Goal: Task Accomplishment & Management: Manage account settings

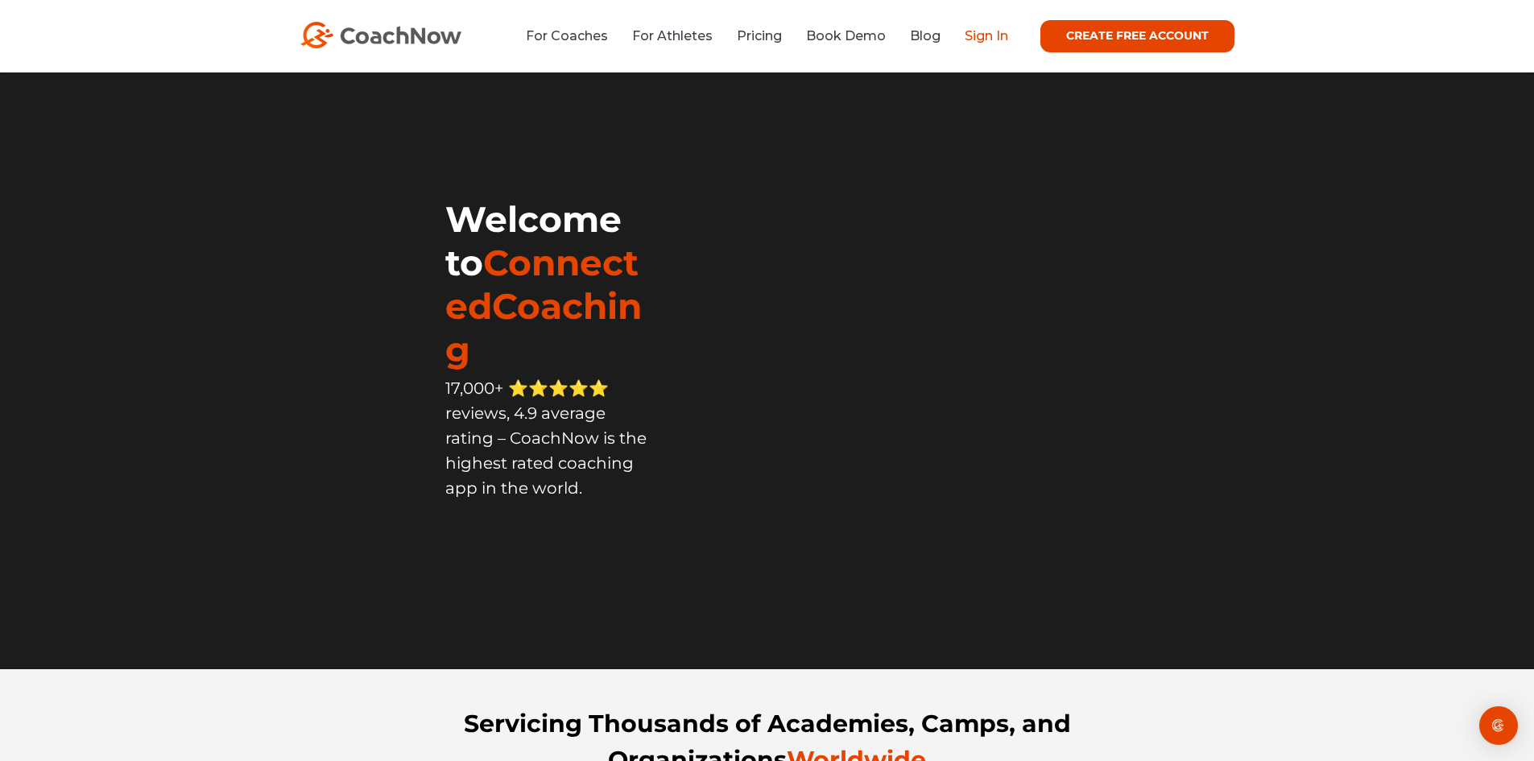
click at [982, 37] on link "Sign In" at bounding box center [986, 35] width 43 height 15
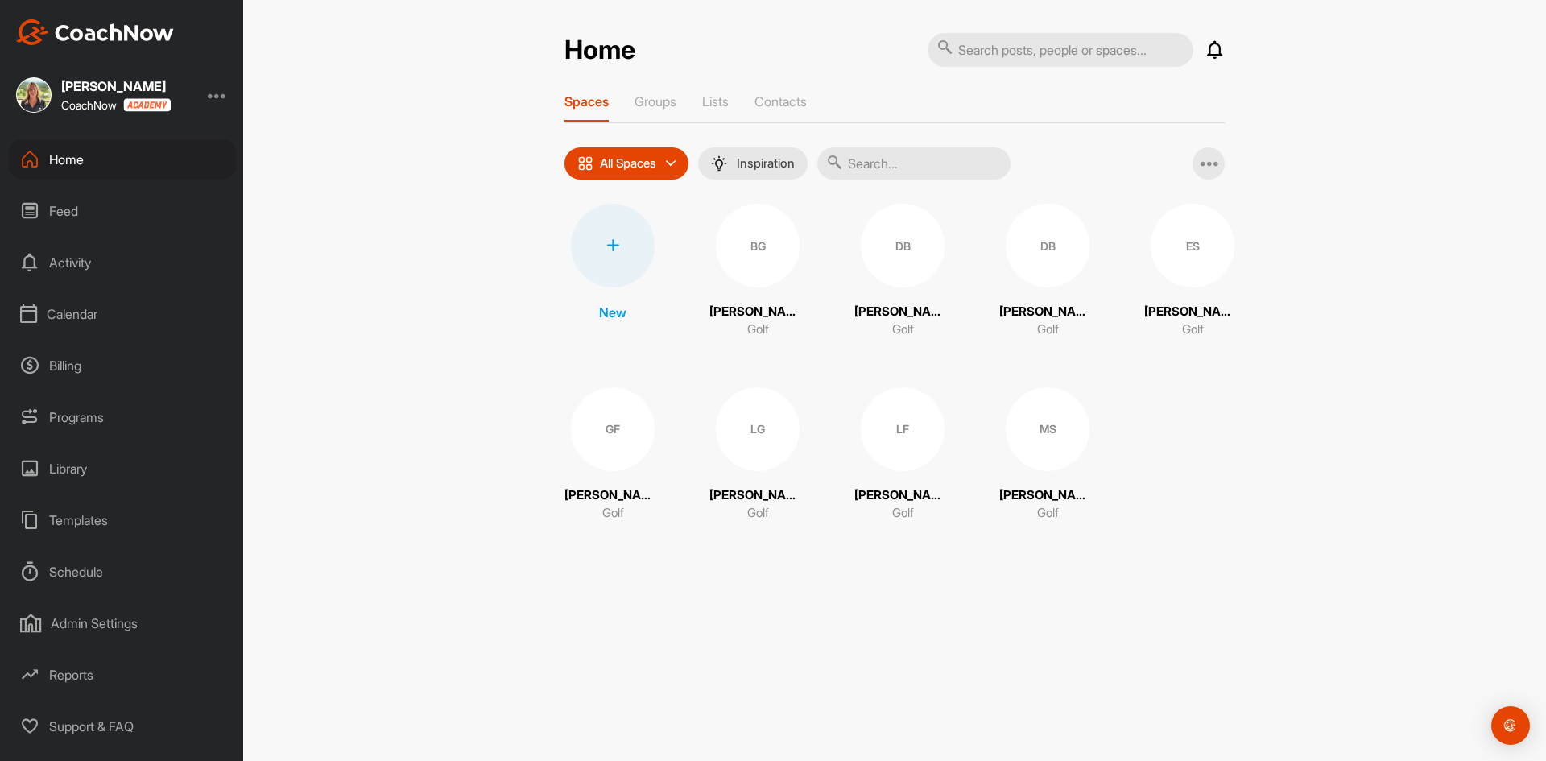
click at [68, 316] on div "Calendar" at bounding box center [122, 314] width 227 height 40
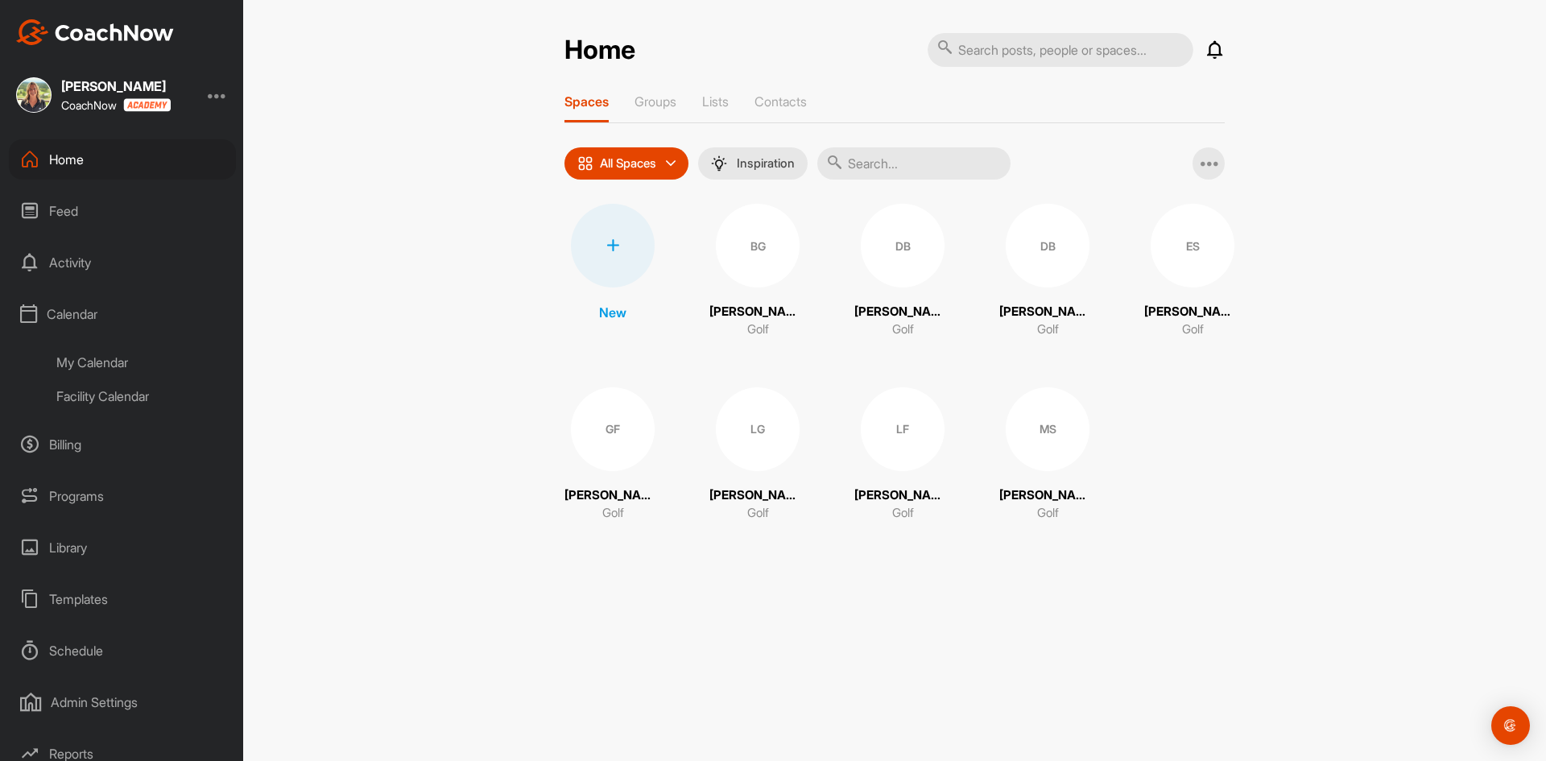
click at [92, 395] on div "Facility Calendar" at bounding box center [140, 396] width 191 height 34
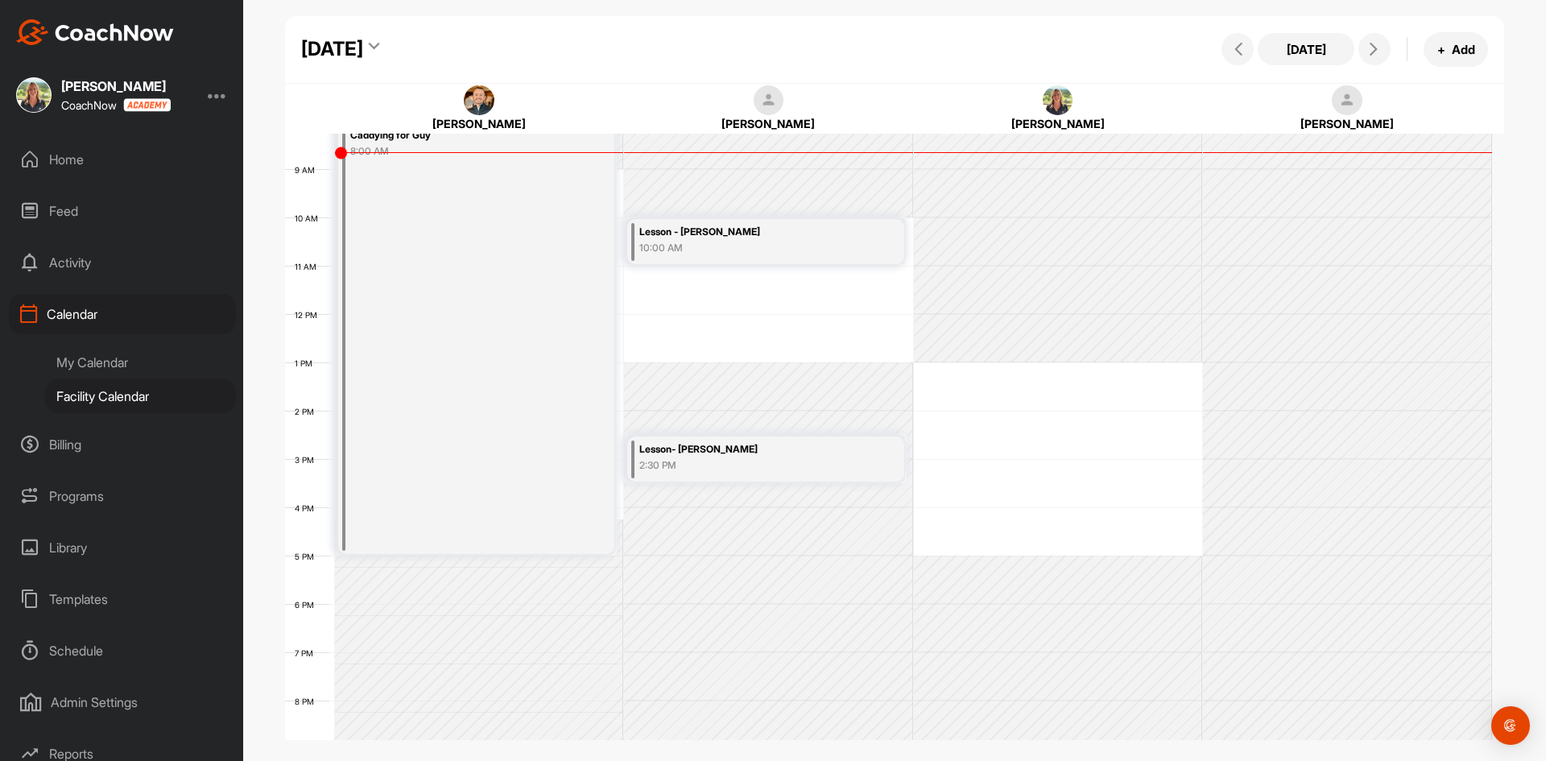
scroll to position [151, 0]
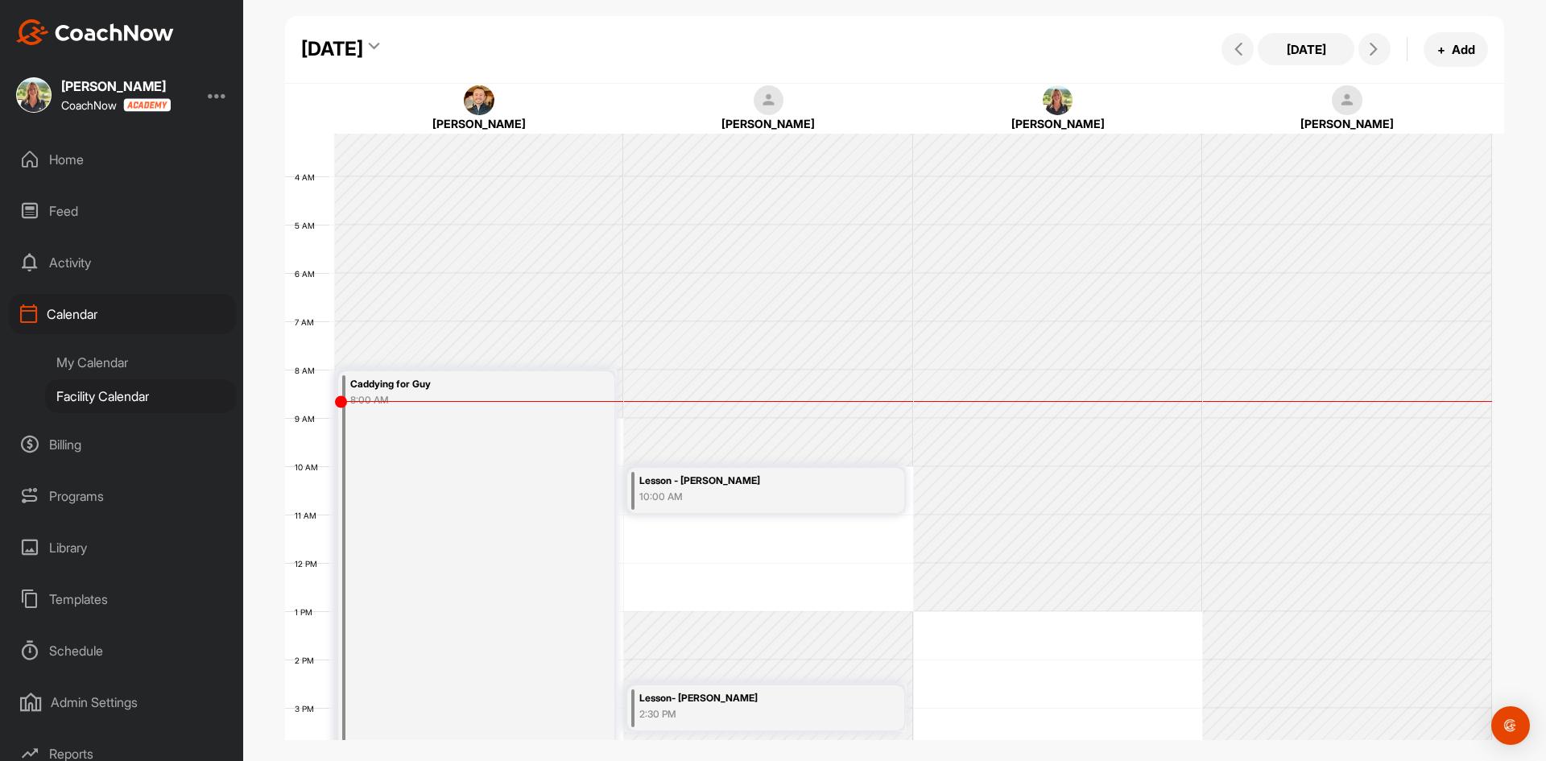
click at [379, 44] on icon at bounding box center [374, 49] width 10 height 16
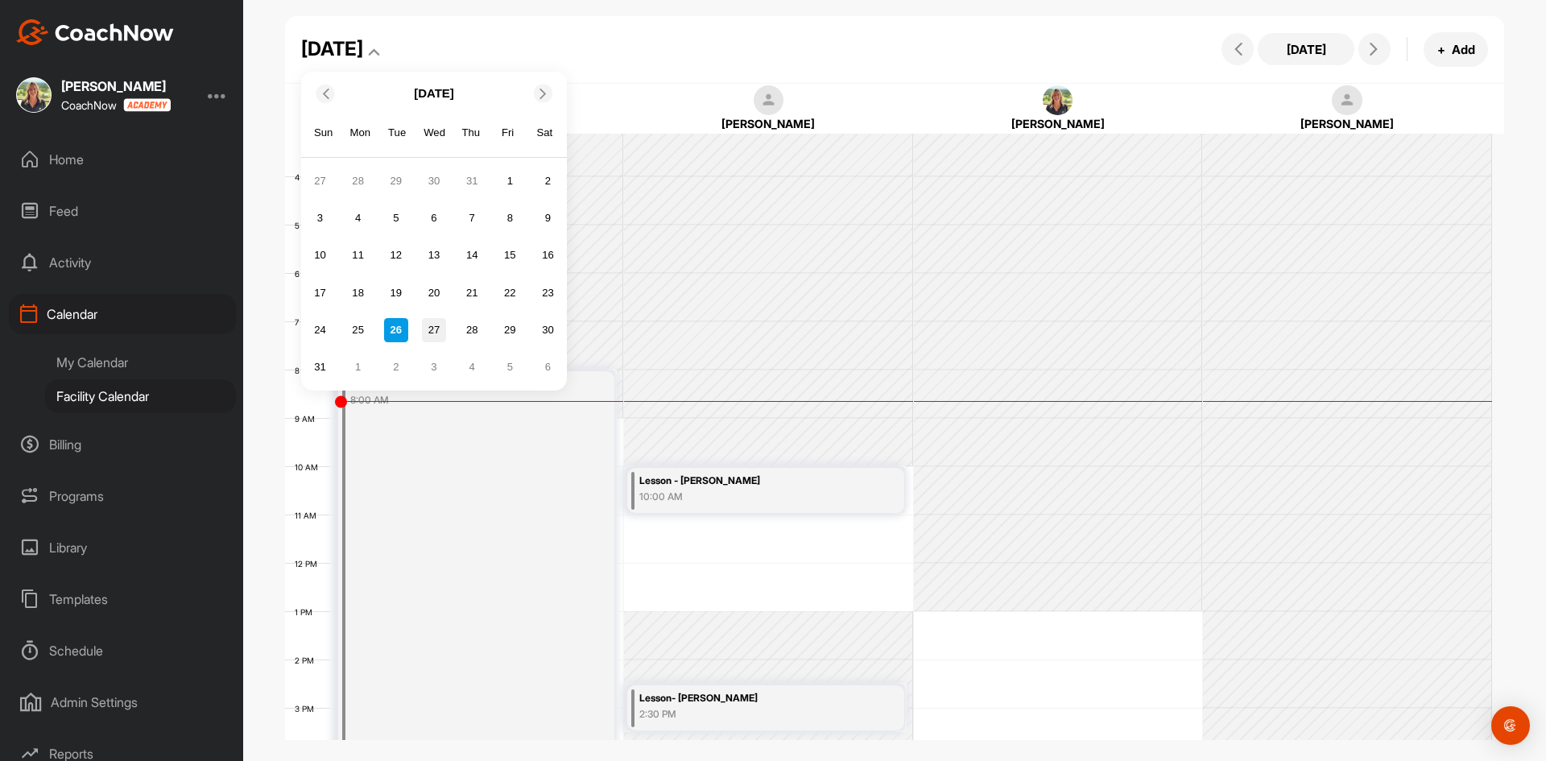
click at [436, 331] on div "27" at bounding box center [434, 330] width 24 height 24
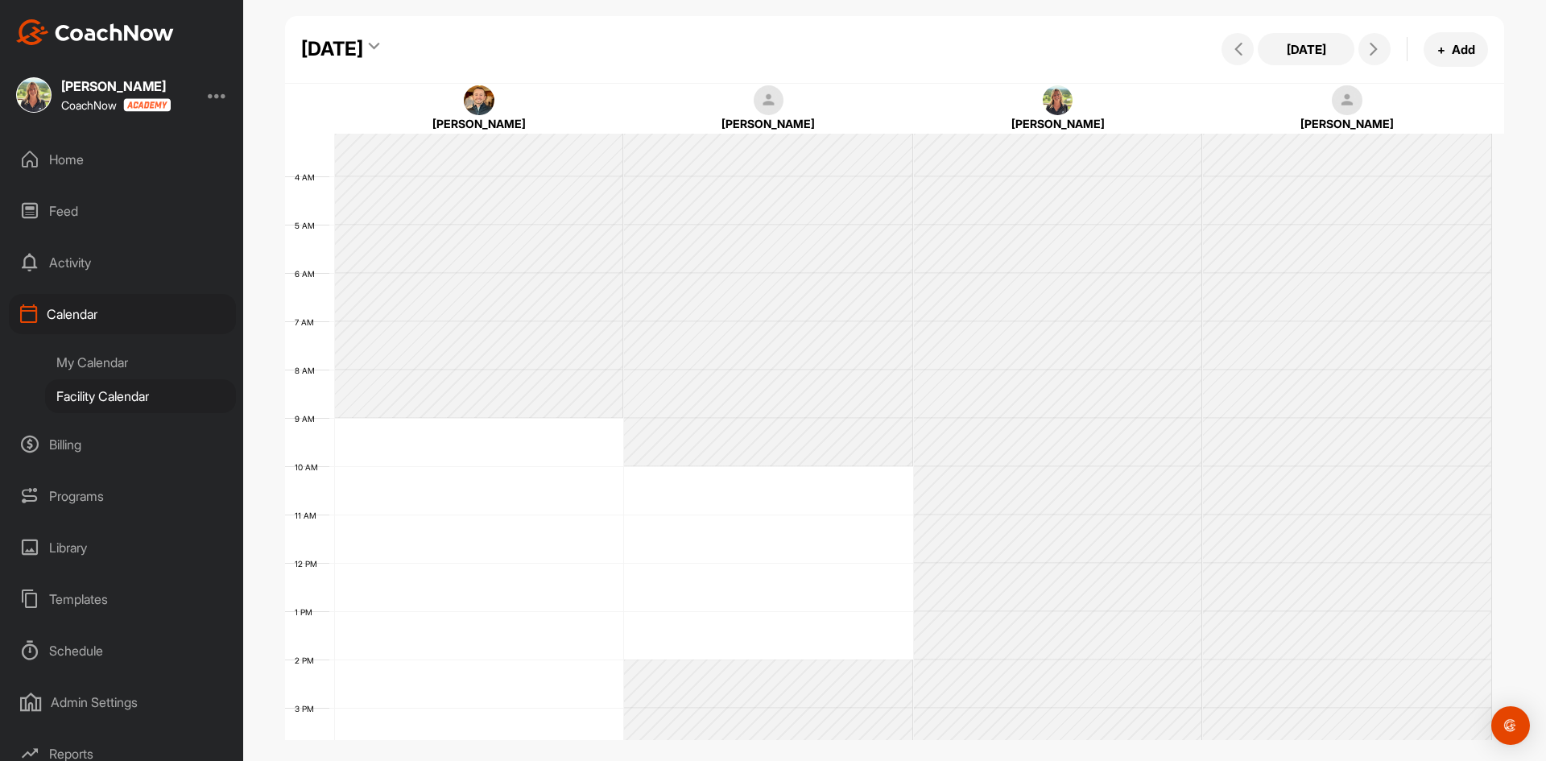
scroll to position [279, 0]
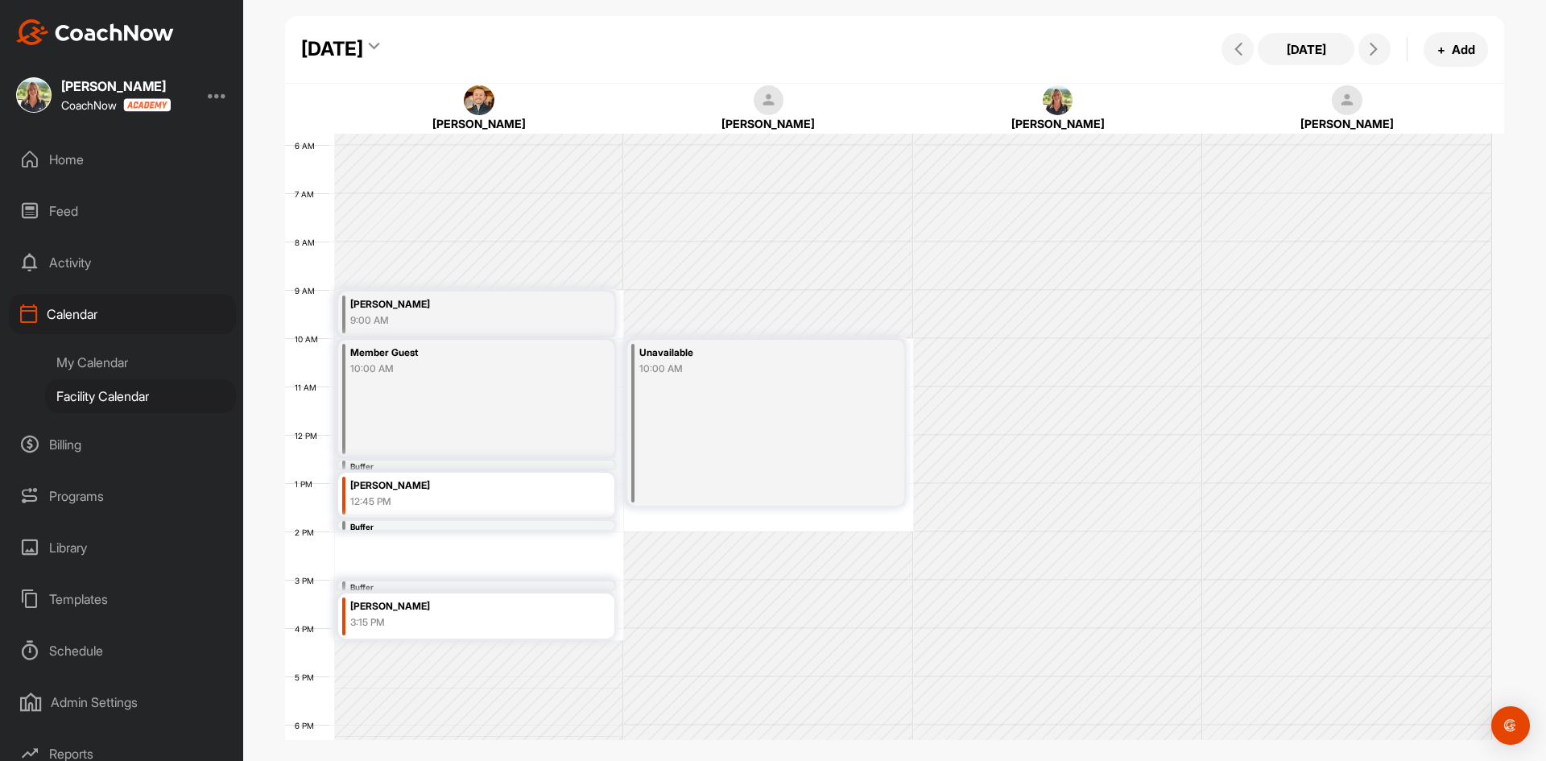
click at [380, 51] on div "[DATE]" at bounding box center [340, 49] width 79 height 29
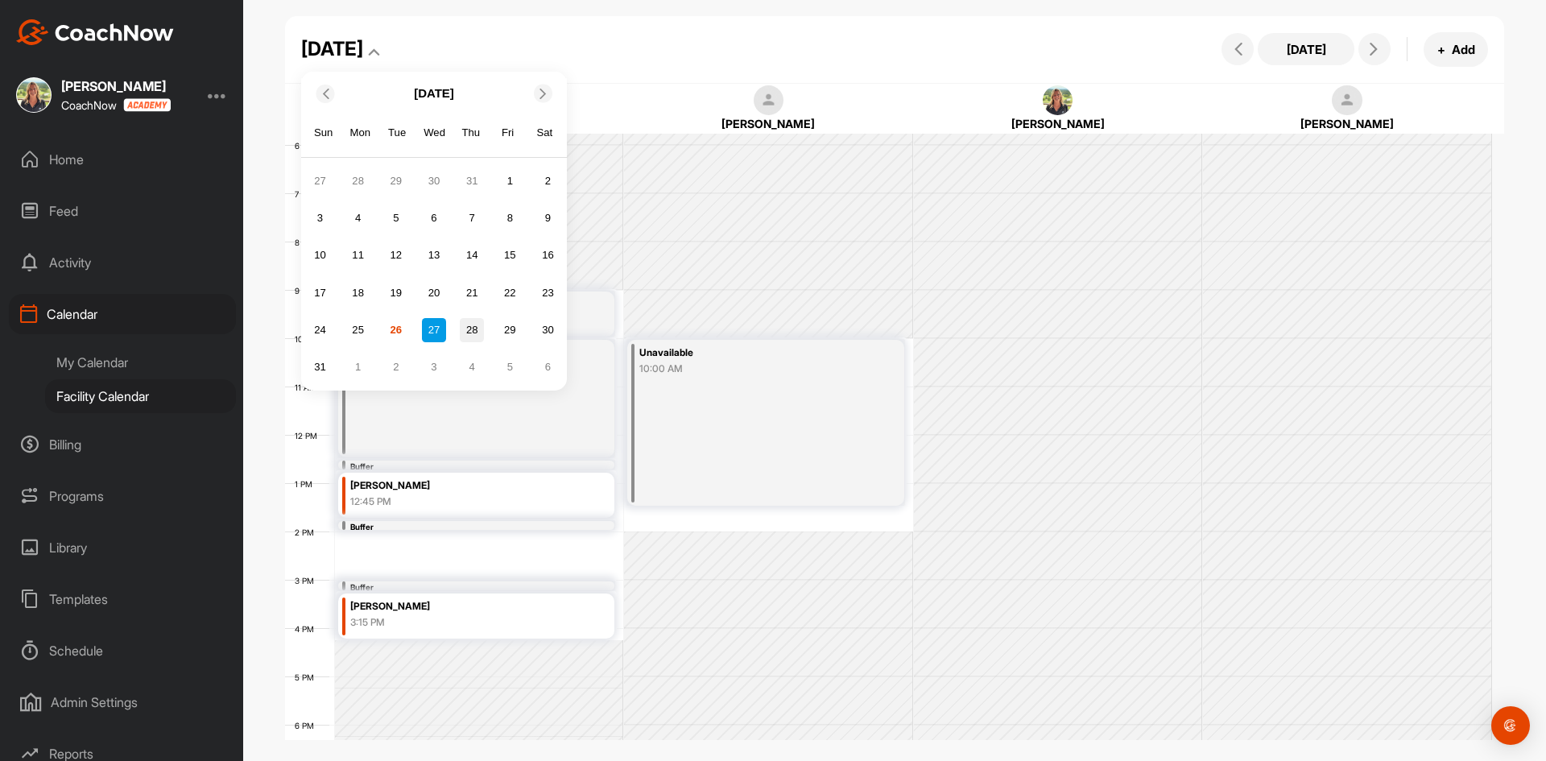
click at [466, 335] on div "28" at bounding box center [472, 330] width 24 height 24
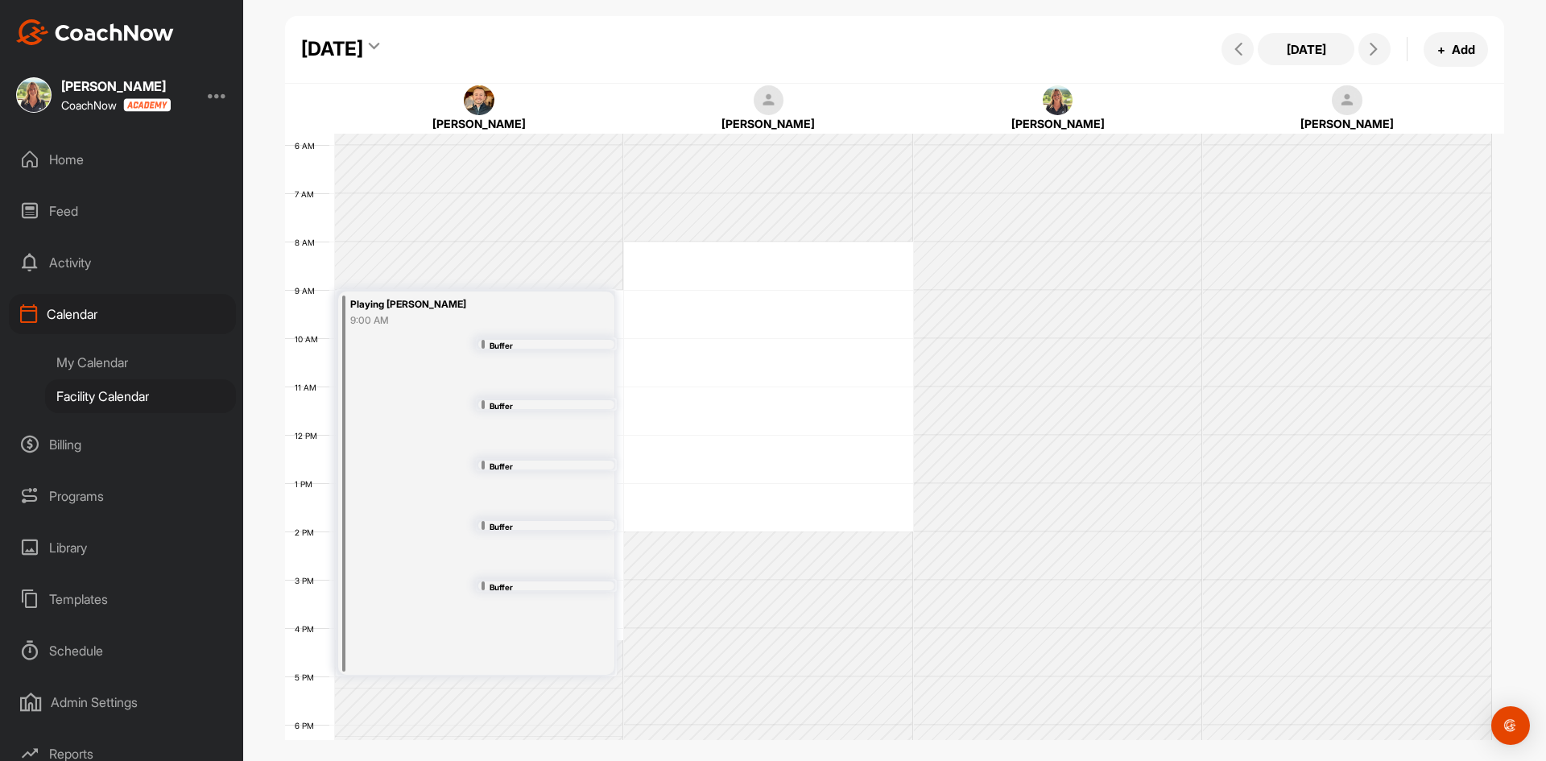
click at [693, 263] on div "12 AM 1 AM 2 AM 3 AM 4 AM 5 AM 6 AM 7 AM 8 AM 9 AM 10 AM 11 AM 12 PM 1 PM 2 PM …" at bounding box center [888, 435] width 1207 height 1160
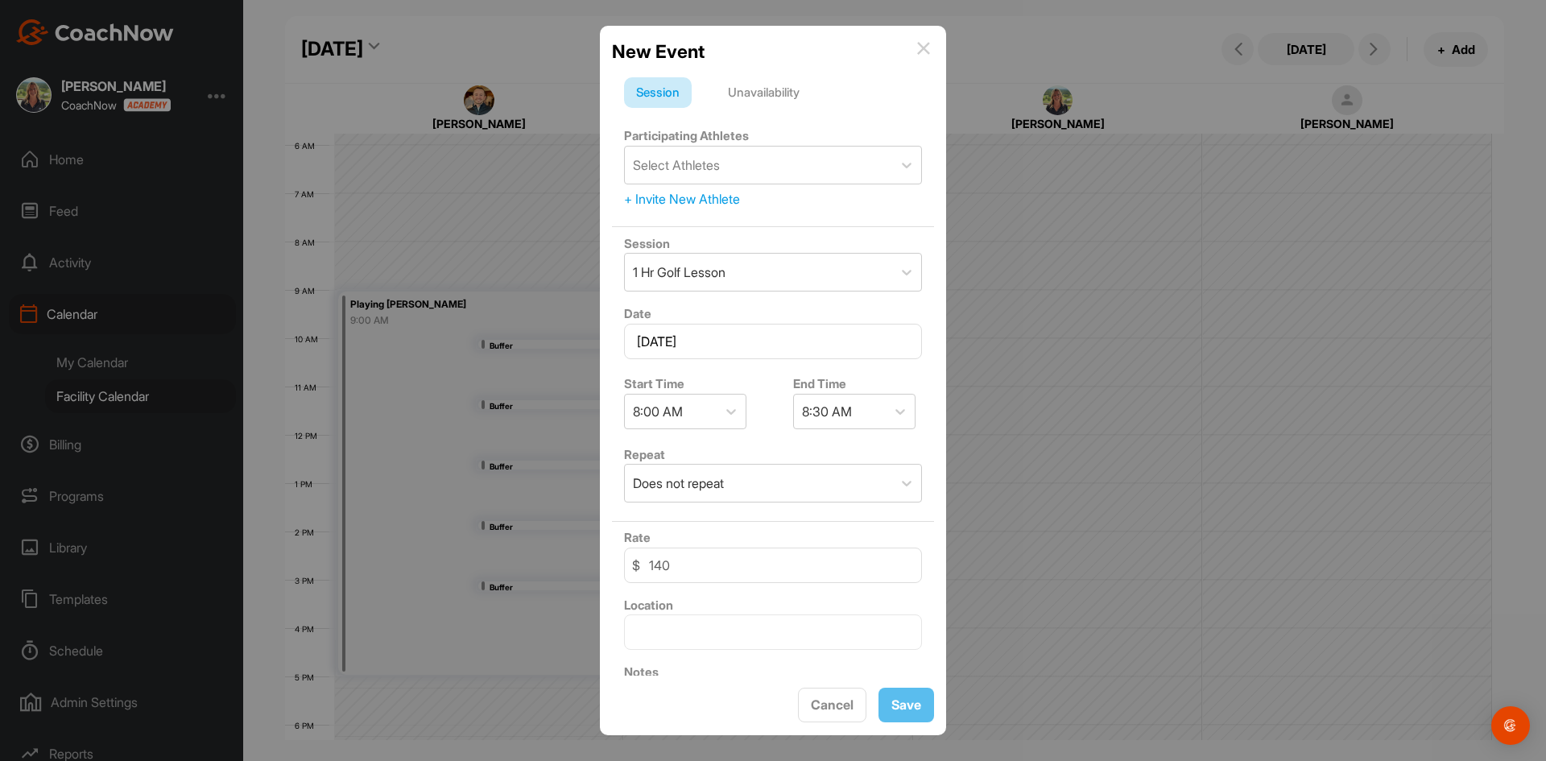
click at [775, 88] on div "Unavailability" at bounding box center [764, 92] width 96 height 31
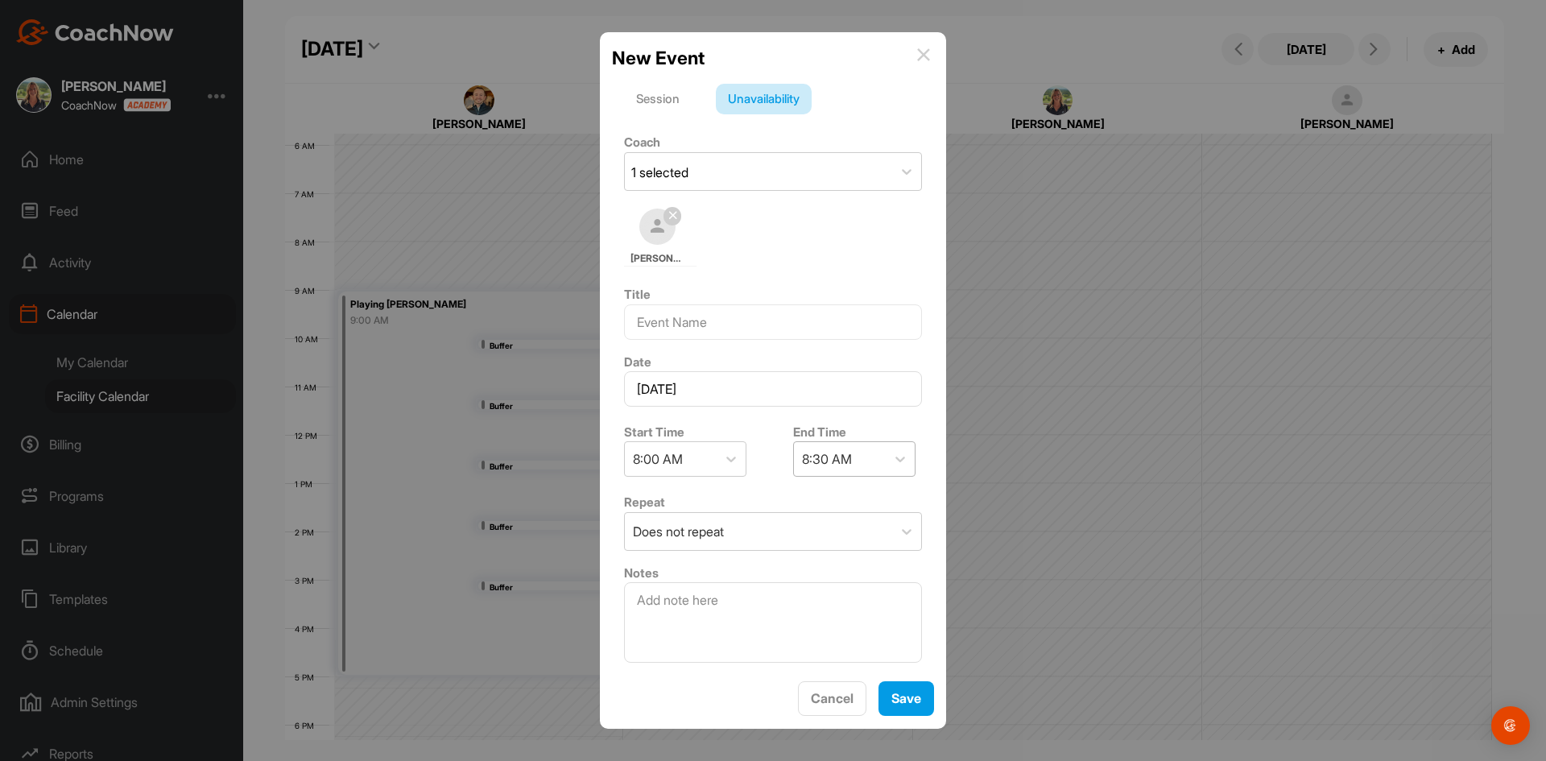
click at [875, 464] on div "8:30 AM" at bounding box center [840, 459] width 92 height 34
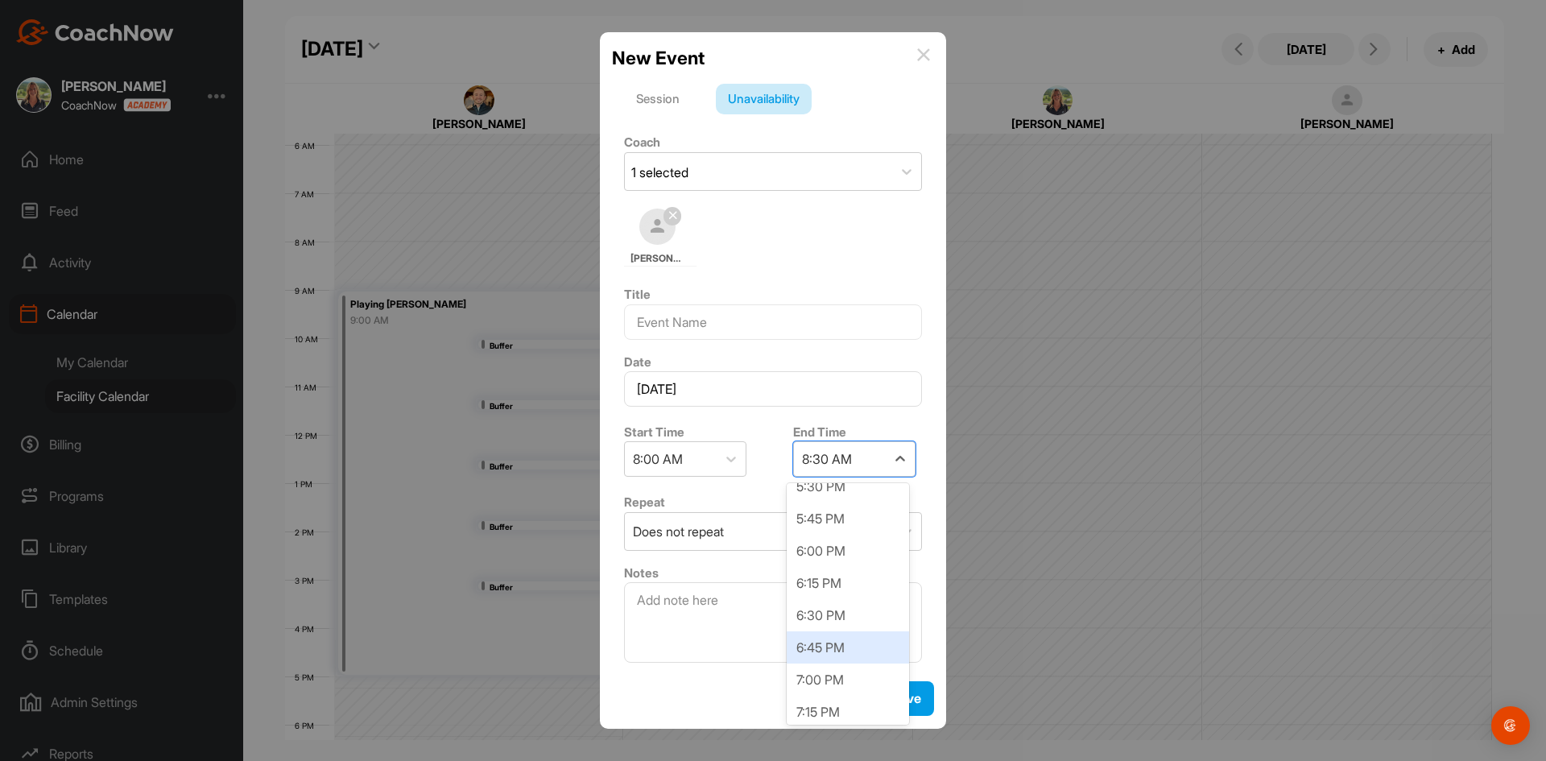
click at [843, 643] on div "6:45 PM" at bounding box center [848, 647] width 122 height 32
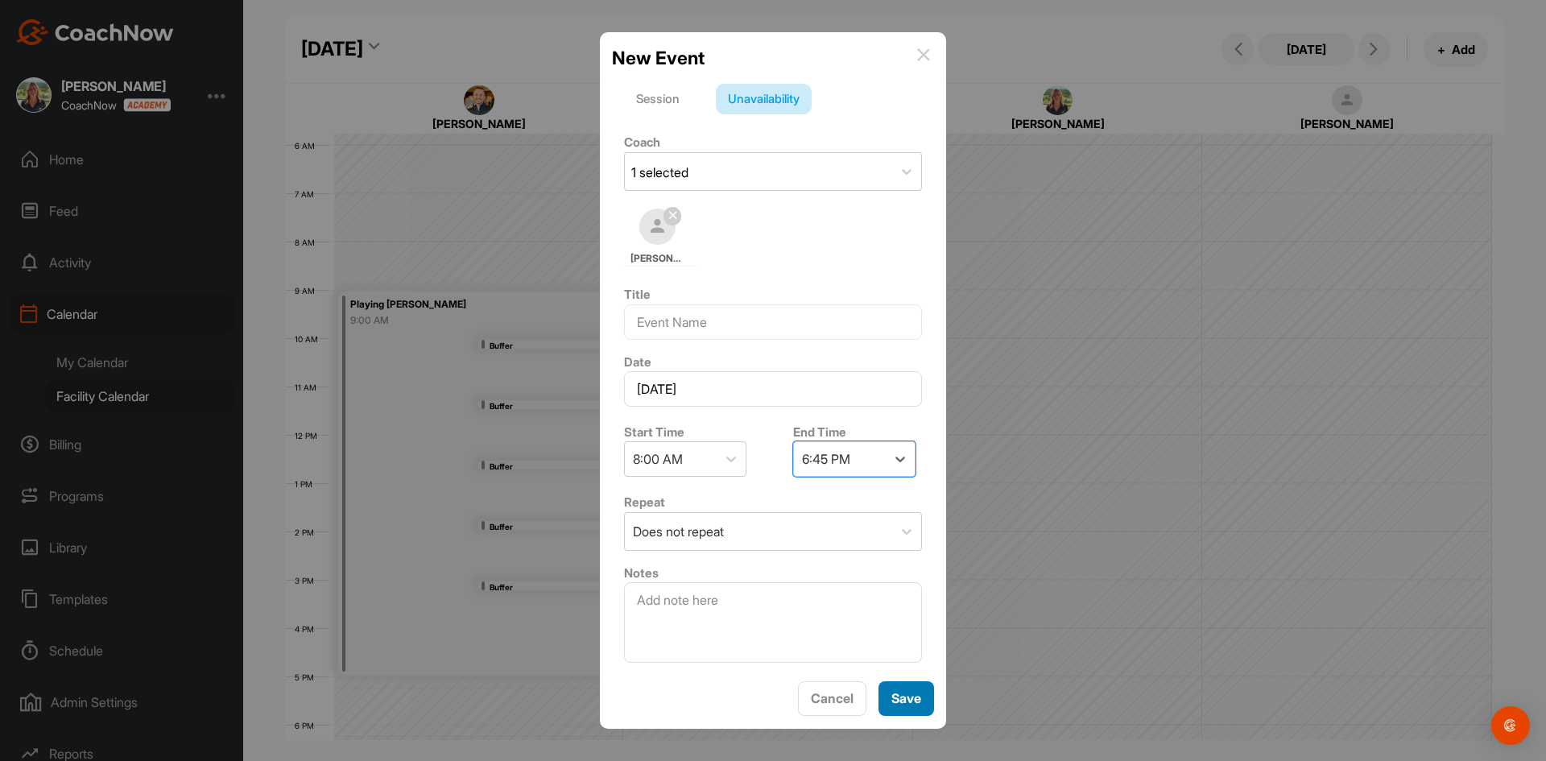
click at [905, 702] on button "Save" at bounding box center [907, 698] width 56 height 35
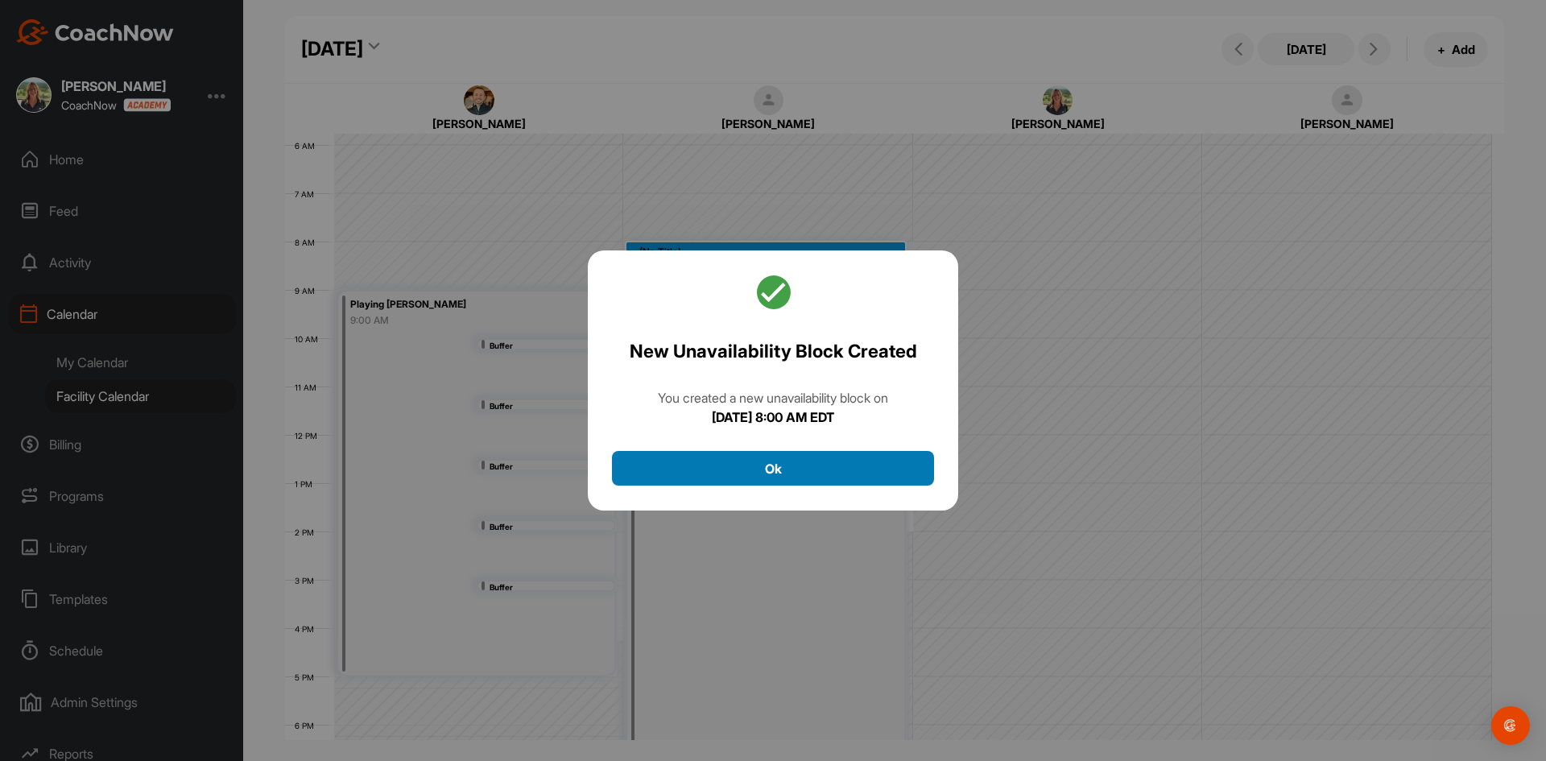
click at [826, 461] on button "Ok" at bounding box center [773, 468] width 322 height 35
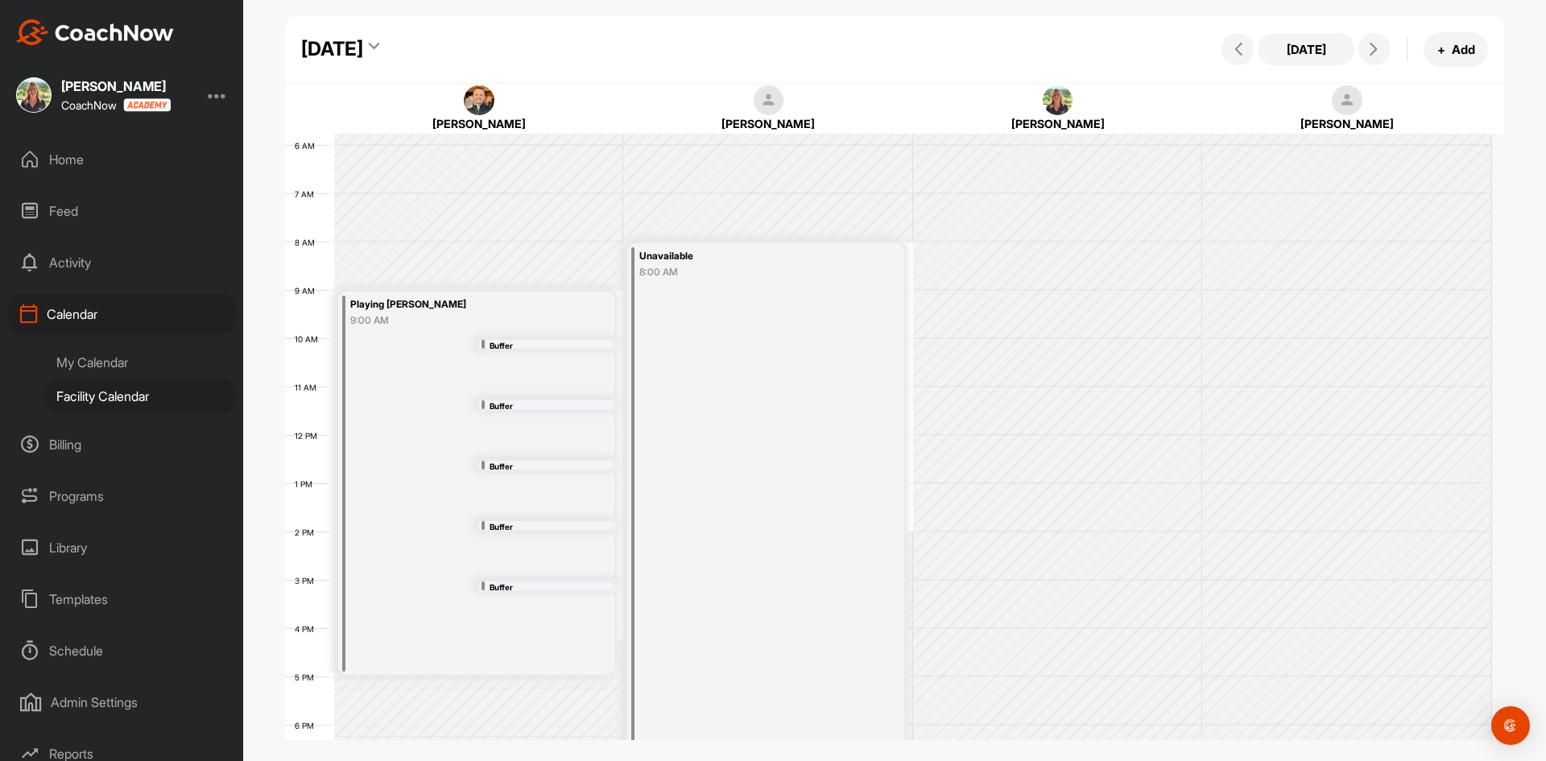
click at [363, 48] on div "[DATE]" at bounding box center [332, 49] width 62 height 29
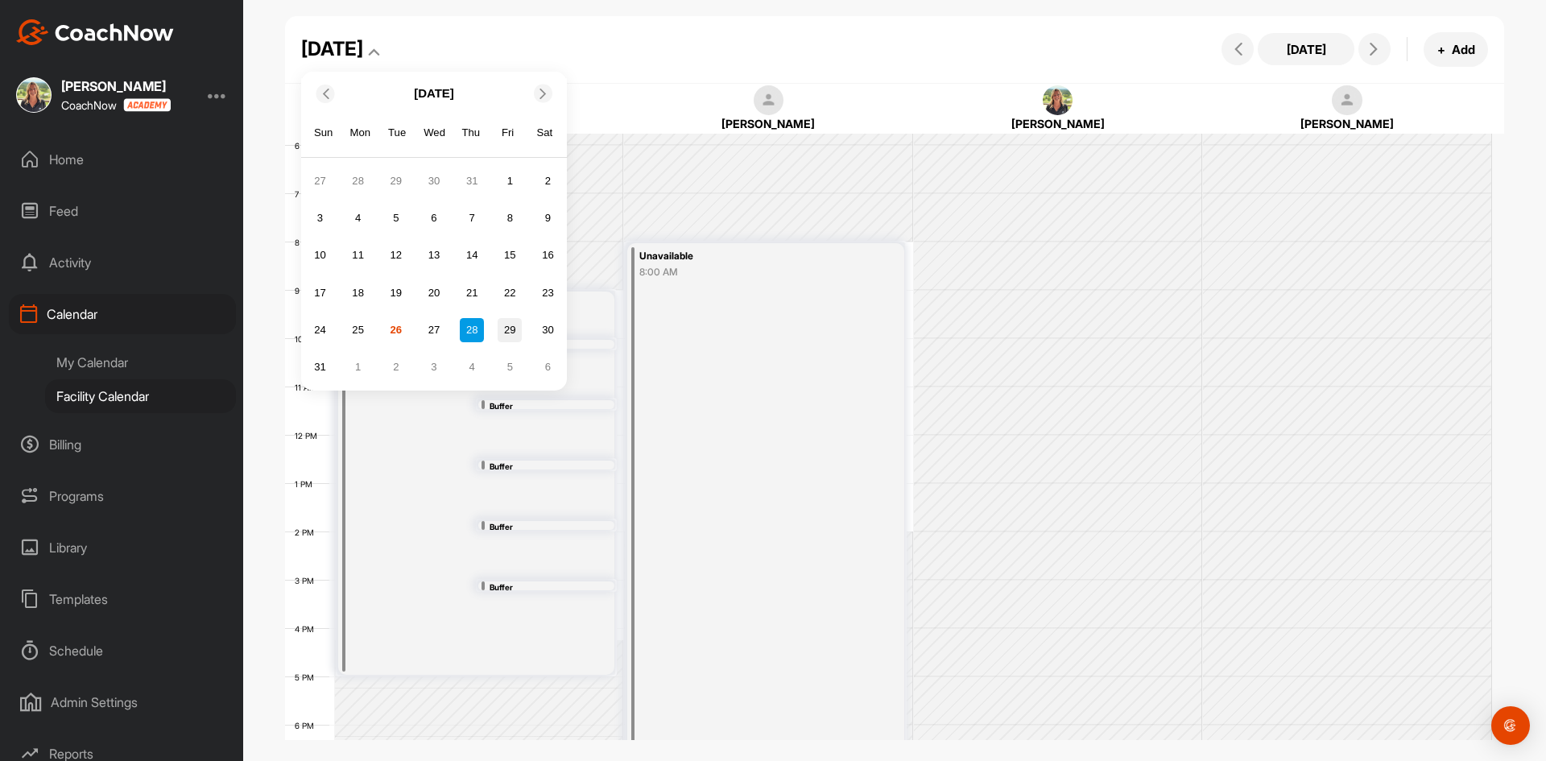
click at [509, 325] on div "29" at bounding box center [510, 330] width 24 height 24
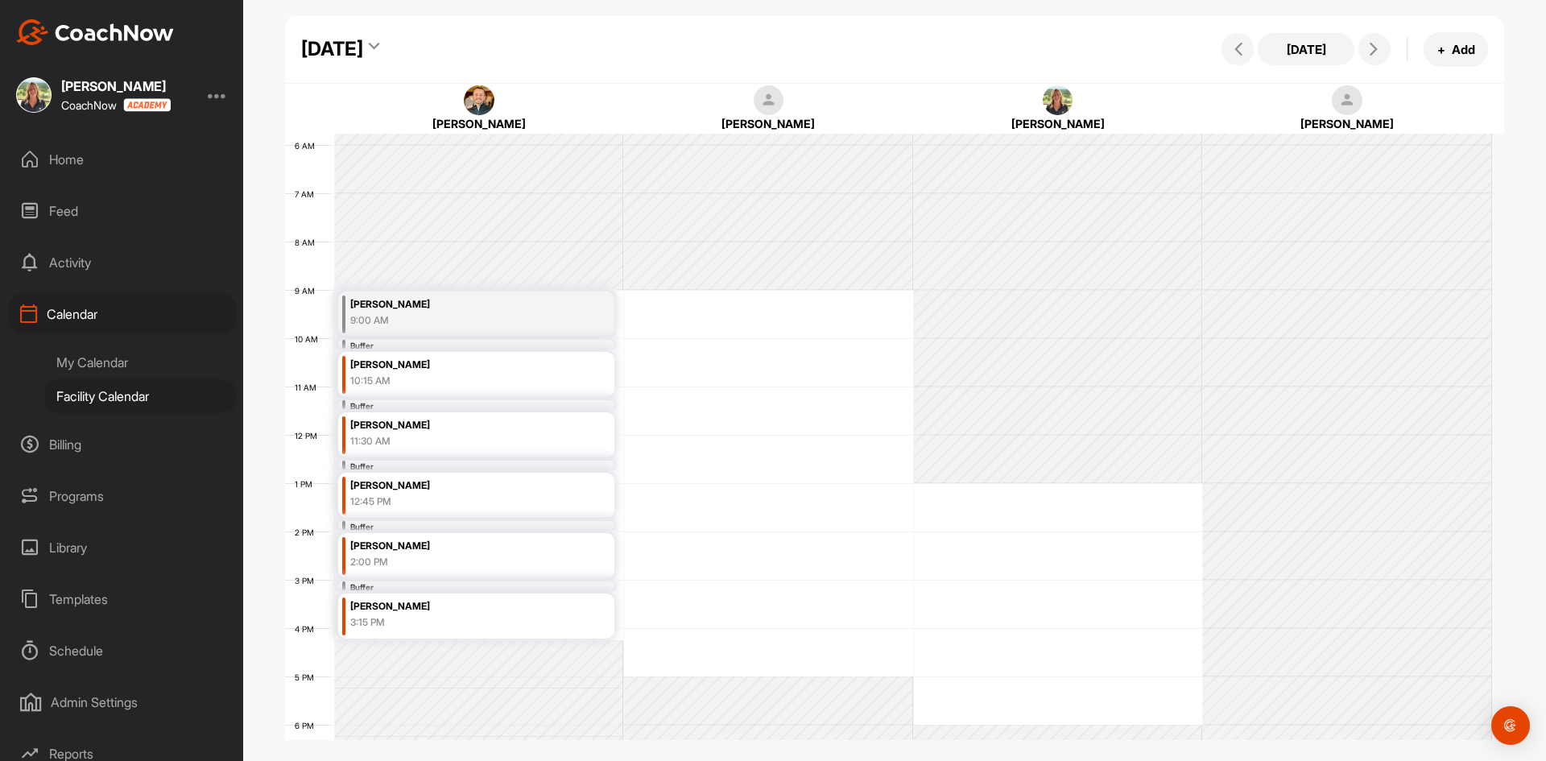
click at [363, 48] on div "[DATE]" at bounding box center [332, 49] width 62 height 29
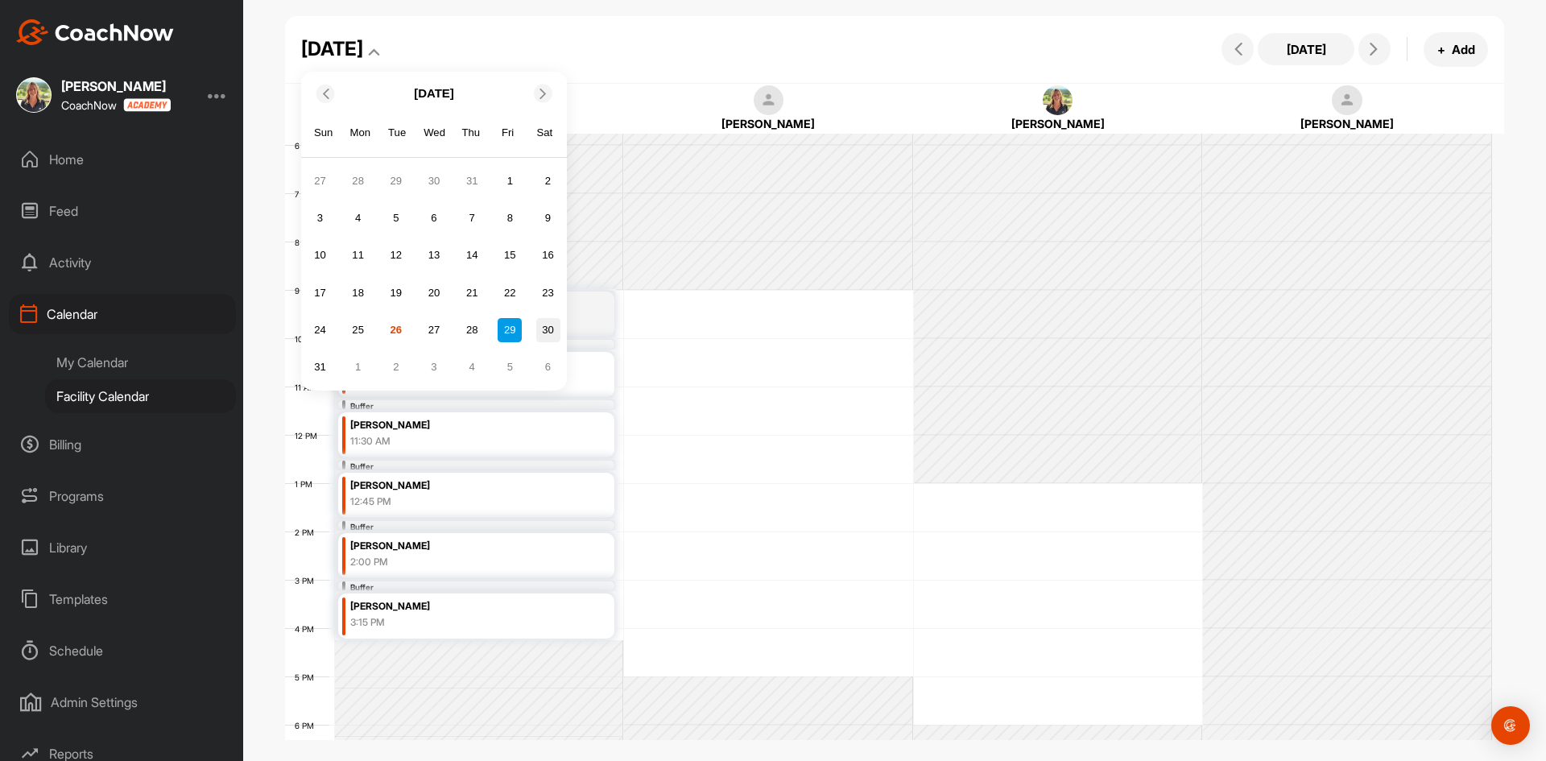
click at [540, 326] on div "30" at bounding box center [548, 330] width 24 height 24
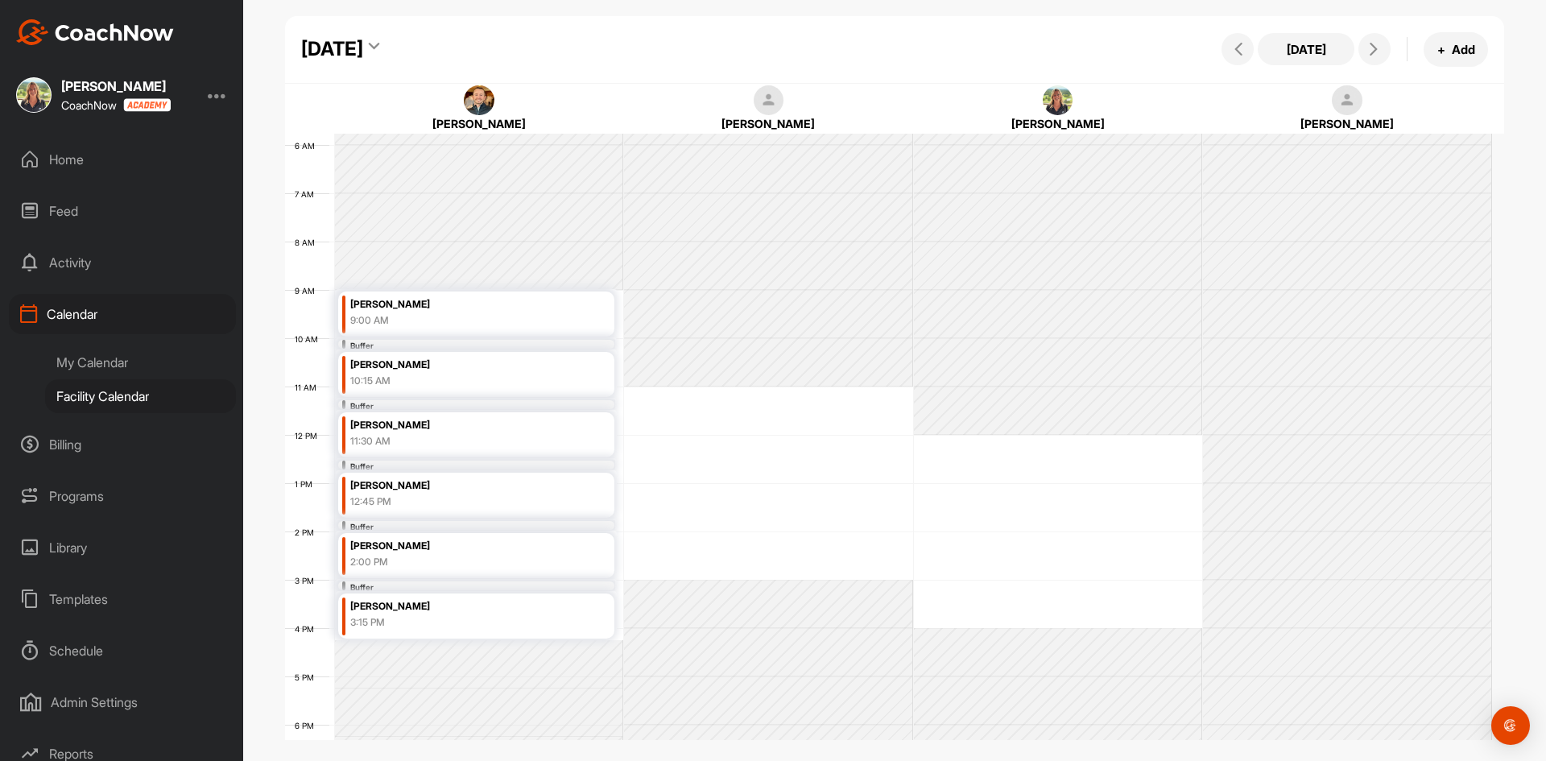
click at [379, 45] on icon at bounding box center [374, 49] width 10 height 16
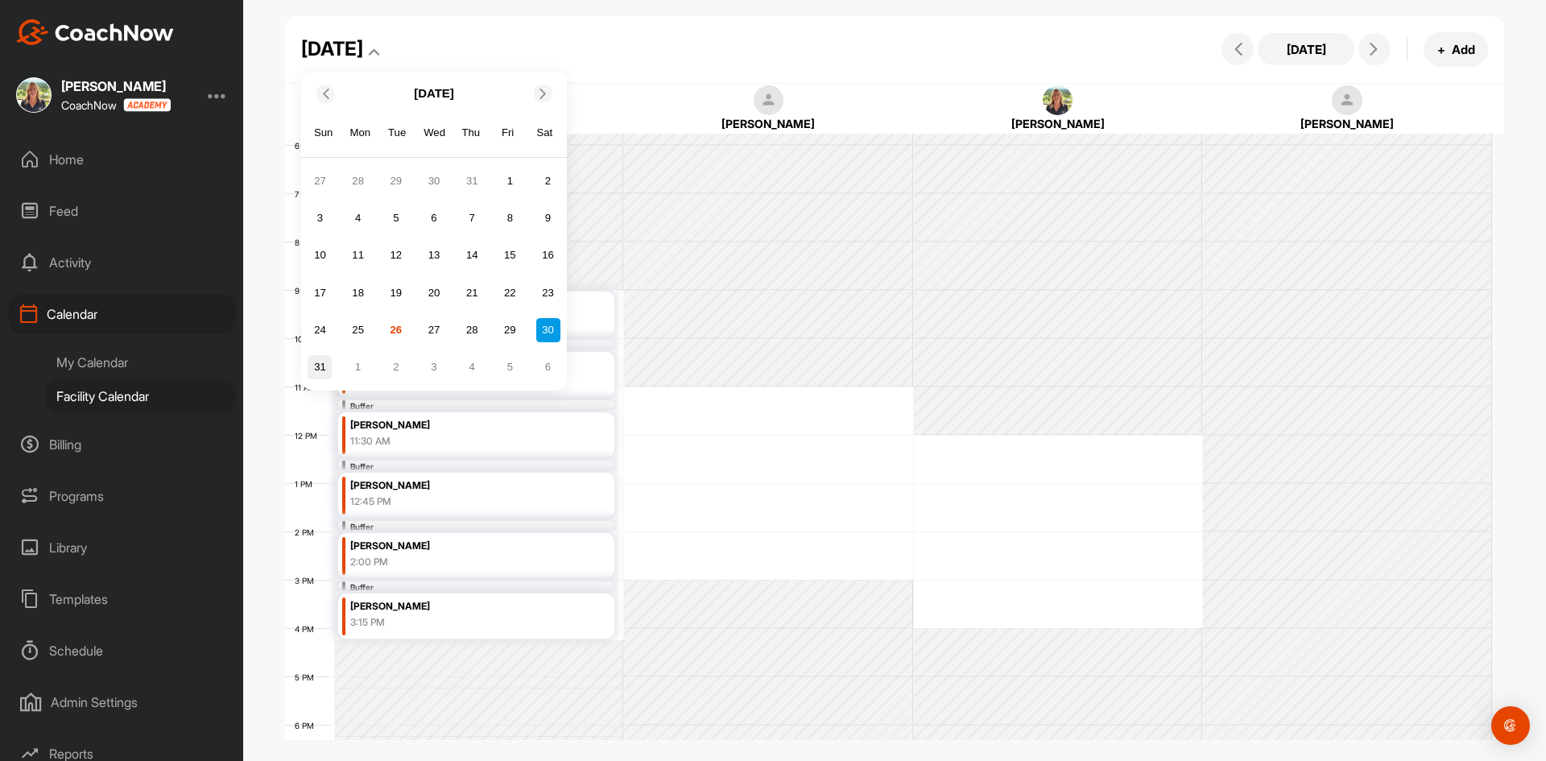
click at [316, 366] on div "31" at bounding box center [320, 367] width 24 height 24
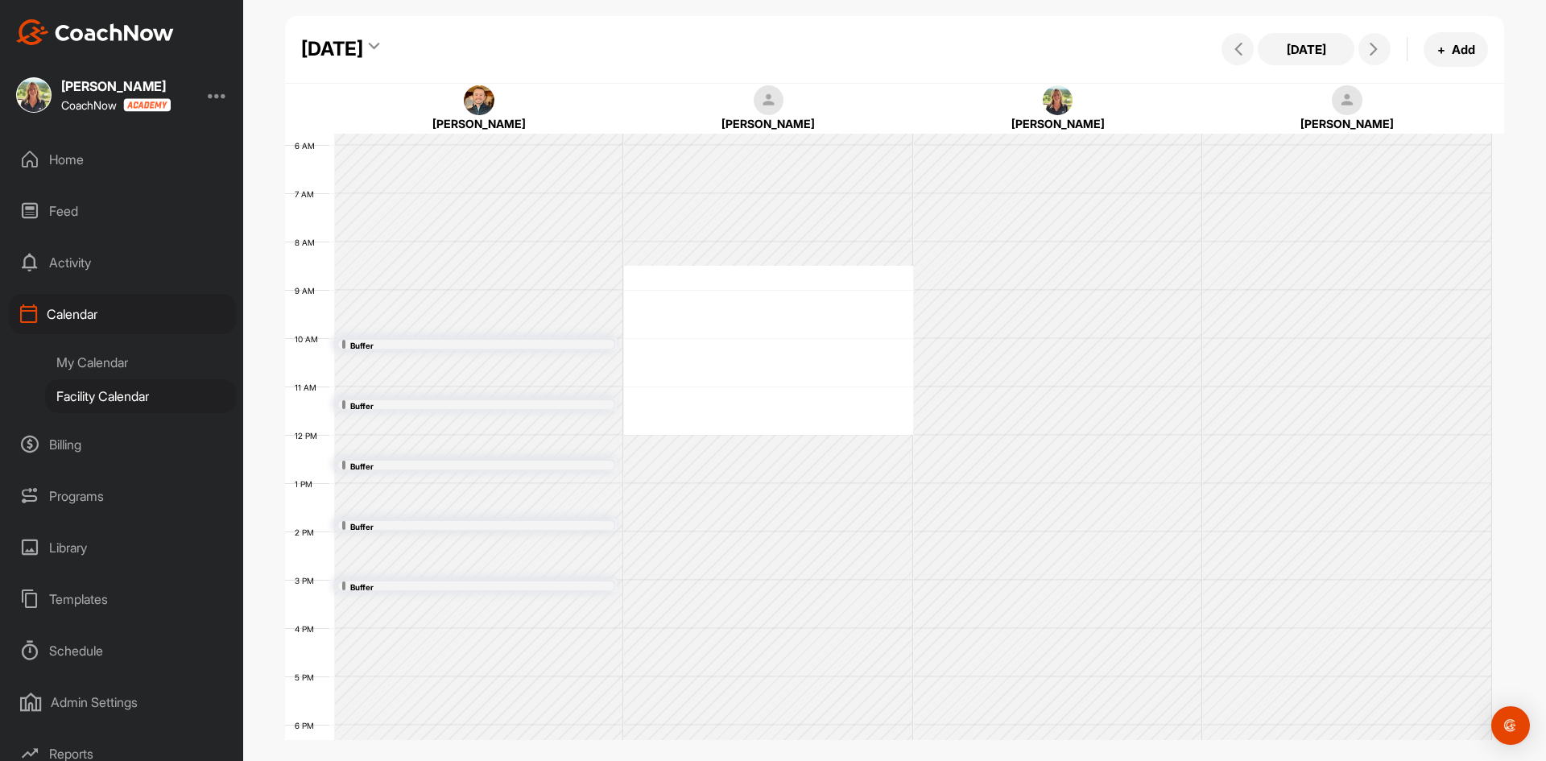
click at [363, 48] on div "[DATE]" at bounding box center [332, 49] width 62 height 29
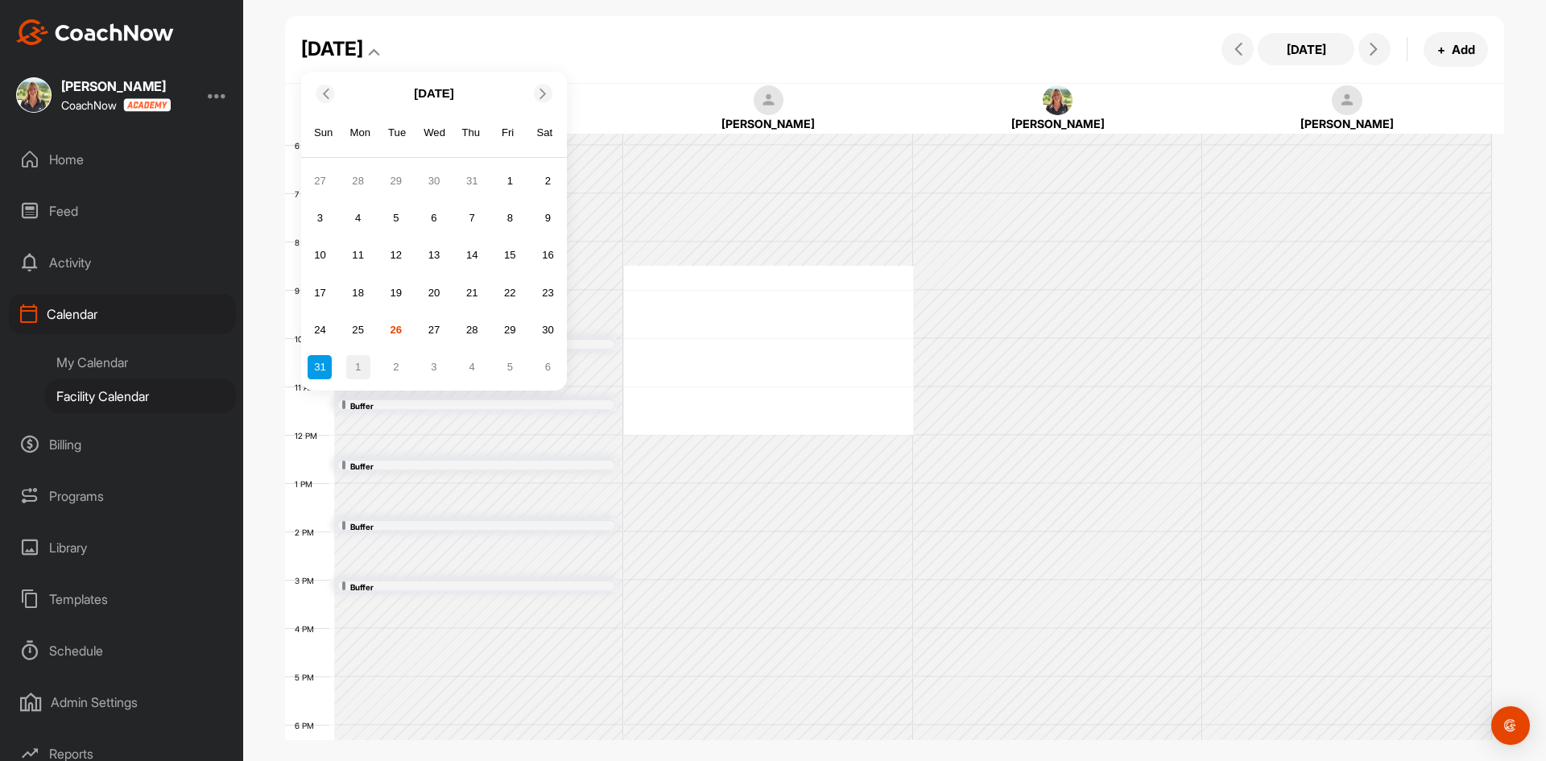
click at [366, 366] on div "1" at bounding box center [358, 367] width 24 height 24
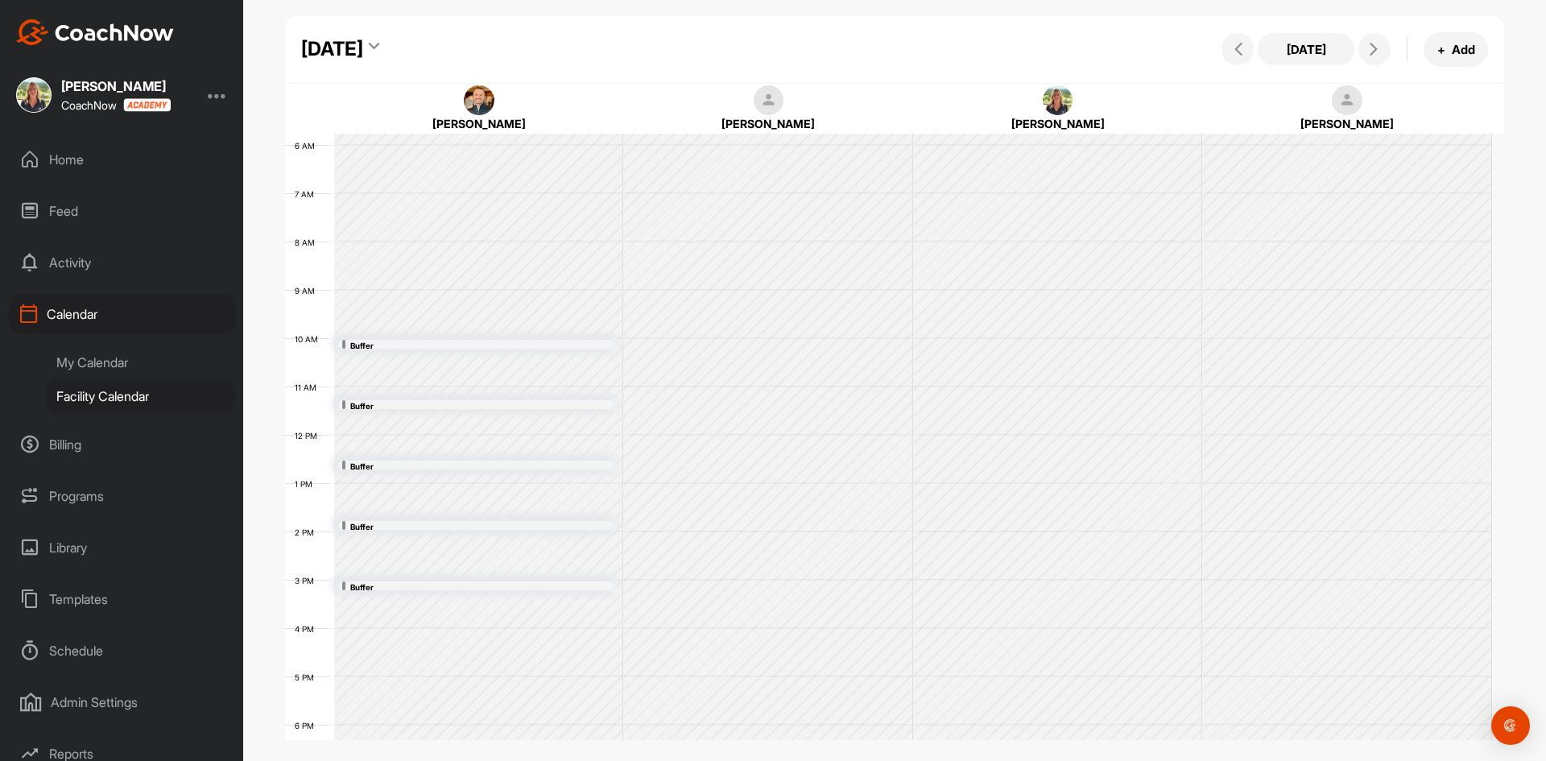
click at [363, 35] on div "[DATE]" at bounding box center [332, 49] width 62 height 29
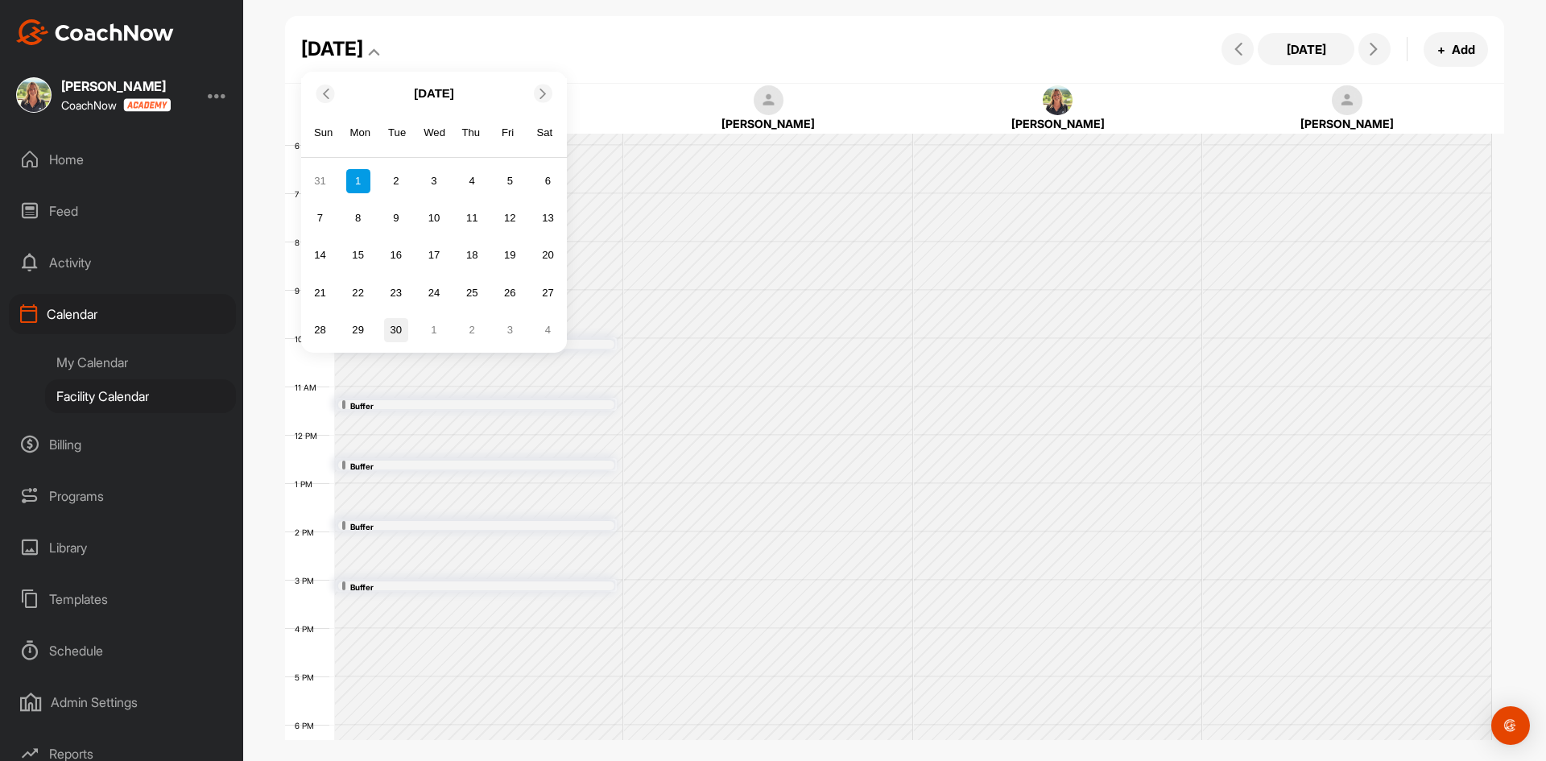
click at [395, 336] on div "30" at bounding box center [396, 330] width 24 height 24
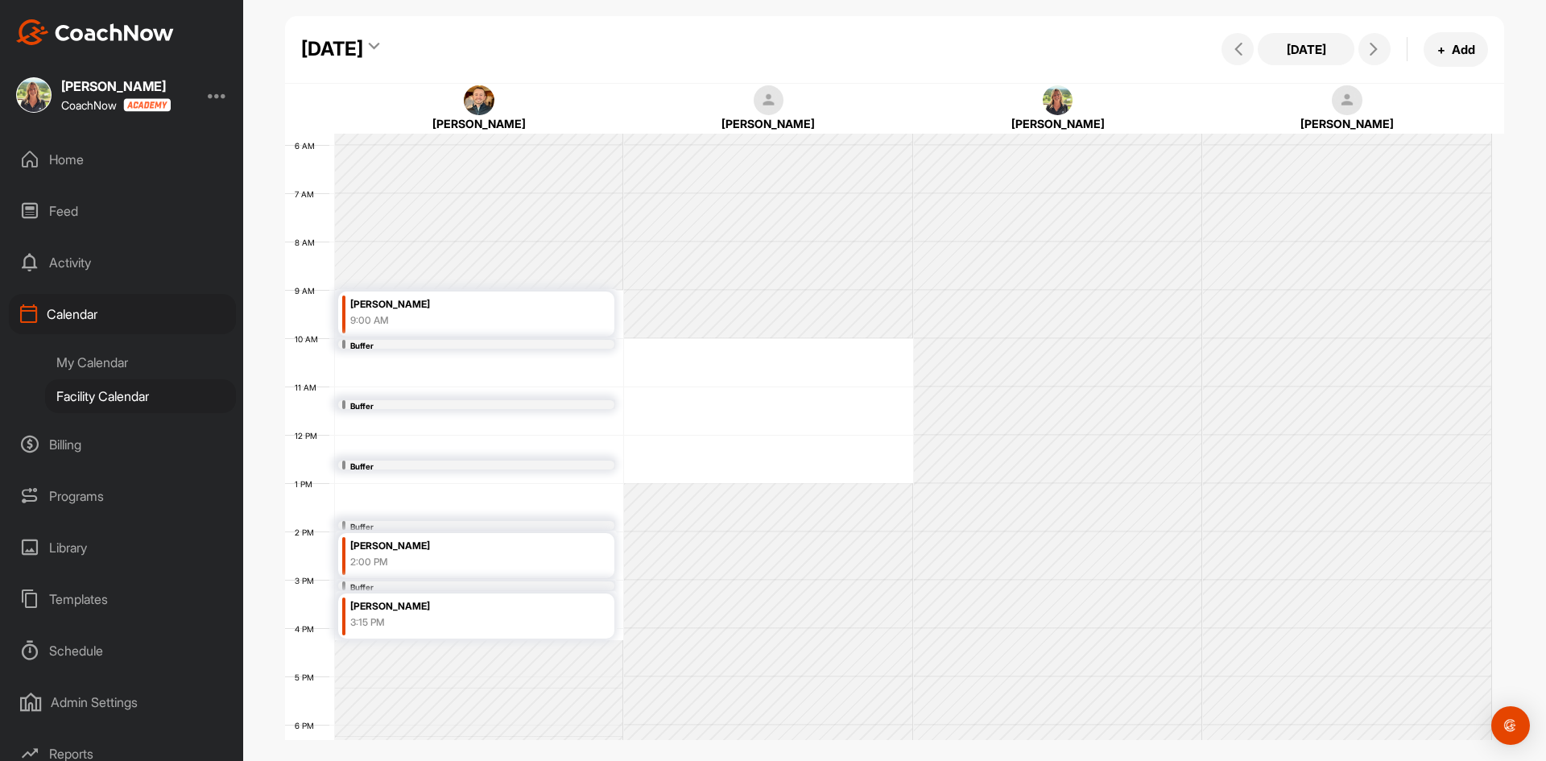
click at [363, 52] on div "[DATE]" at bounding box center [332, 49] width 62 height 29
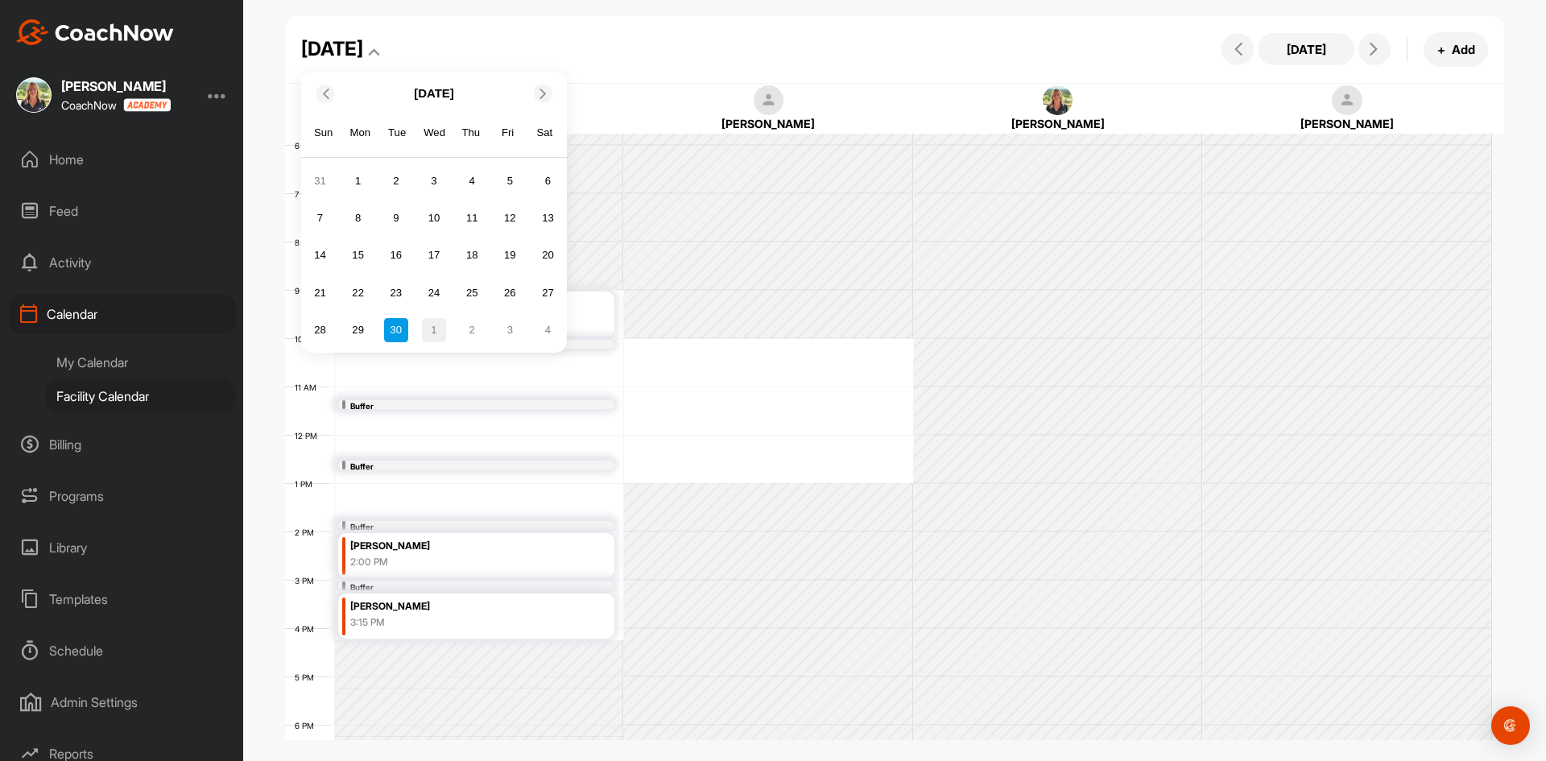
click at [435, 329] on div "1" at bounding box center [434, 330] width 24 height 24
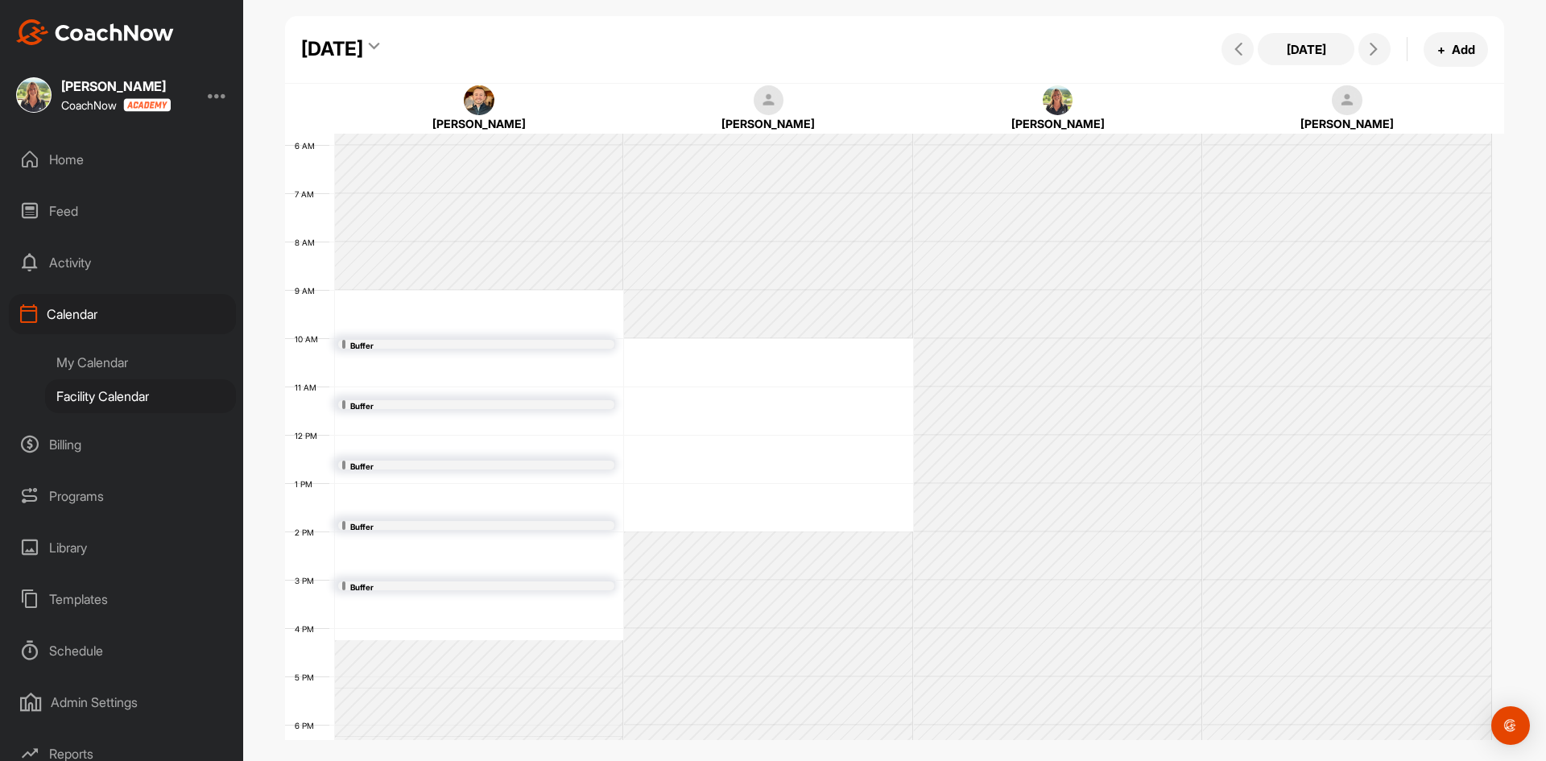
click at [379, 43] on icon at bounding box center [374, 49] width 10 height 16
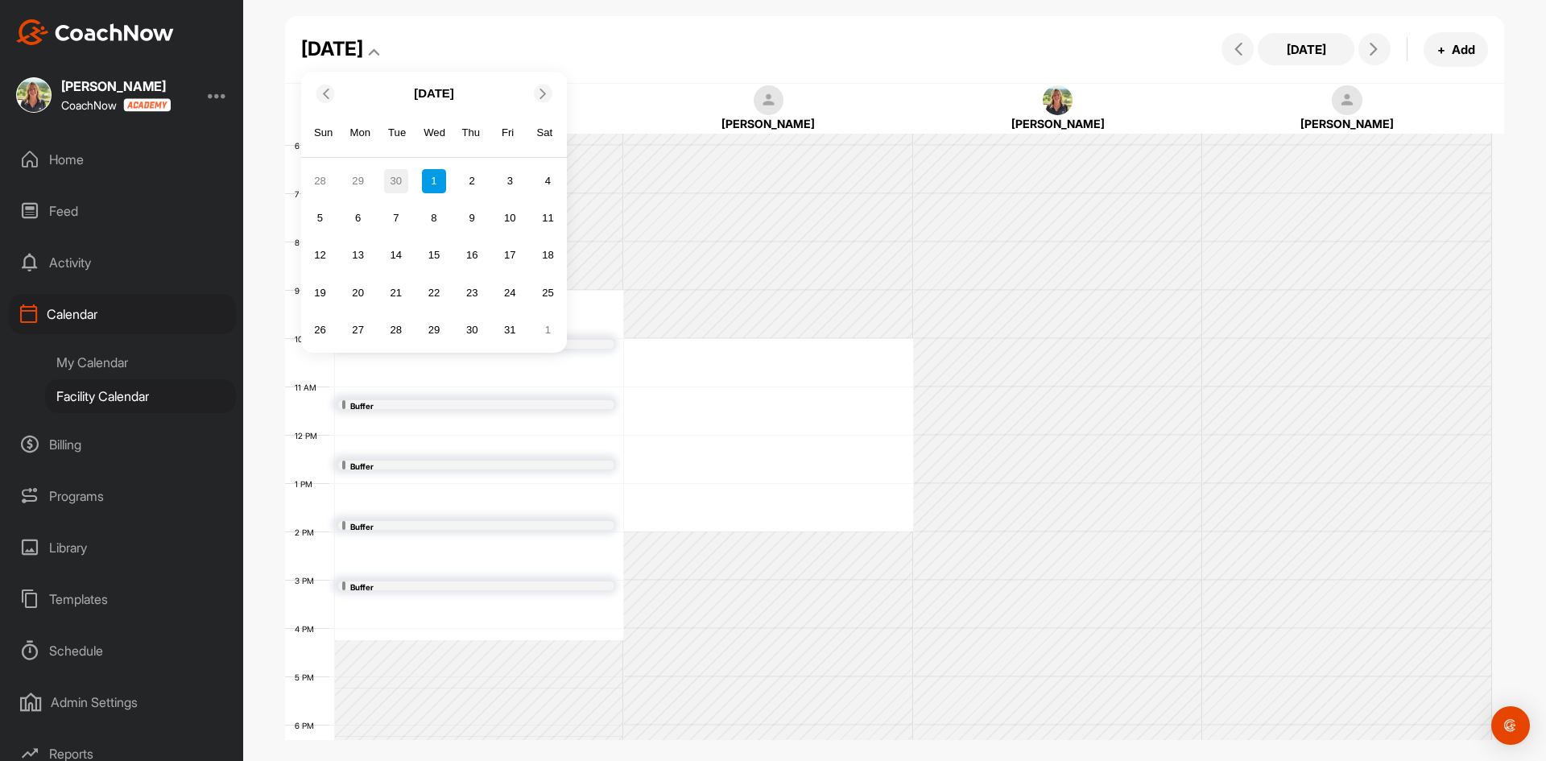
click at [399, 177] on div "30" at bounding box center [396, 181] width 24 height 24
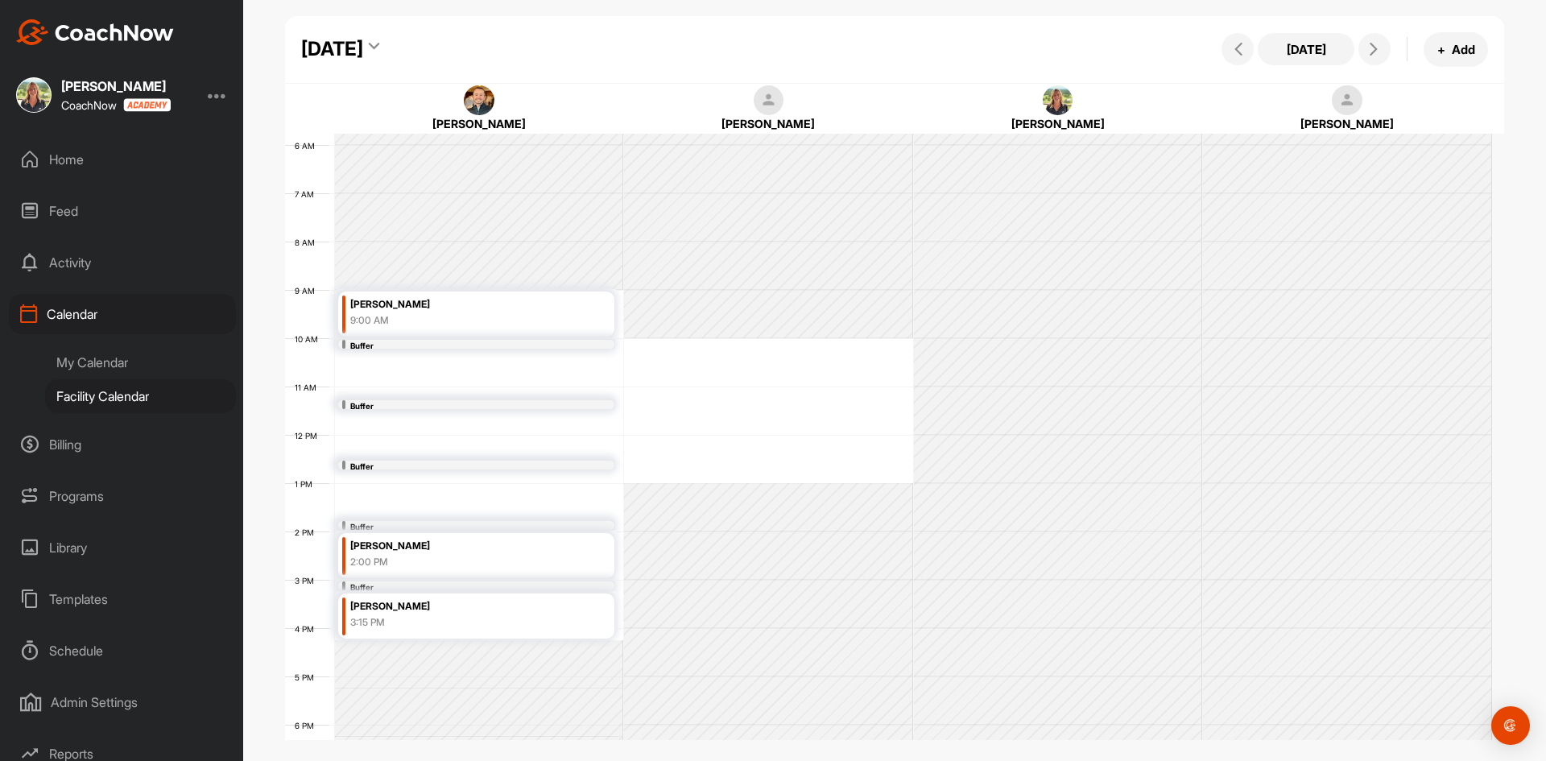
click at [380, 48] on div "[DATE]" at bounding box center [340, 49] width 79 height 29
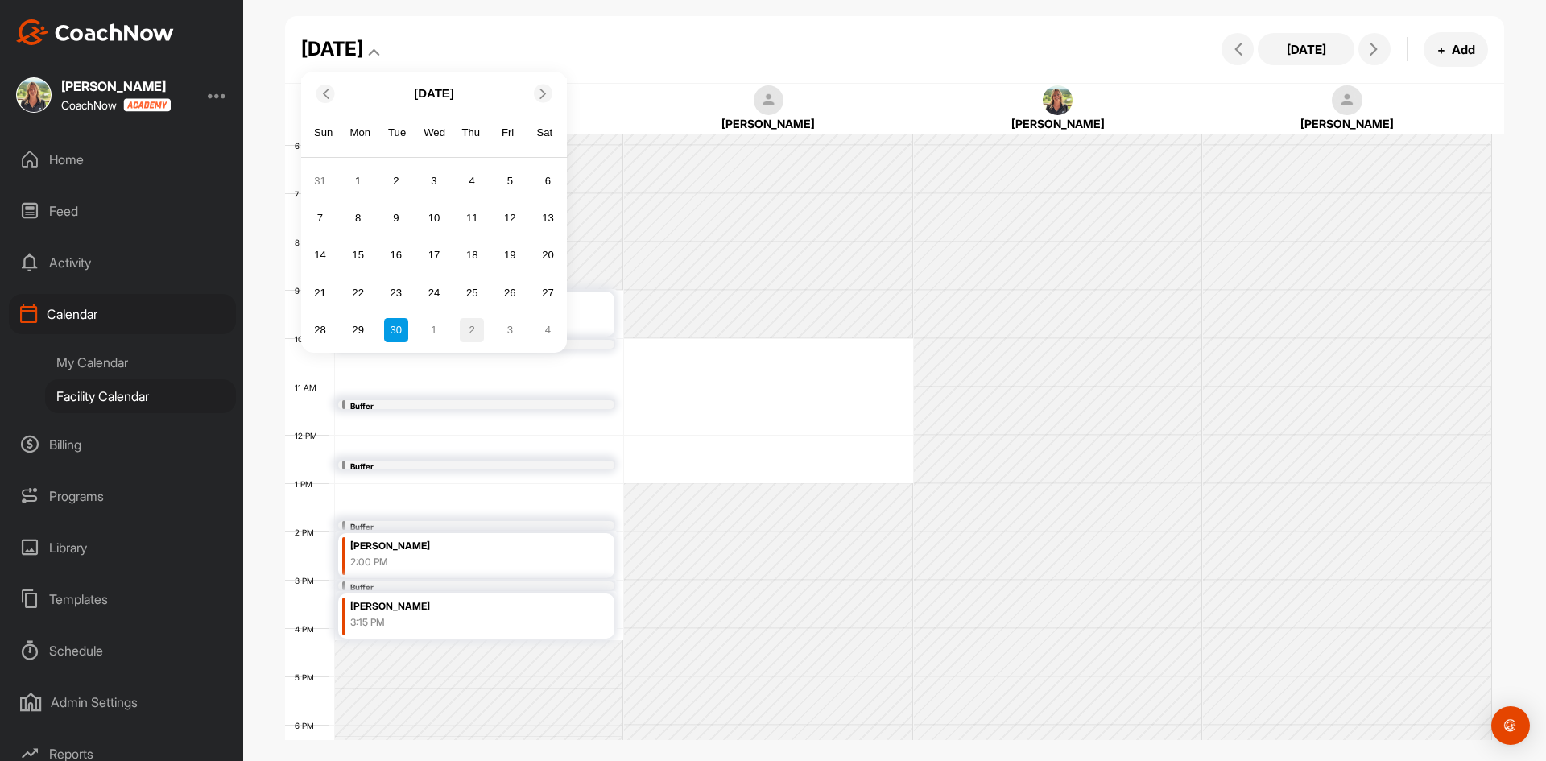
click at [463, 327] on div "2" at bounding box center [472, 330] width 24 height 24
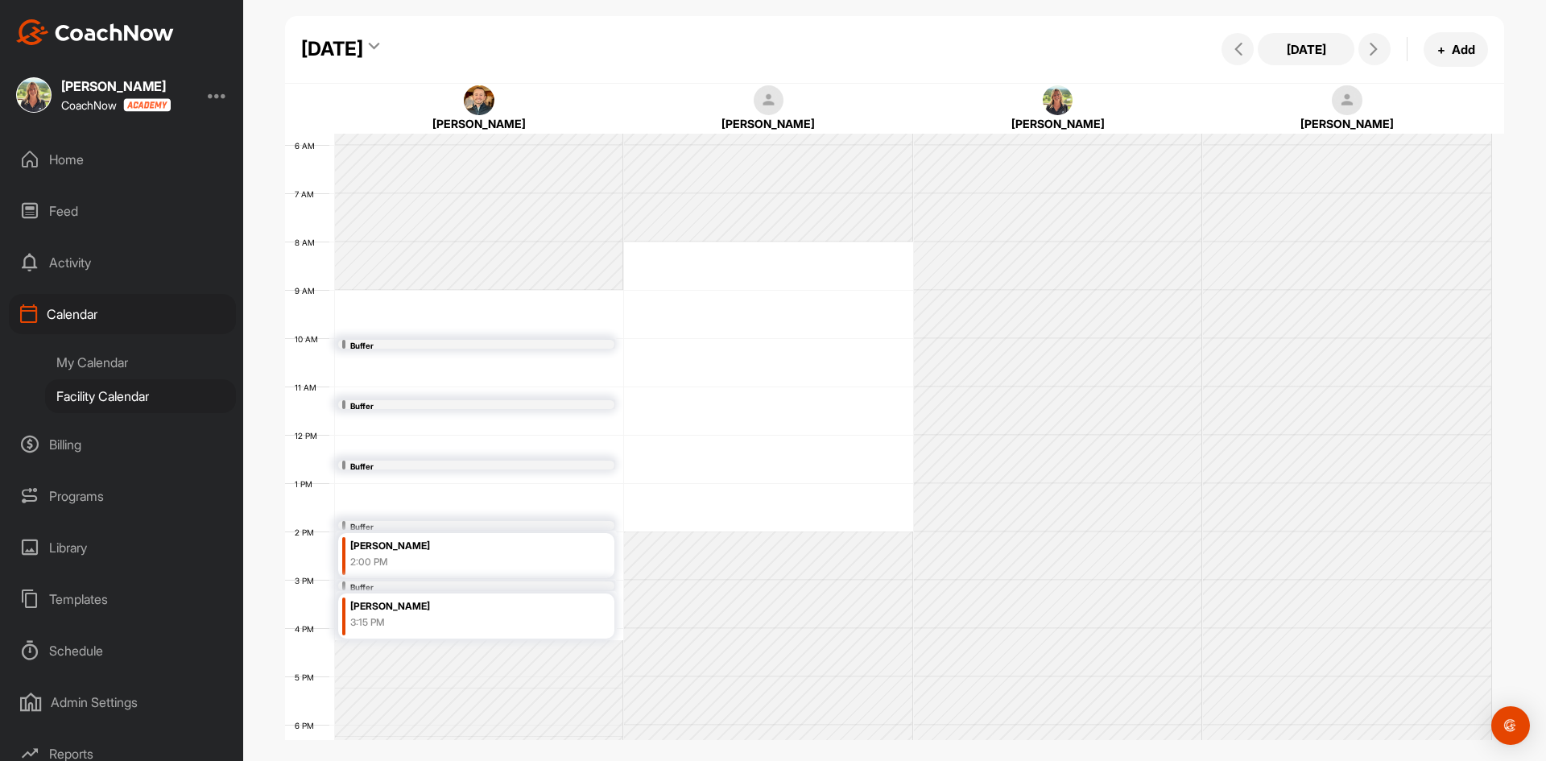
click at [555, 34] on div "[DATE] [DATE] + Add" at bounding box center [895, 50] width 1220 height 68
click at [380, 43] on div "[DATE]" at bounding box center [340, 49] width 79 height 29
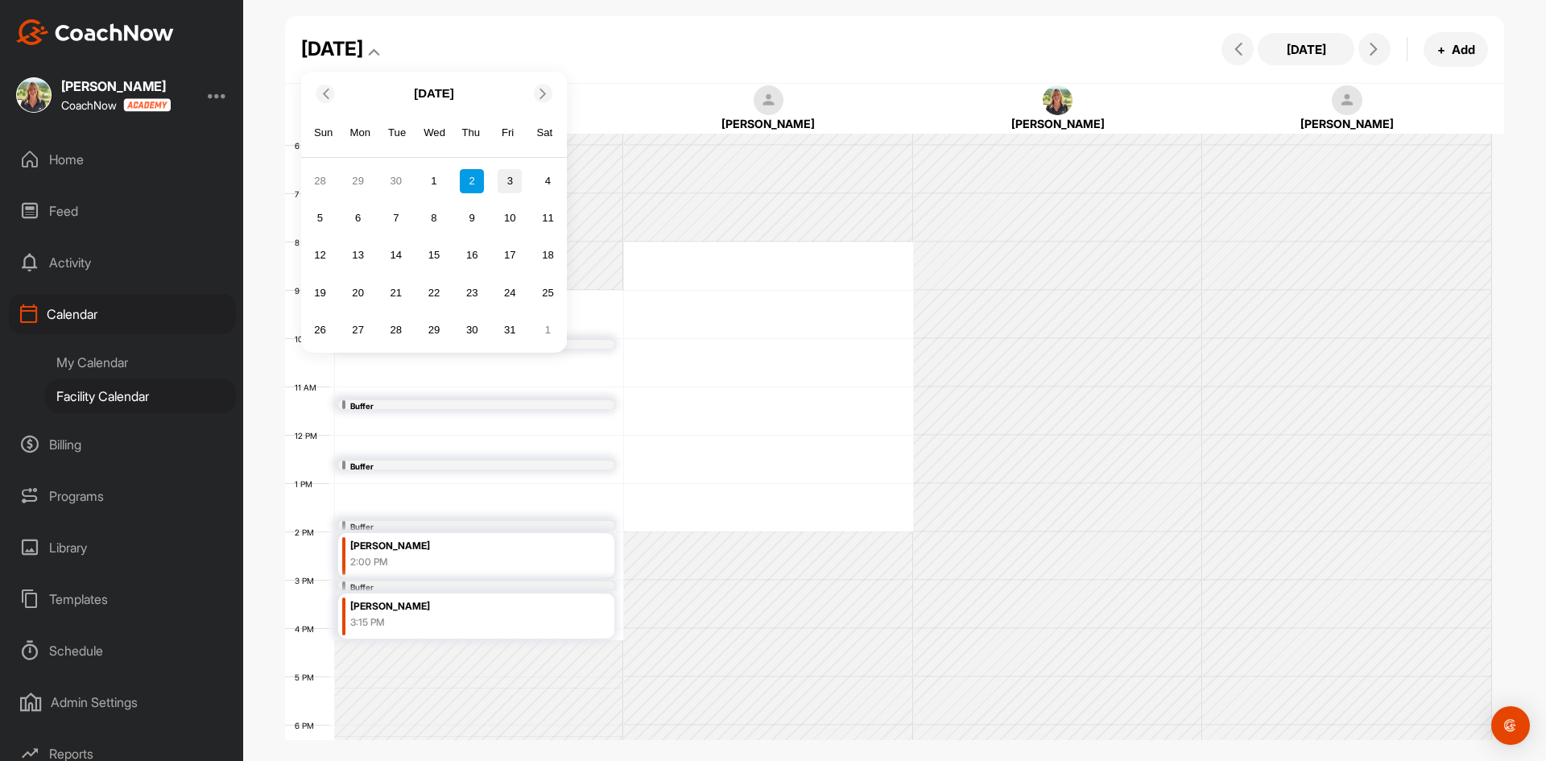
click at [506, 180] on div "3" at bounding box center [510, 181] width 24 height 24
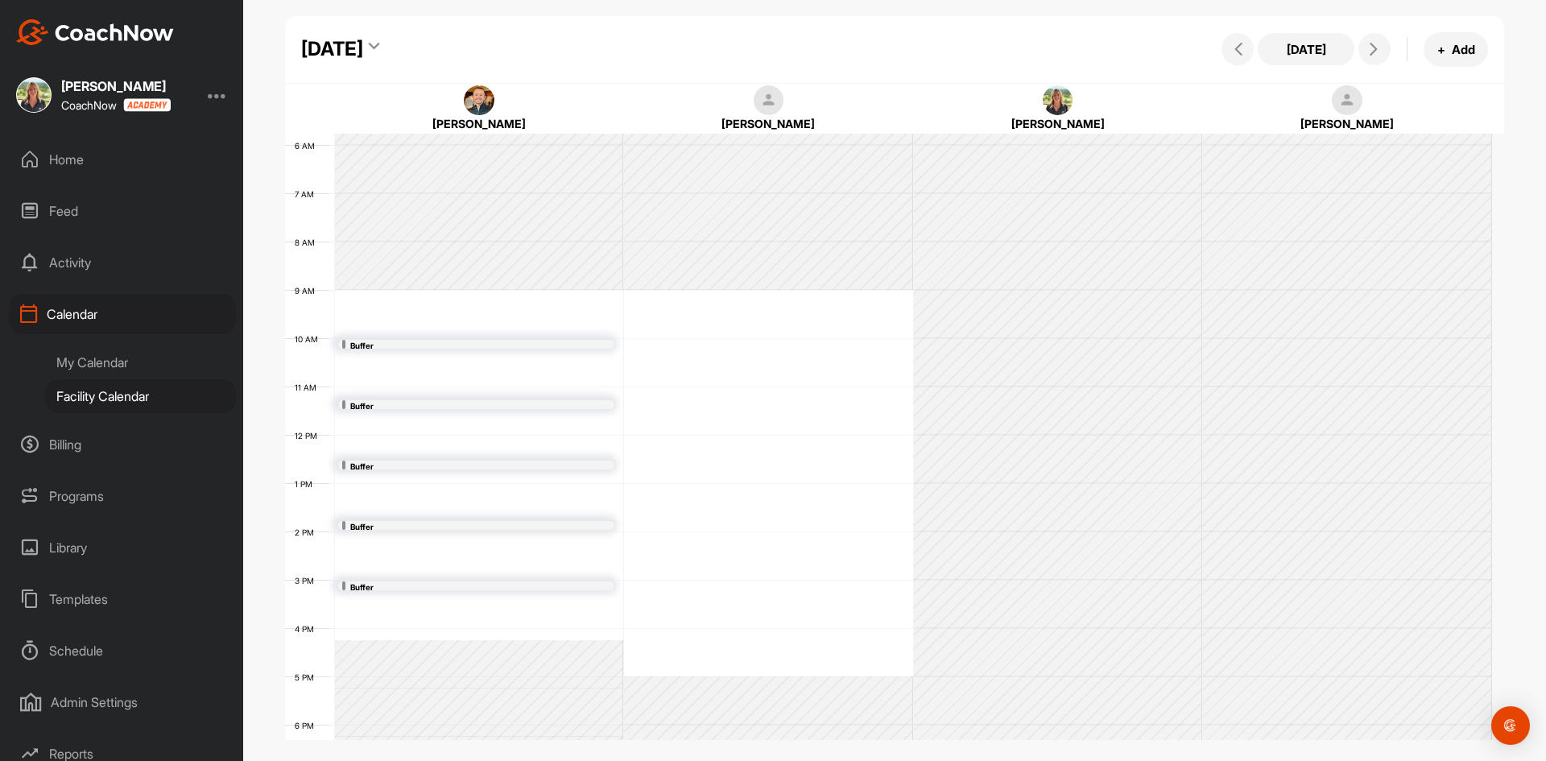
click at [521, 32] on div "[DATE] [DATE] + Add" at bounding box center [895, 50] width 1220 height 68
click at [380, 49] on div "[DATE]" at bounding box center [340, 49] width 79 height 29
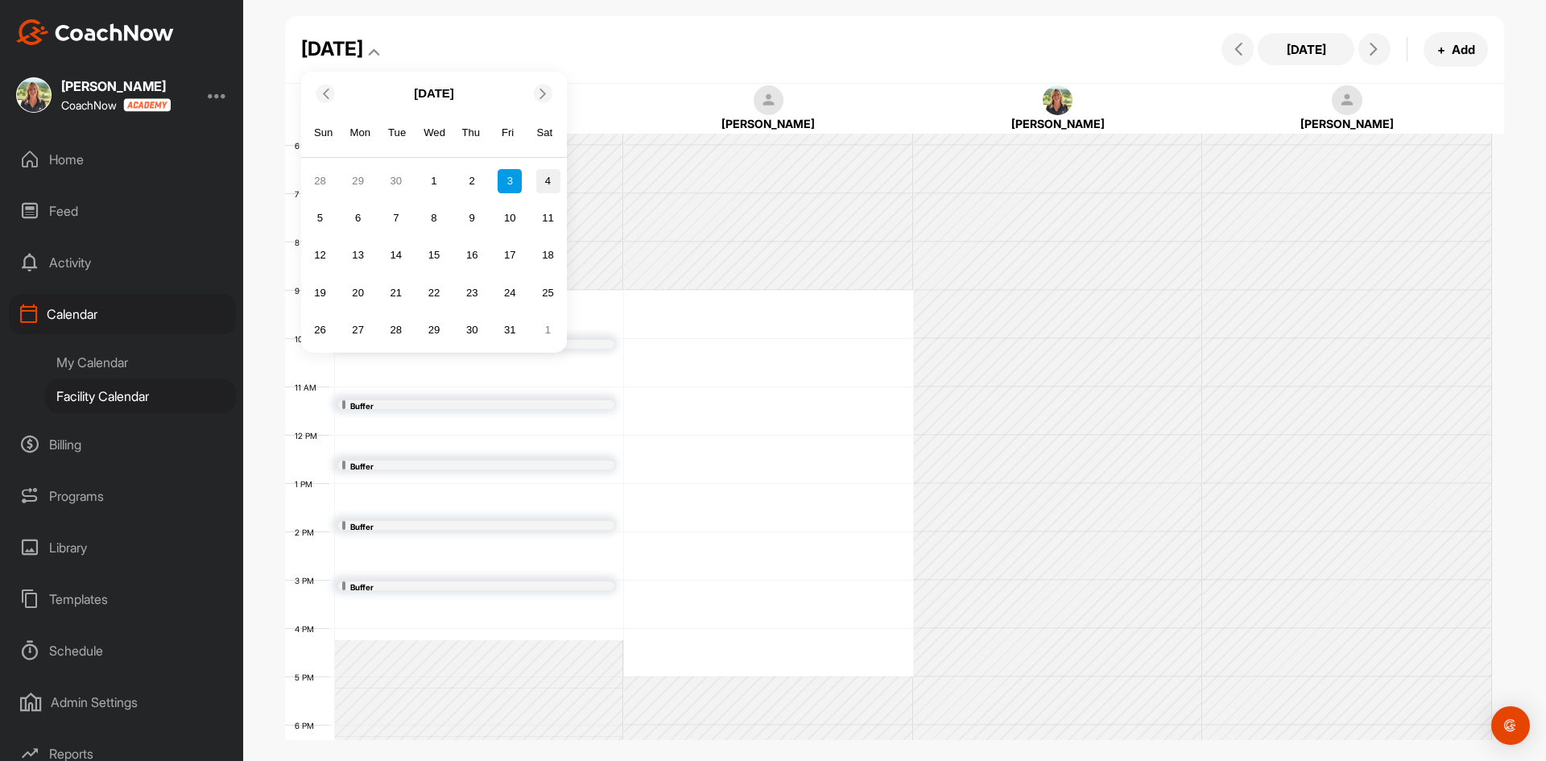
click at [548, 183] on div "4" at bounding box center [548, 181] width 24 height 24
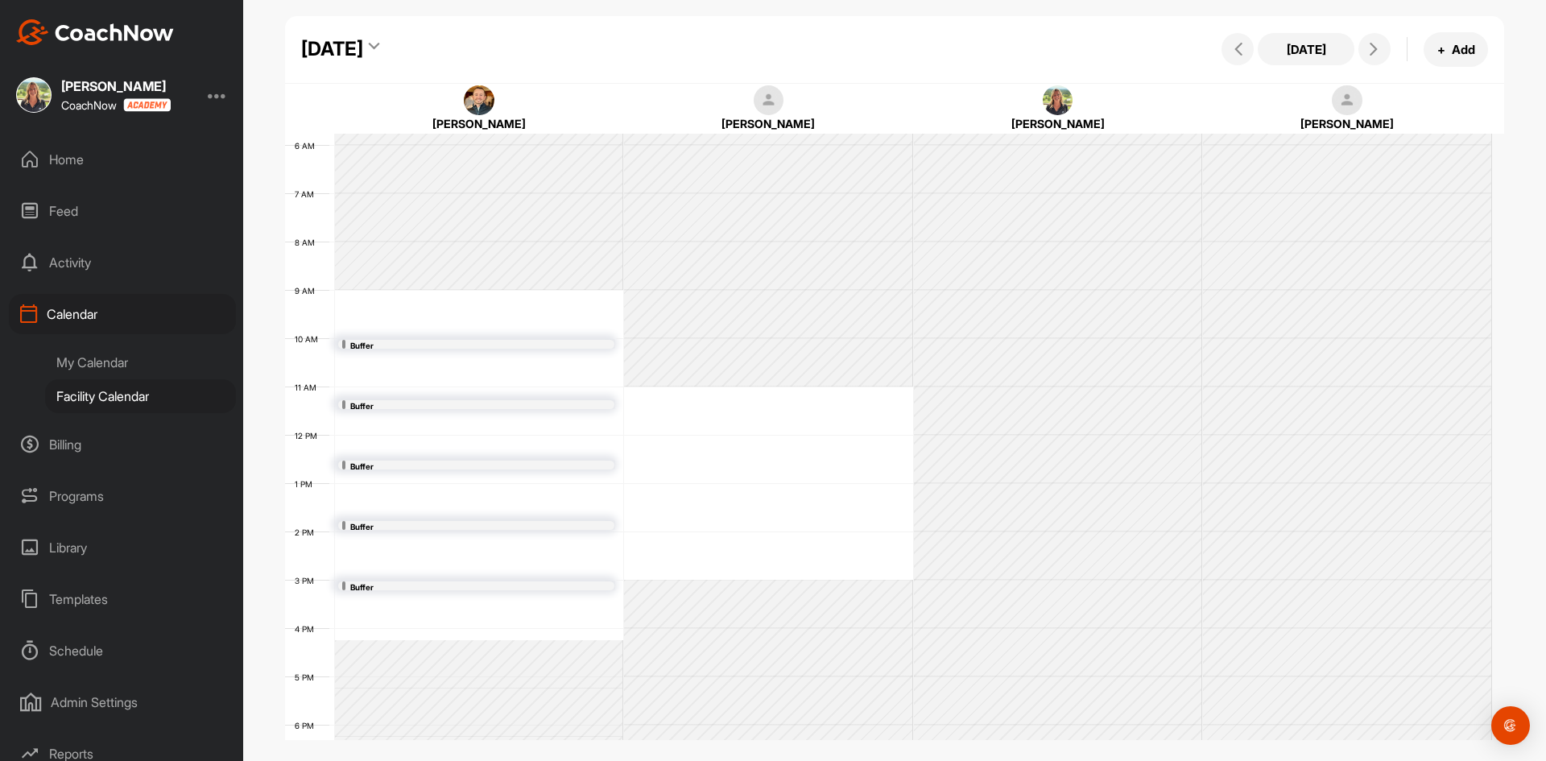
click at [363, 46] on div "[DATE]" at bounding box center [332, 49] width 62 height 29
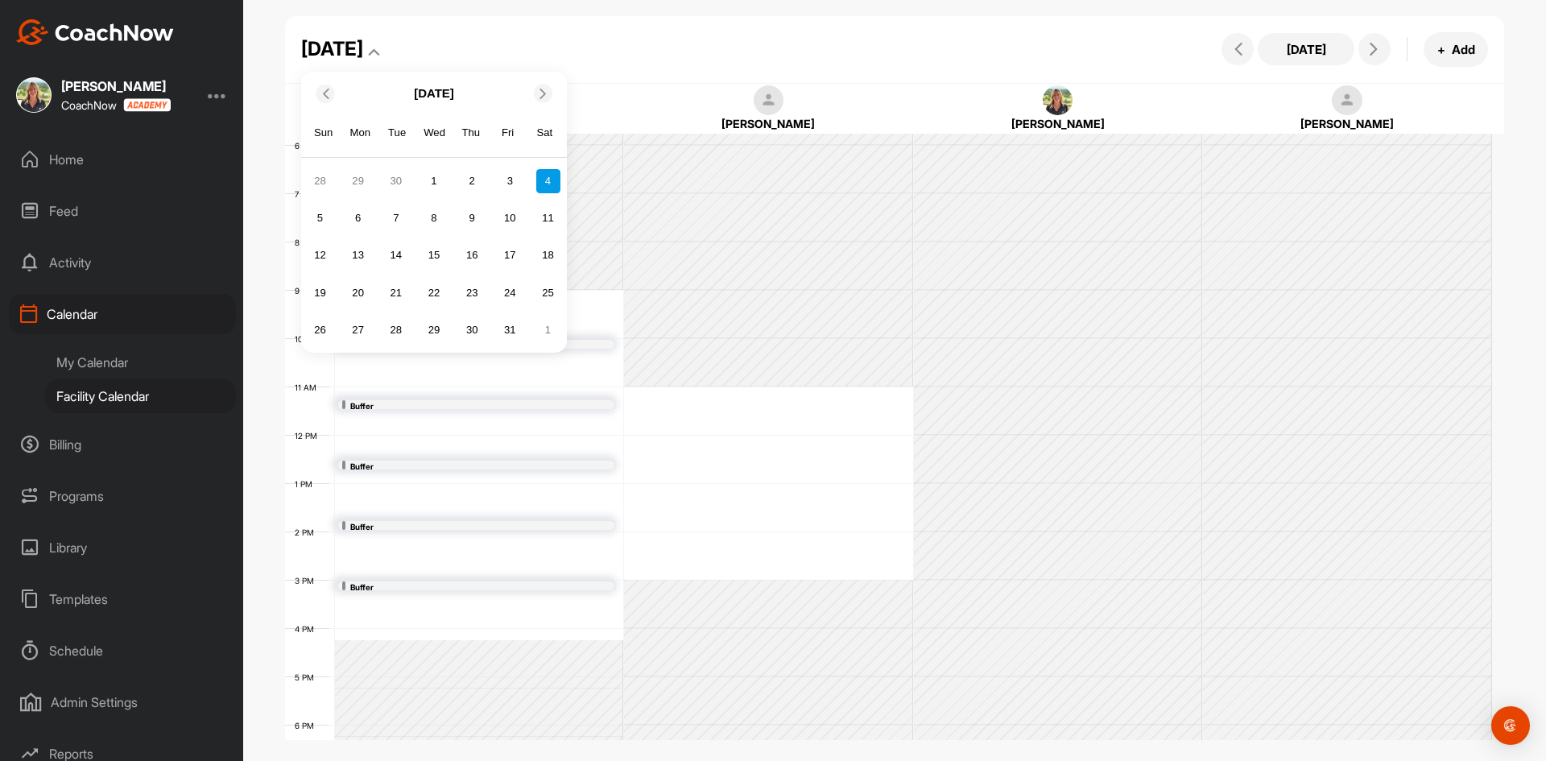
click at [330, 97] on icon at bounding box center [325, 93] width 10 height 10
click at [514, 221] on div "12" at bounding box center [510, 218] width 24 height 24
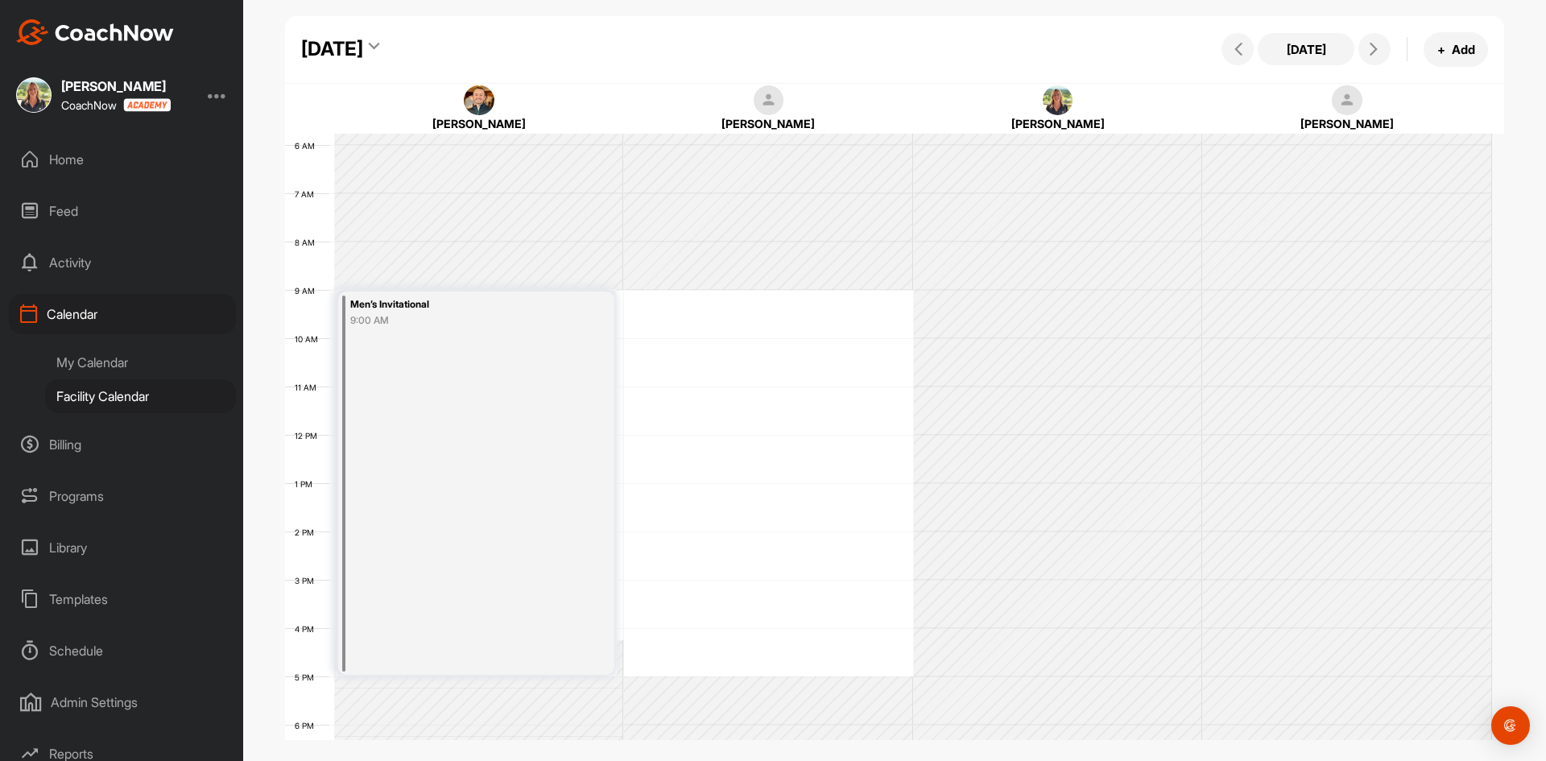
click at [363, 43] on div "[DATE]" at bounding box center [332, 49] width 62 height 29
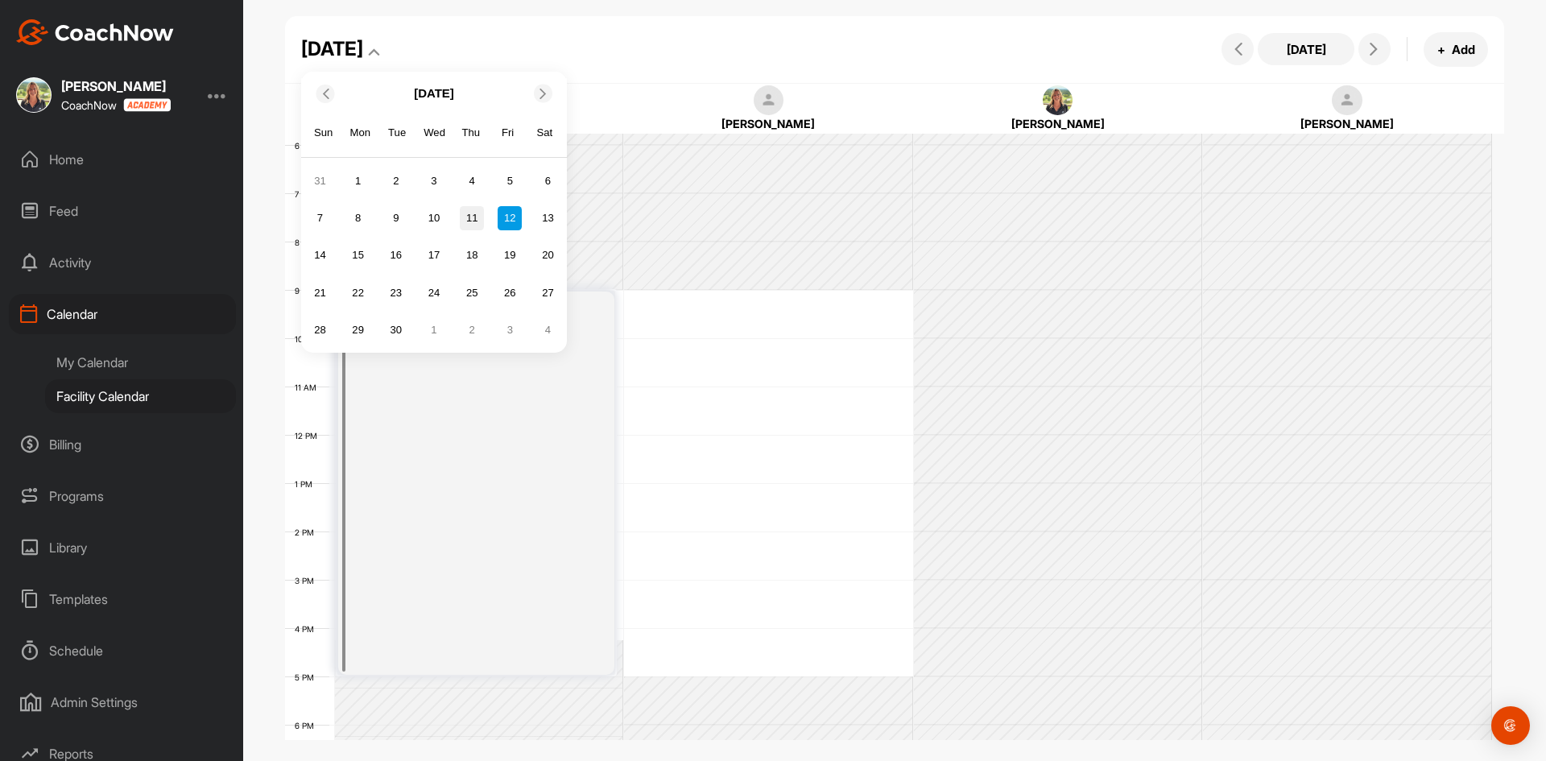
click at [465, 217] on div "11" at bounding box center [472, 218] width 24 height 24
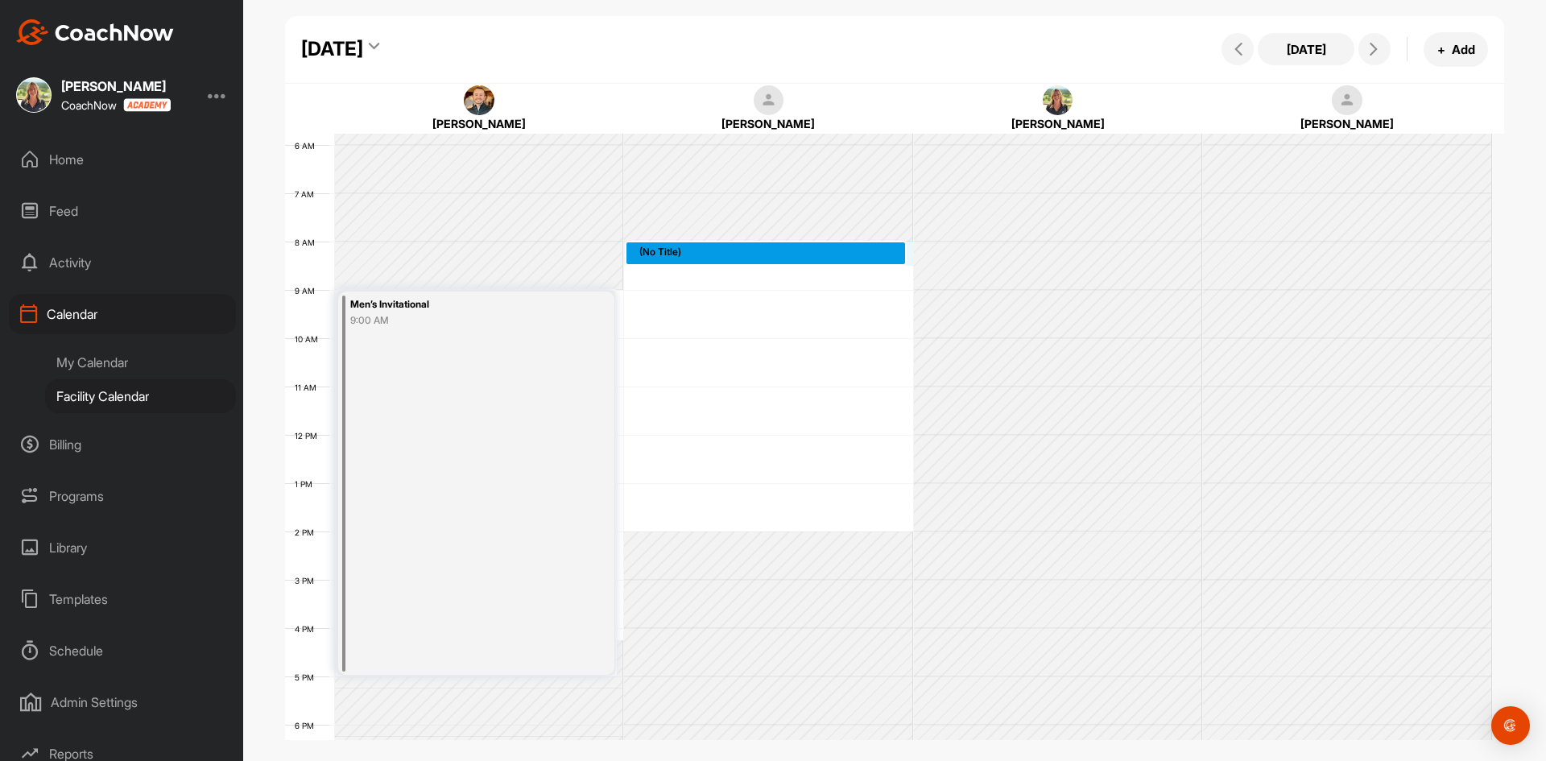
click at [784, 249] on div "12 AM 1 AM 2 AM 3 AM 4 AM 5 AM 6 AM 7 AM 8 AM 9 AM 10 AM 11 AM 12 PM 1 PM 2 PM …" at bounding box center [888, 435] width 1207 height 1160
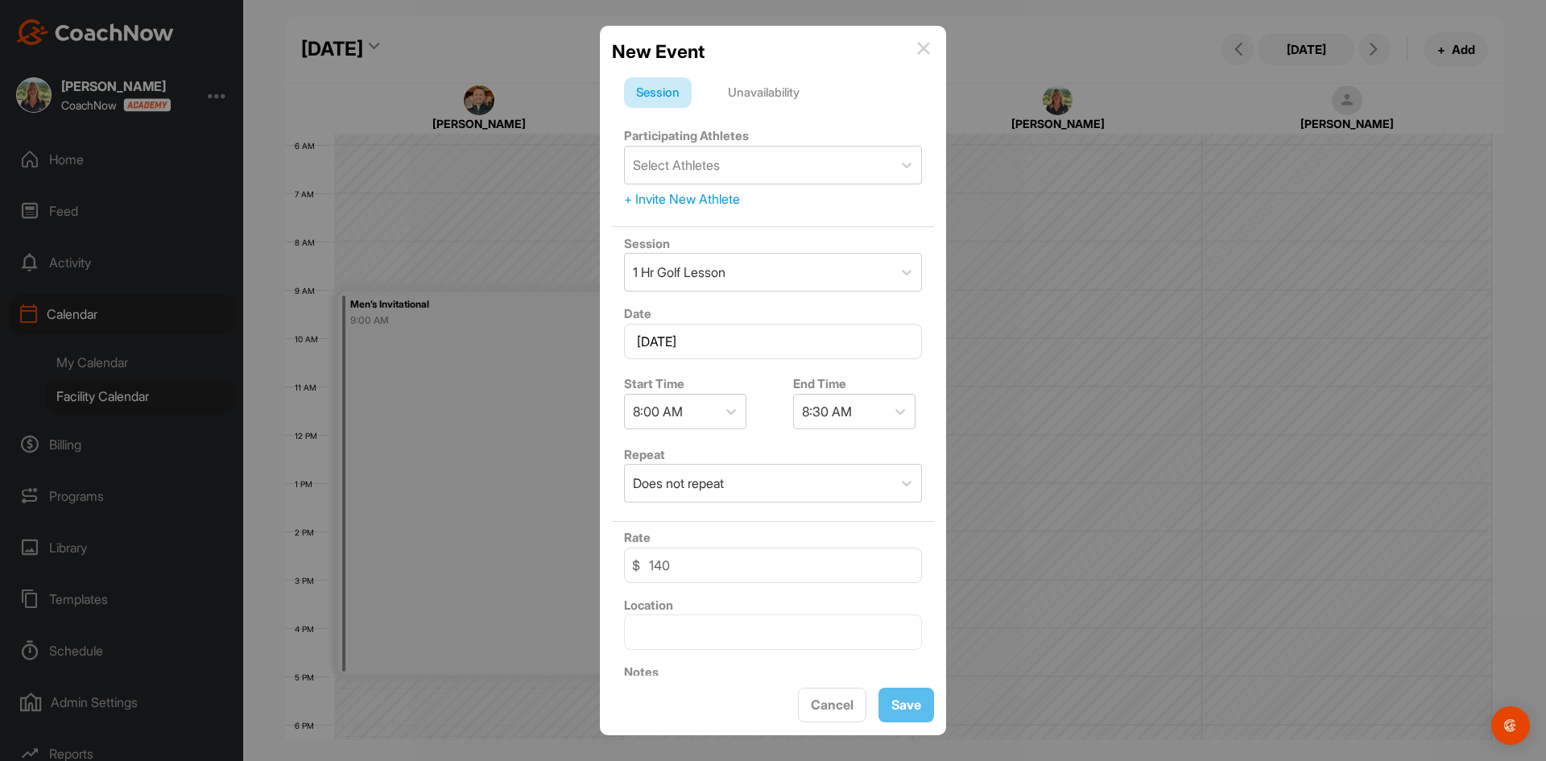
click at [785, 97] on div "Unavailability" at bounding box center [764, 92] width 96 height 31
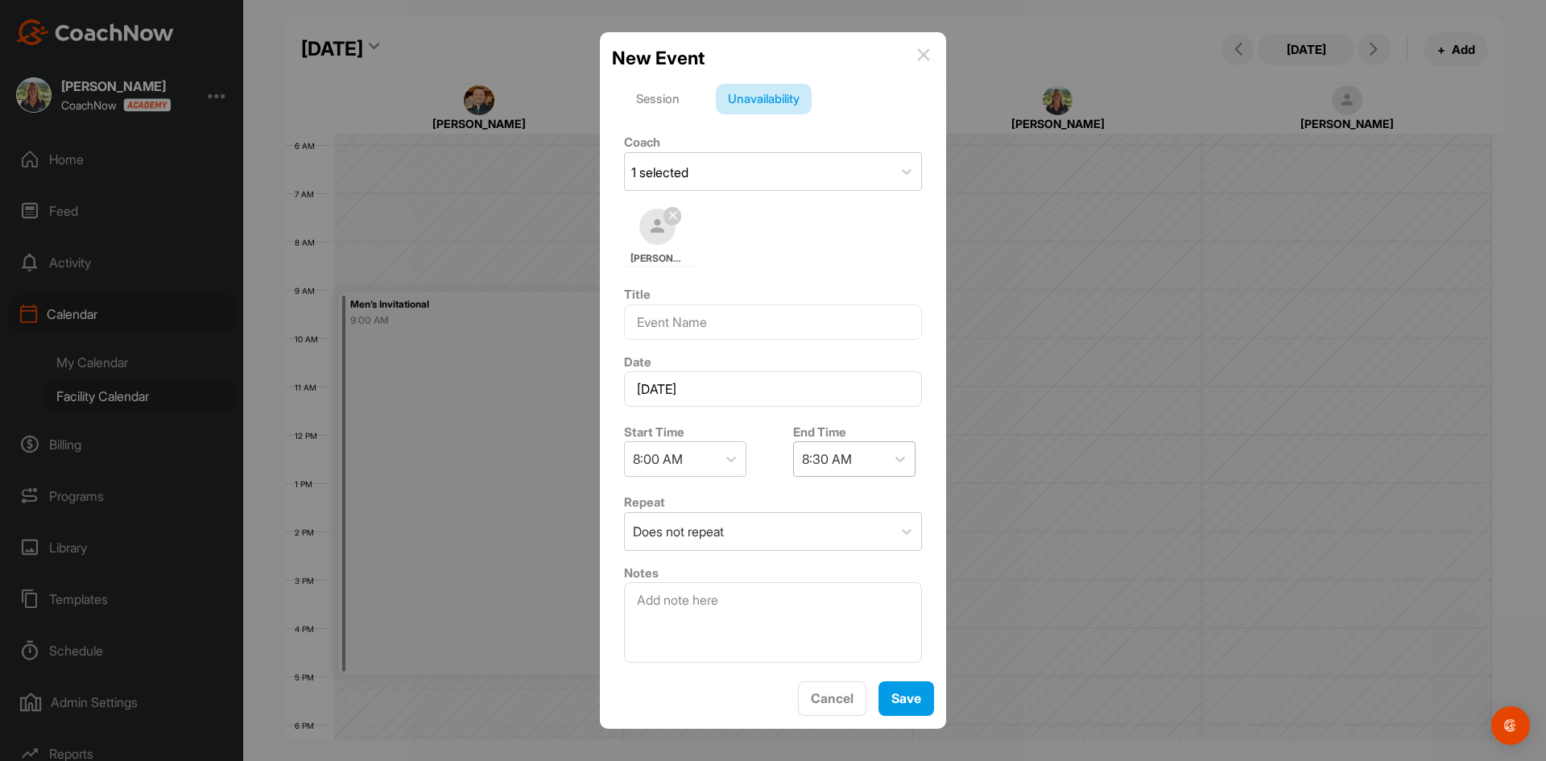
click at [877, 453] on div "8:30 AM" at bounding box center [840, 459] width 92 height 34
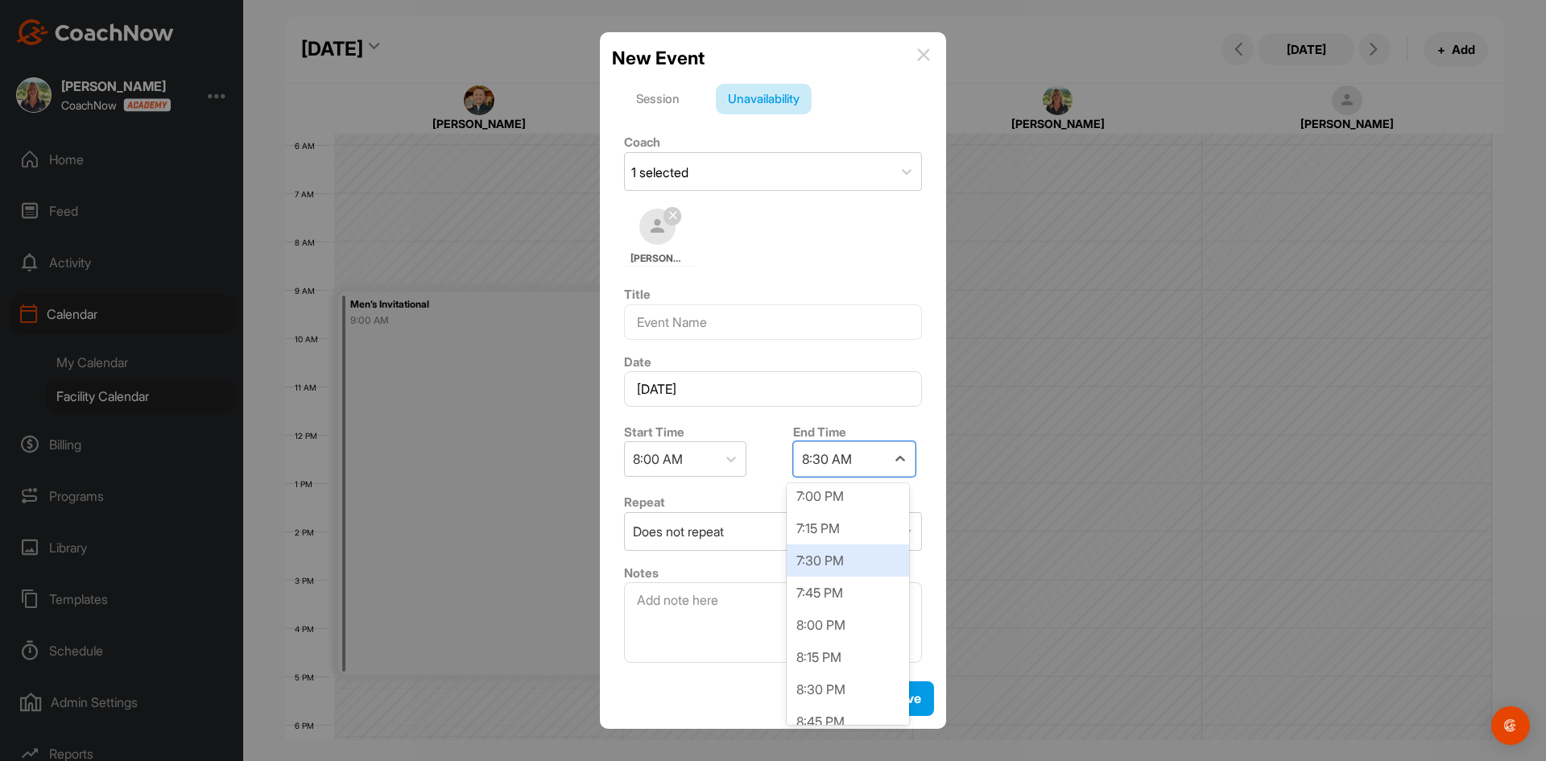
scroll to position [989, 0]
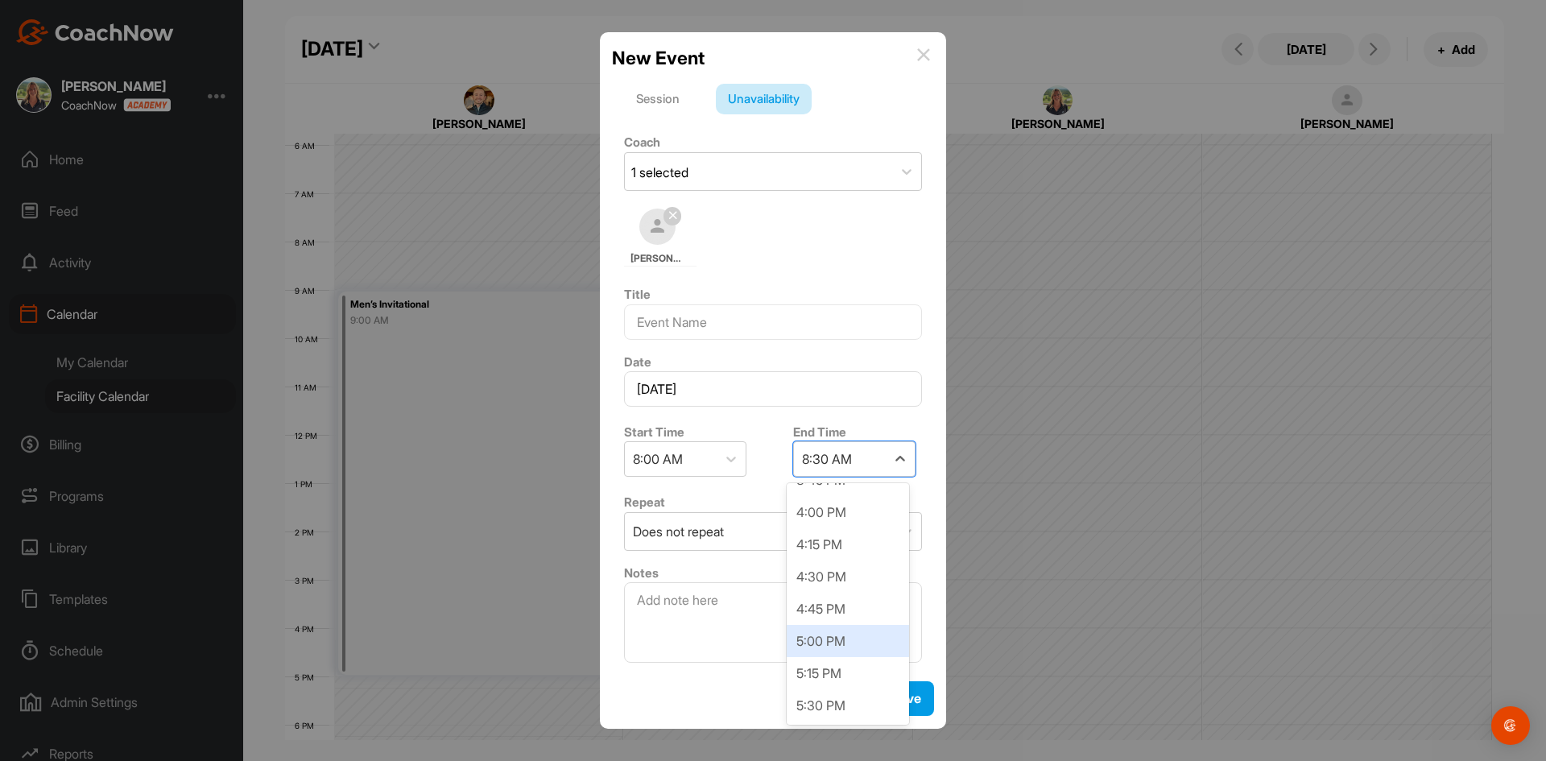
click at [832, 643] on div "5:00 PM" at bounding box center [848, 641] width 122 height 32
click at [912, 700] on button "Save" at bounding box center [907, 698] width 56 height 35
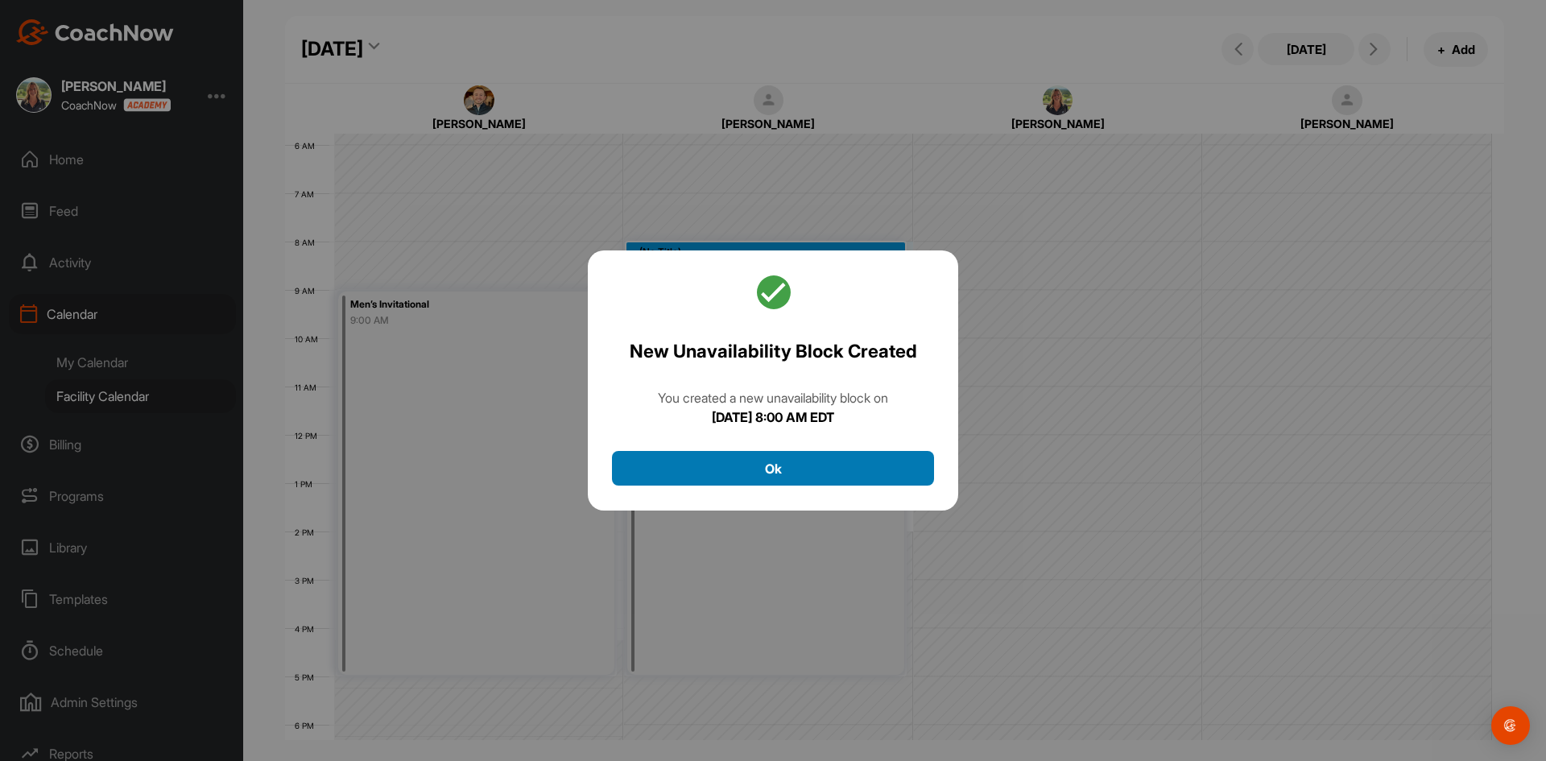
click at [812, 461] on button "Ok" at bounding box center [773, 468] width 322 height 35
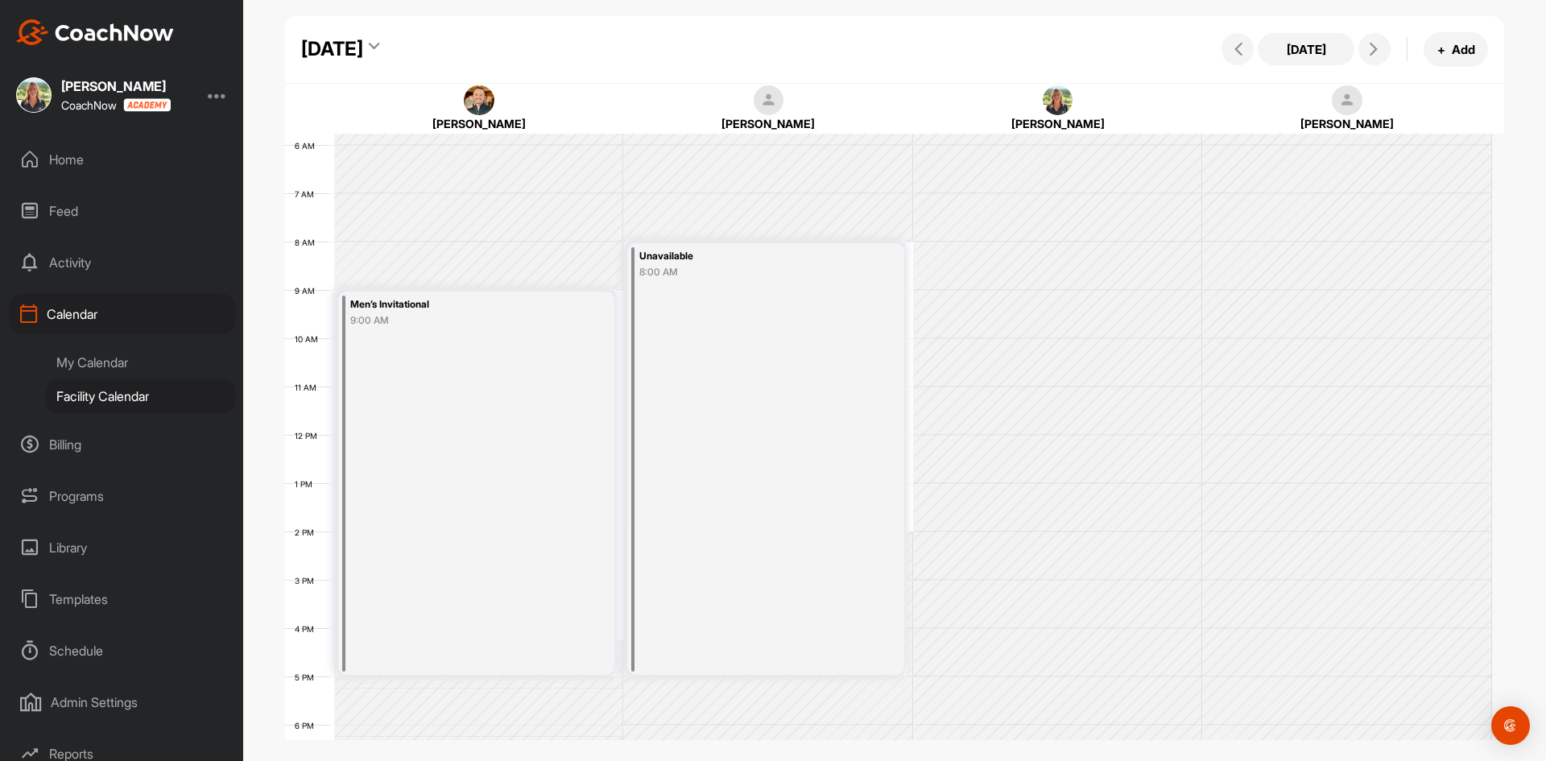
click at [363, 49] on div "[DATE]" at bounding box center [332, 49] width 62 height 29
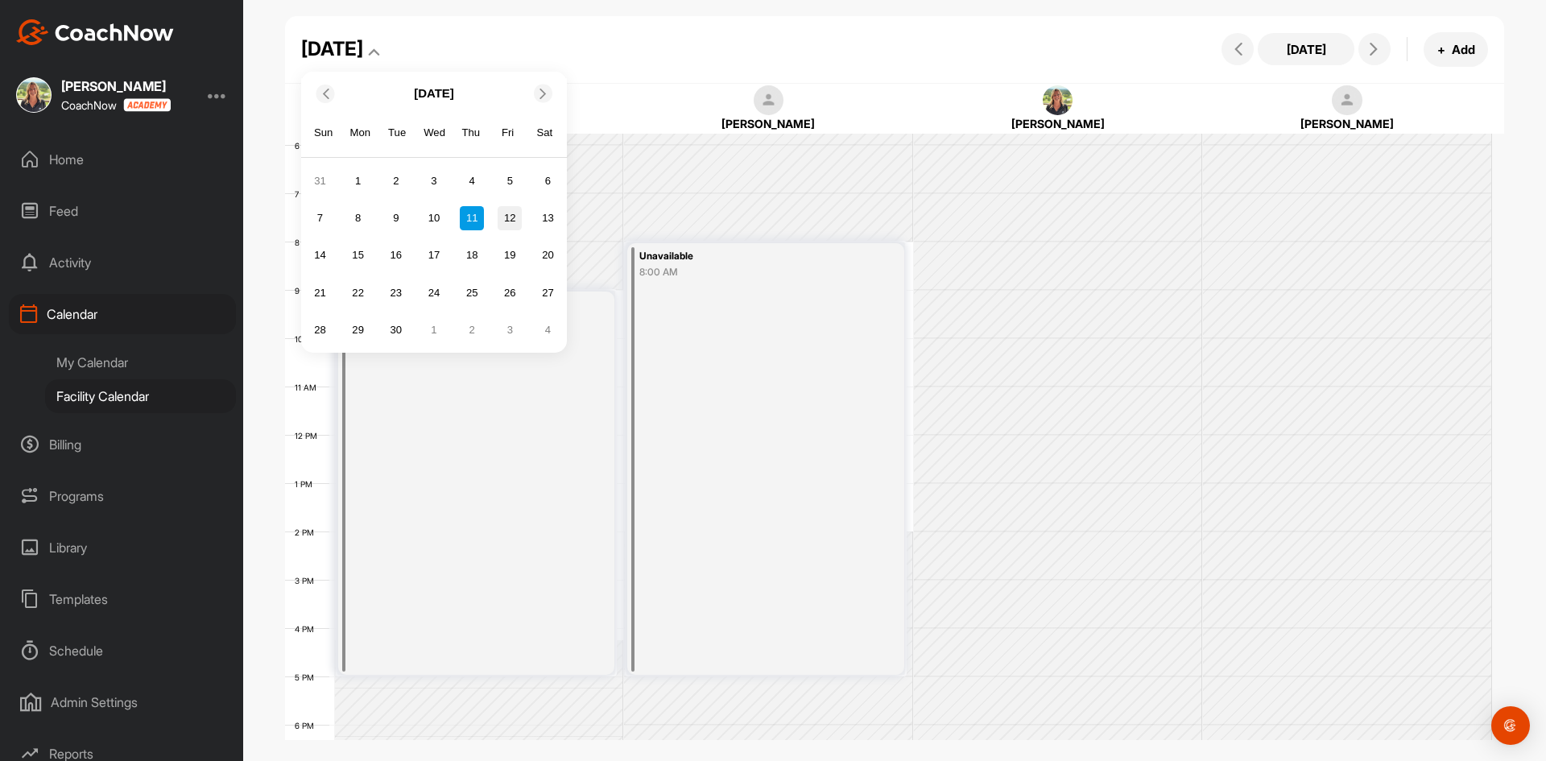
click at [509, 220] on div "12" at bounding box center [510, 218] width 24 height 24
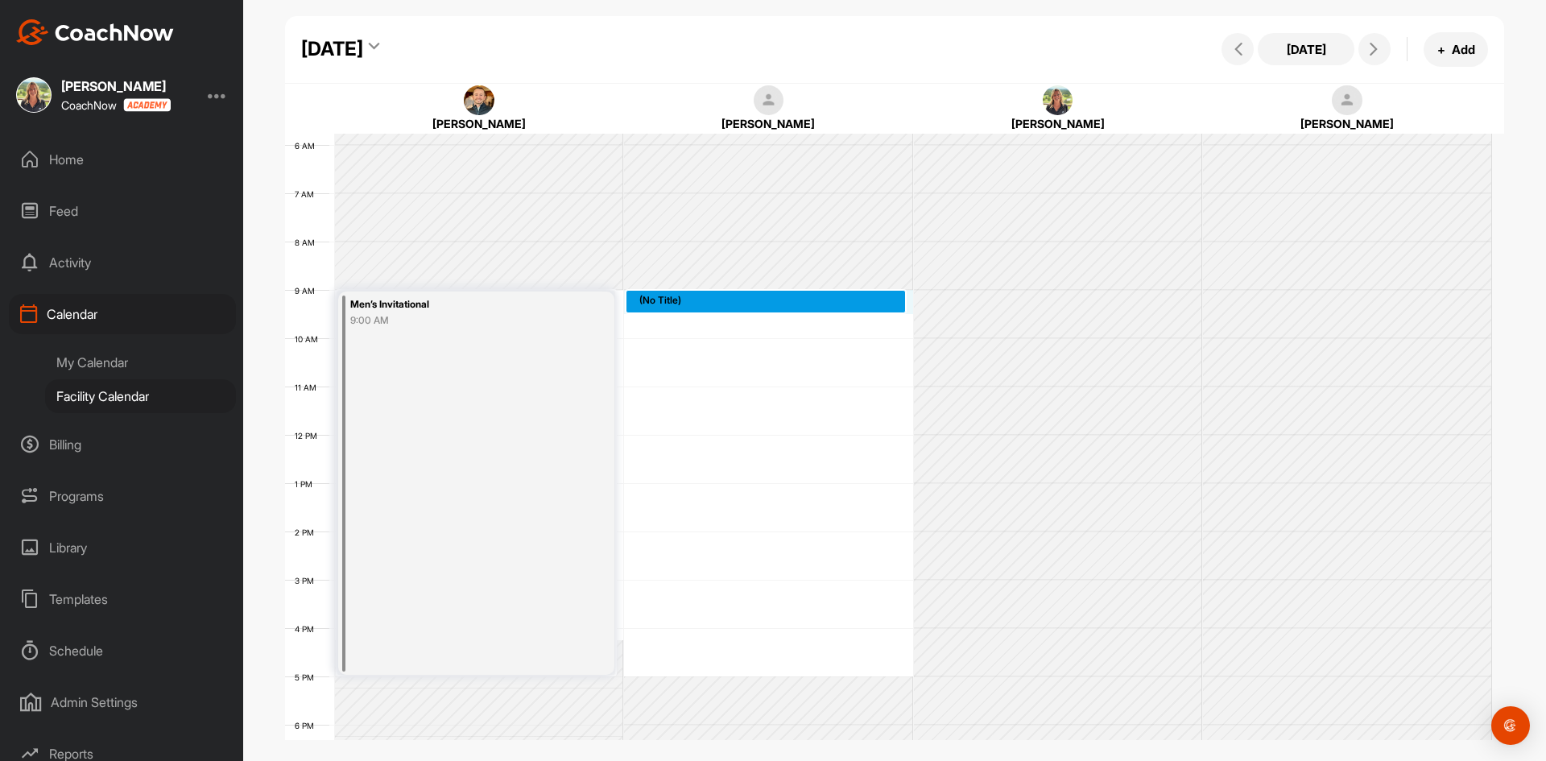
click at [755, 303] on div "12 AM 1 AM 2 AM 3 AM 4 AM 5 AM 6 AM 7 AM 8 AM 9 AM 10 AM 11 AM 12 PM 1 PM 2 PM …" at bounding box center [888, 435] width 1207 height 1160
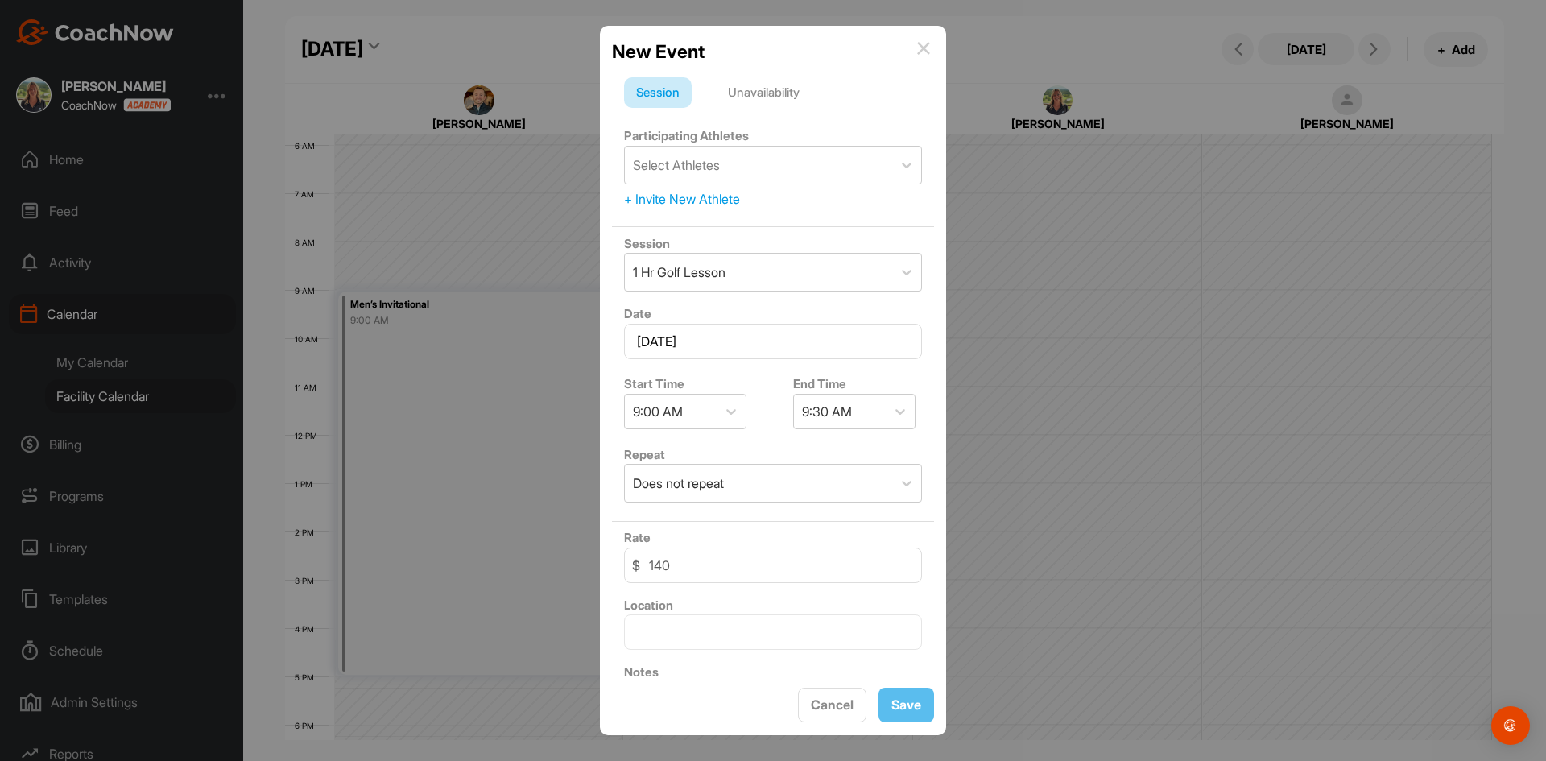
click at [759, 88] on div "Unavailability" at bounding box center [764, 92] width 96 height 31
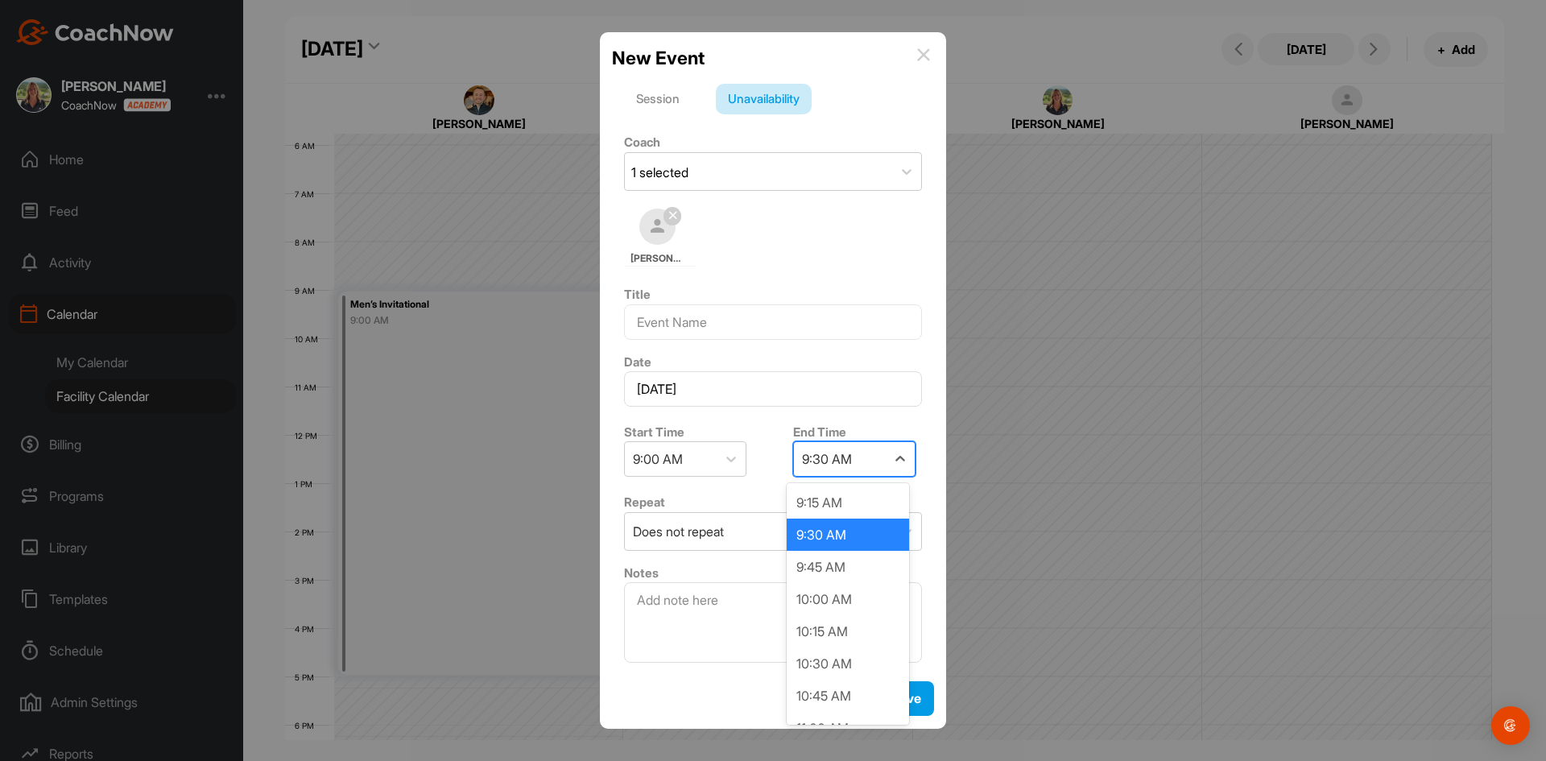
click at [838, 465] on div "9:30 AM" at bounding box center [827, 458] width 50 height 19
click at [842, 487] on div "6:30 PM" at bounding box center [848, 486] width 122 height 32
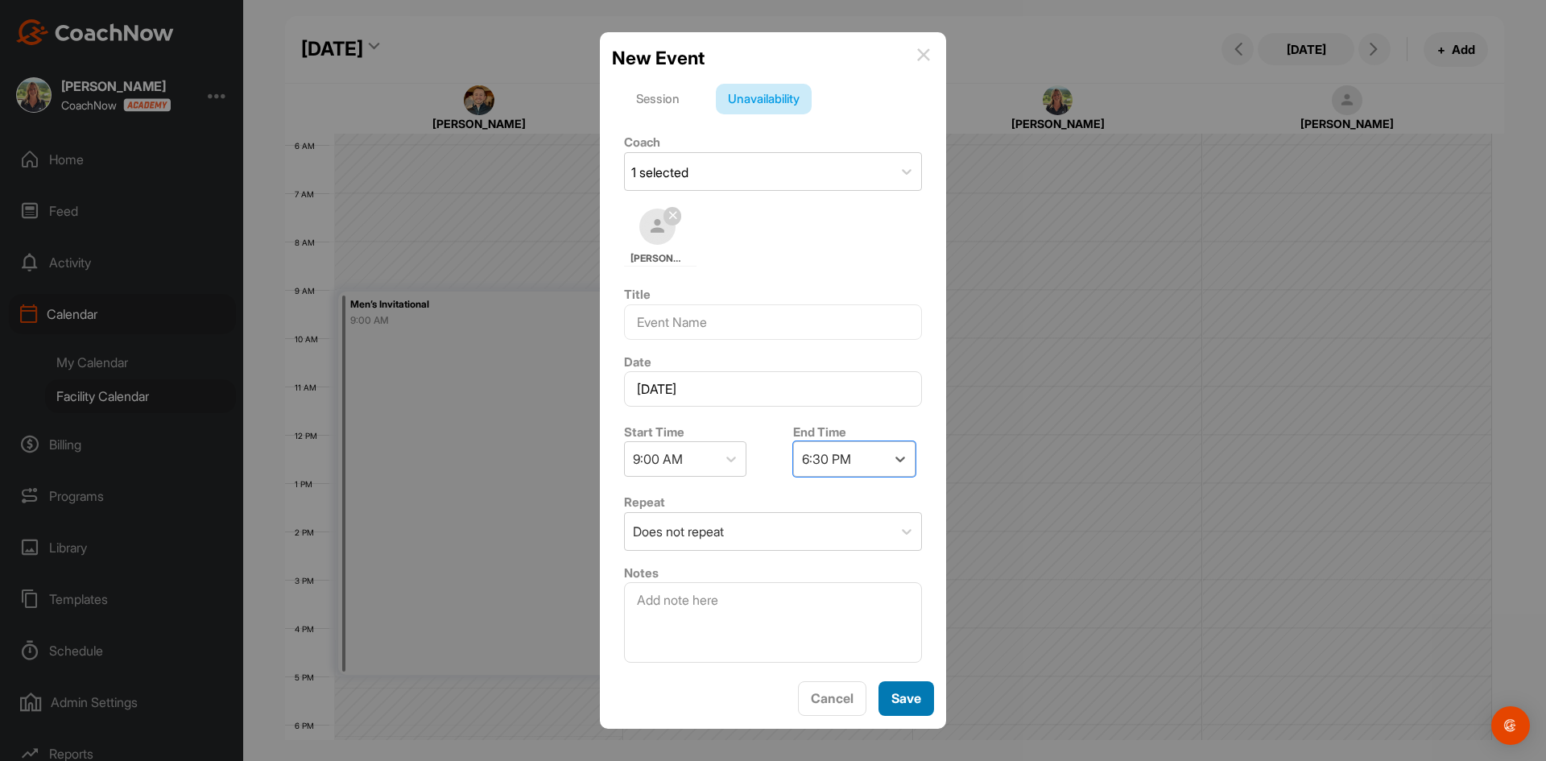
click at [912, 691] on button "Save" at bounding box center [907, 698] width 56 height 35
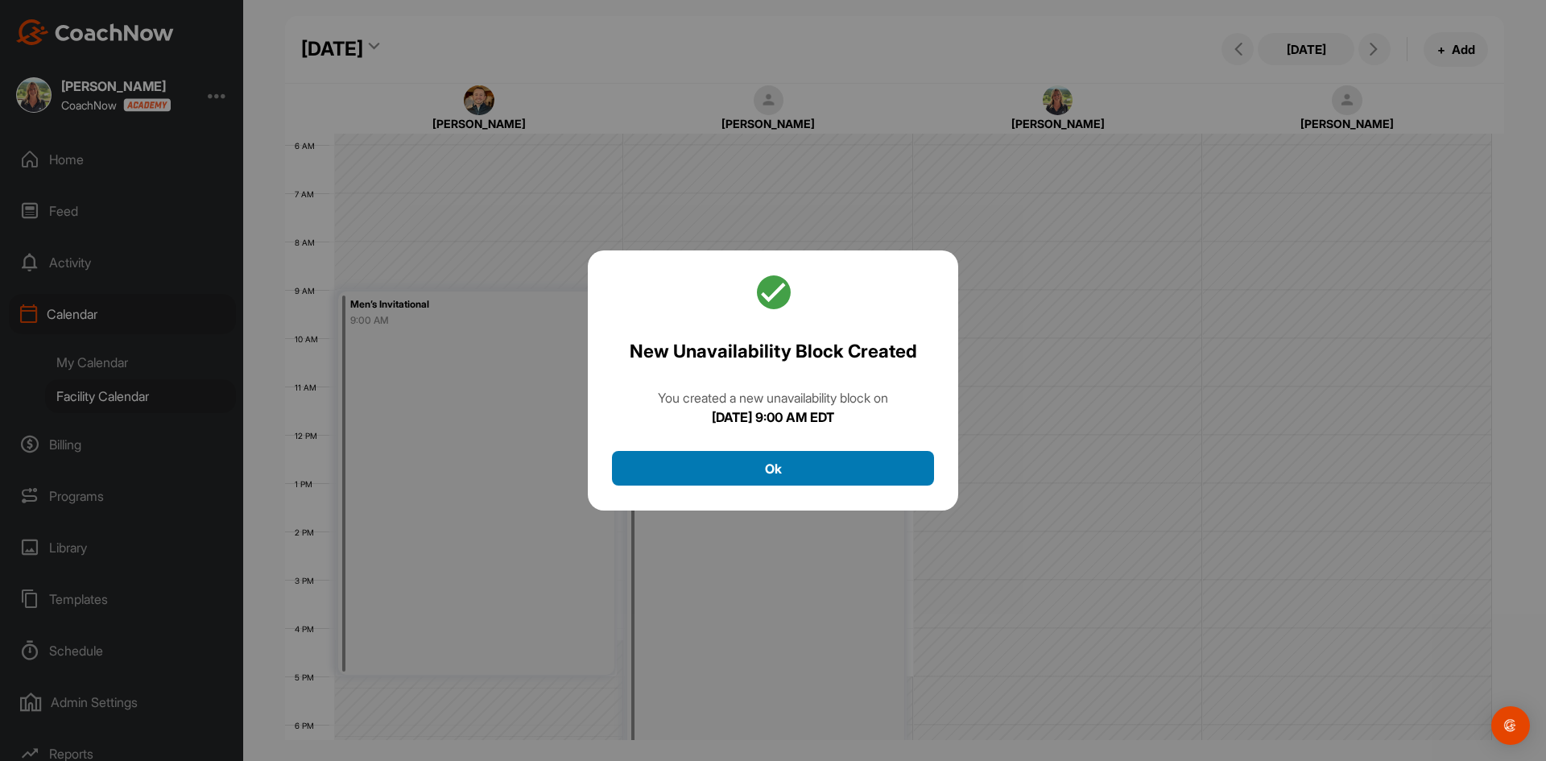
click at [774, 478] on button "Ok" at bounding box center [773, 468] width 322 height 35
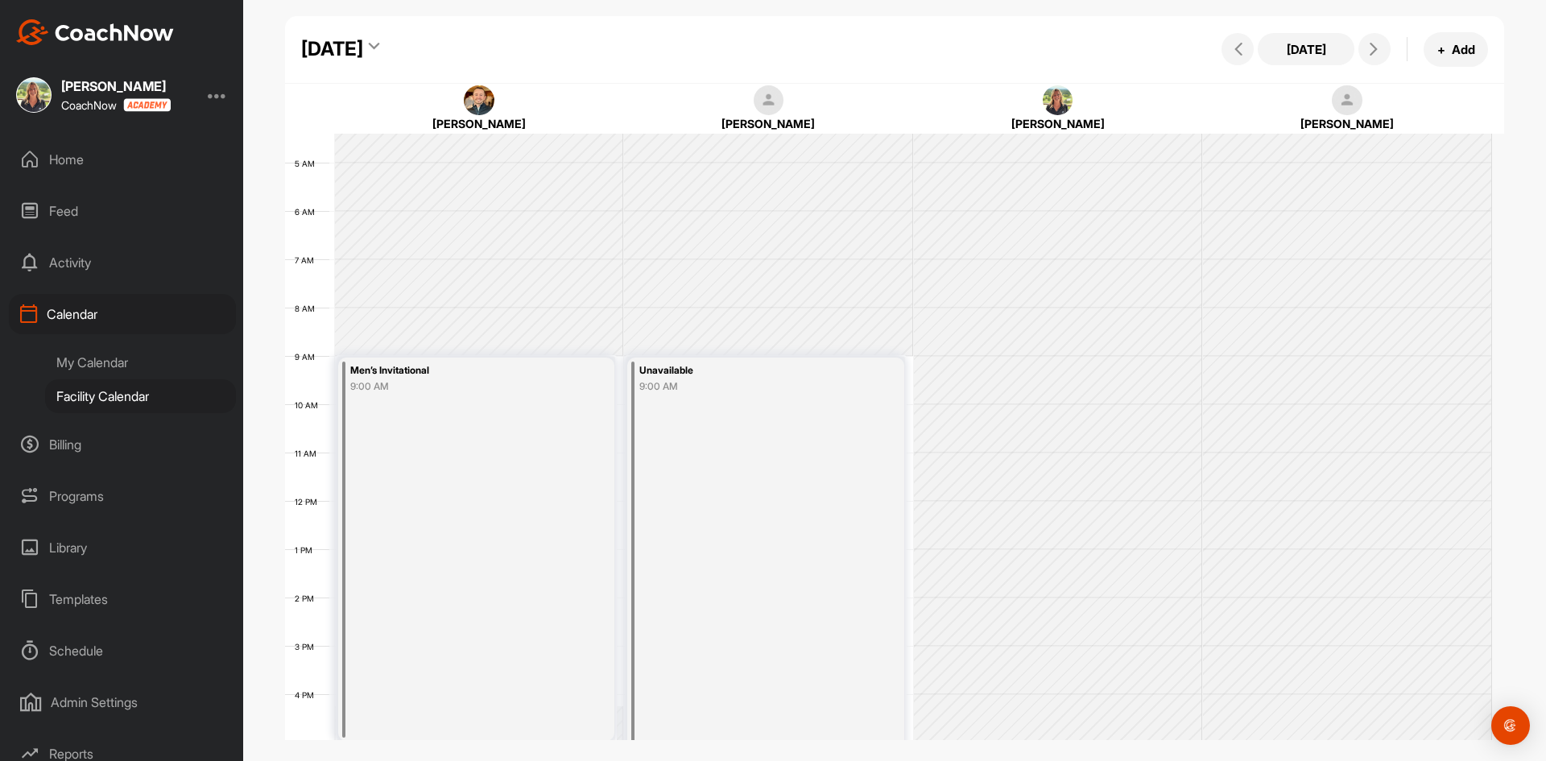
scroll to position [0, 0]
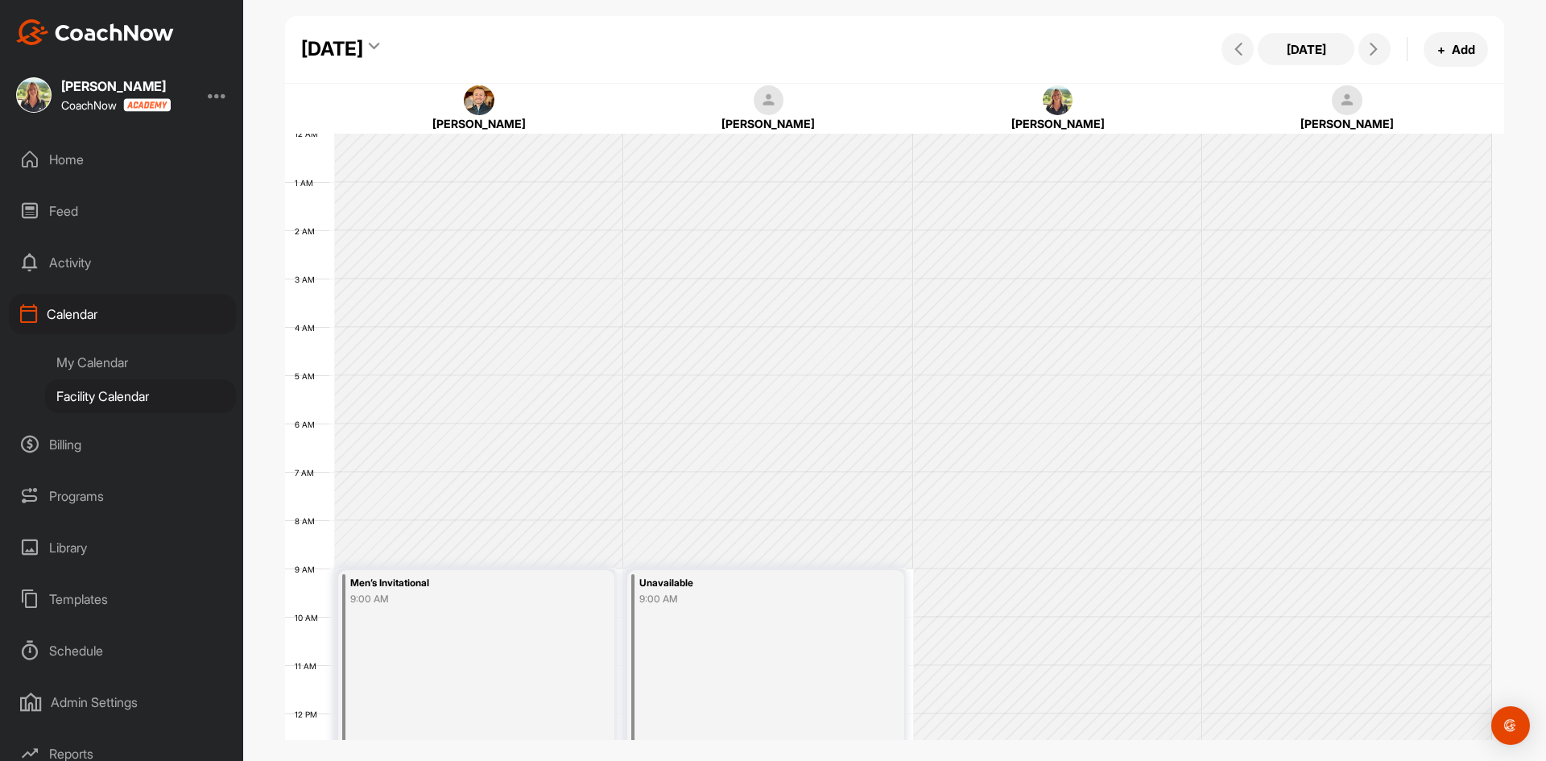
click at [379, 46] on icon at bounding box center [374, 49] width 10 height 16
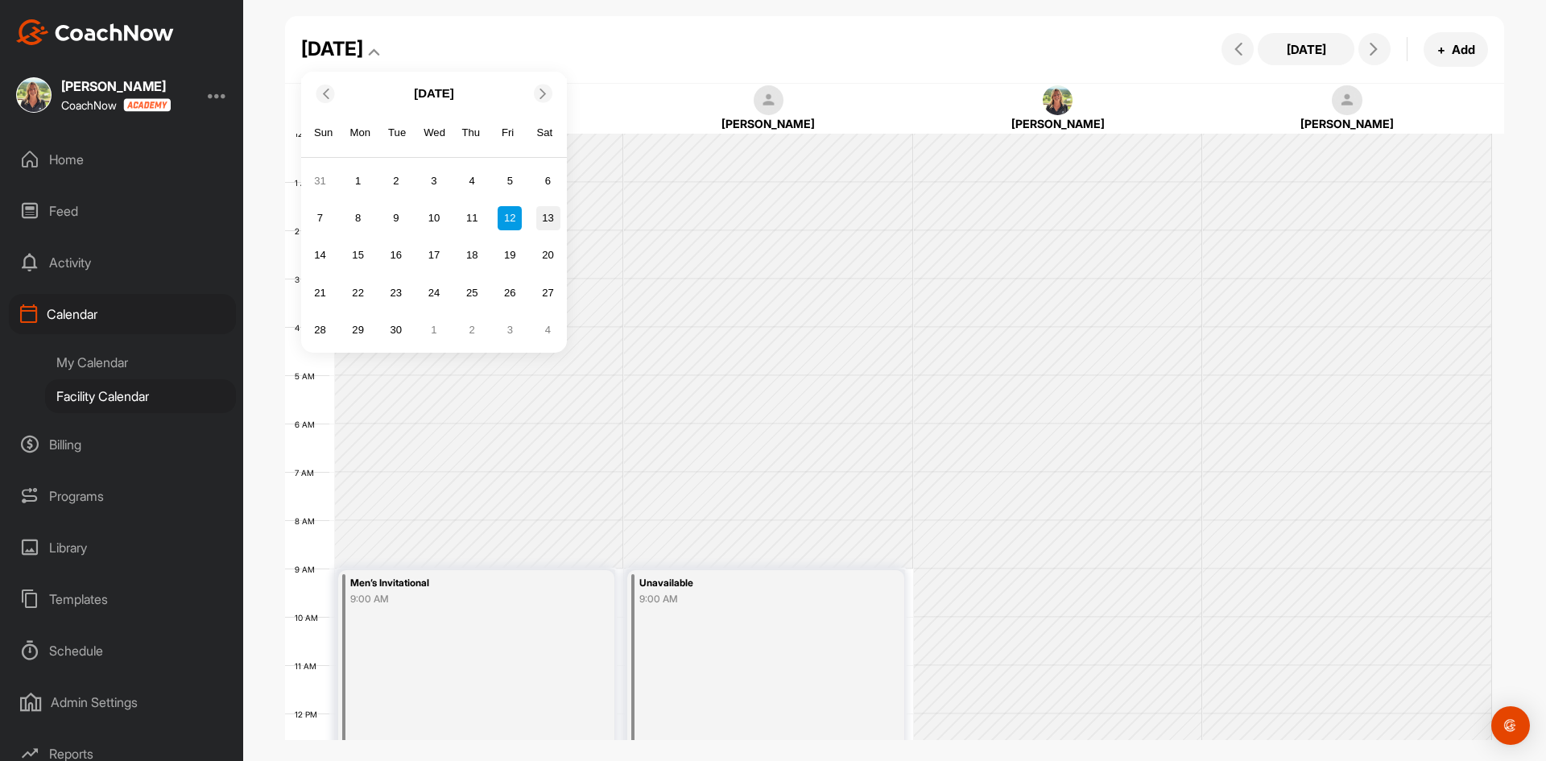
click at [544, 213] on div "13" at bounding box center [548, 218] width 24 height 24
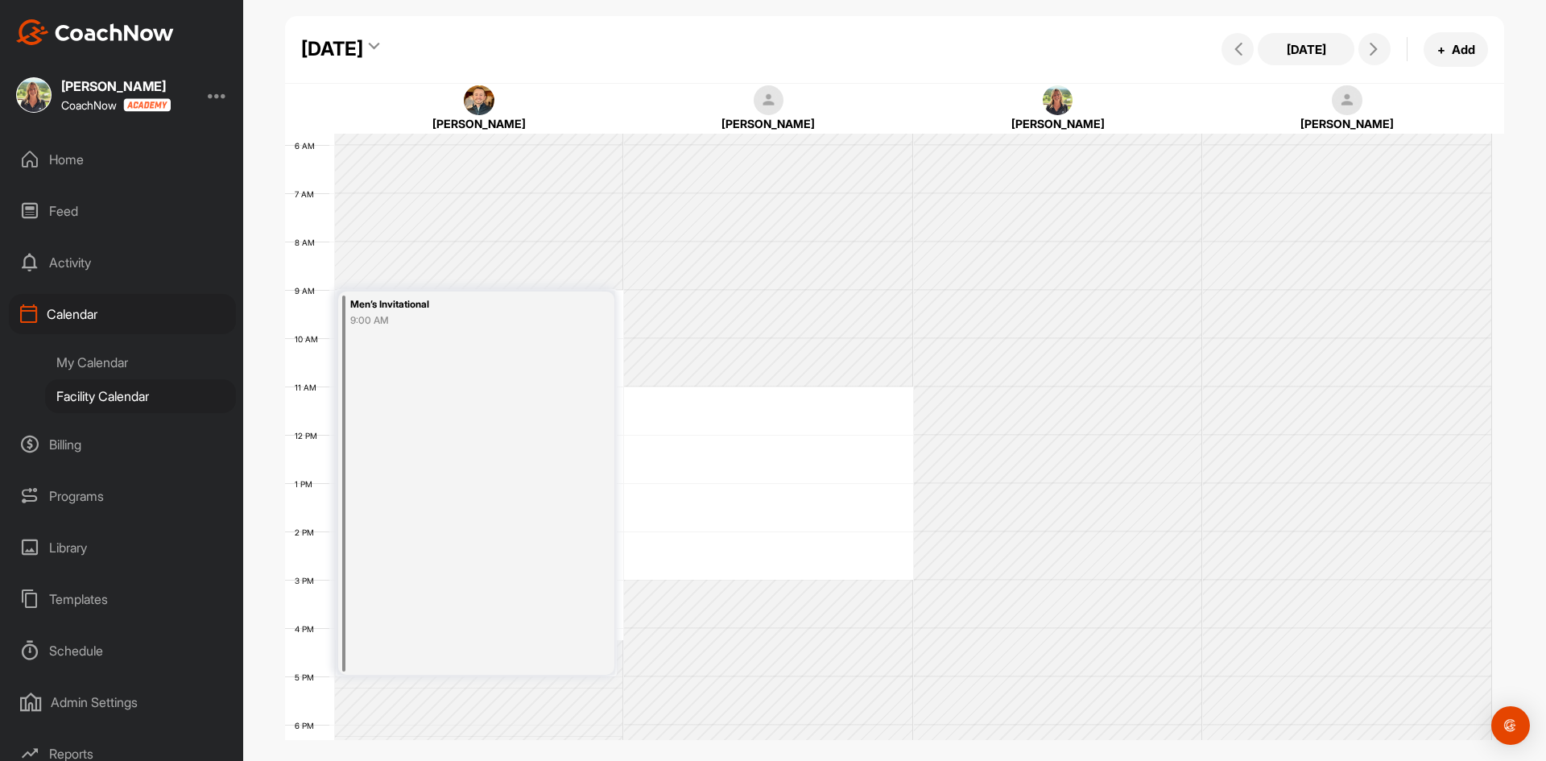
click at [757, 399] on div "12 AM 1 AM 2 AM 3 AM 4 AM 5 AM 6 AM 7 AM 8 AM 9 AM 10 AM 11 AM 12 PM 1 PM 2 PM …" at bounding box center [888, 435] width 1207 height 1160
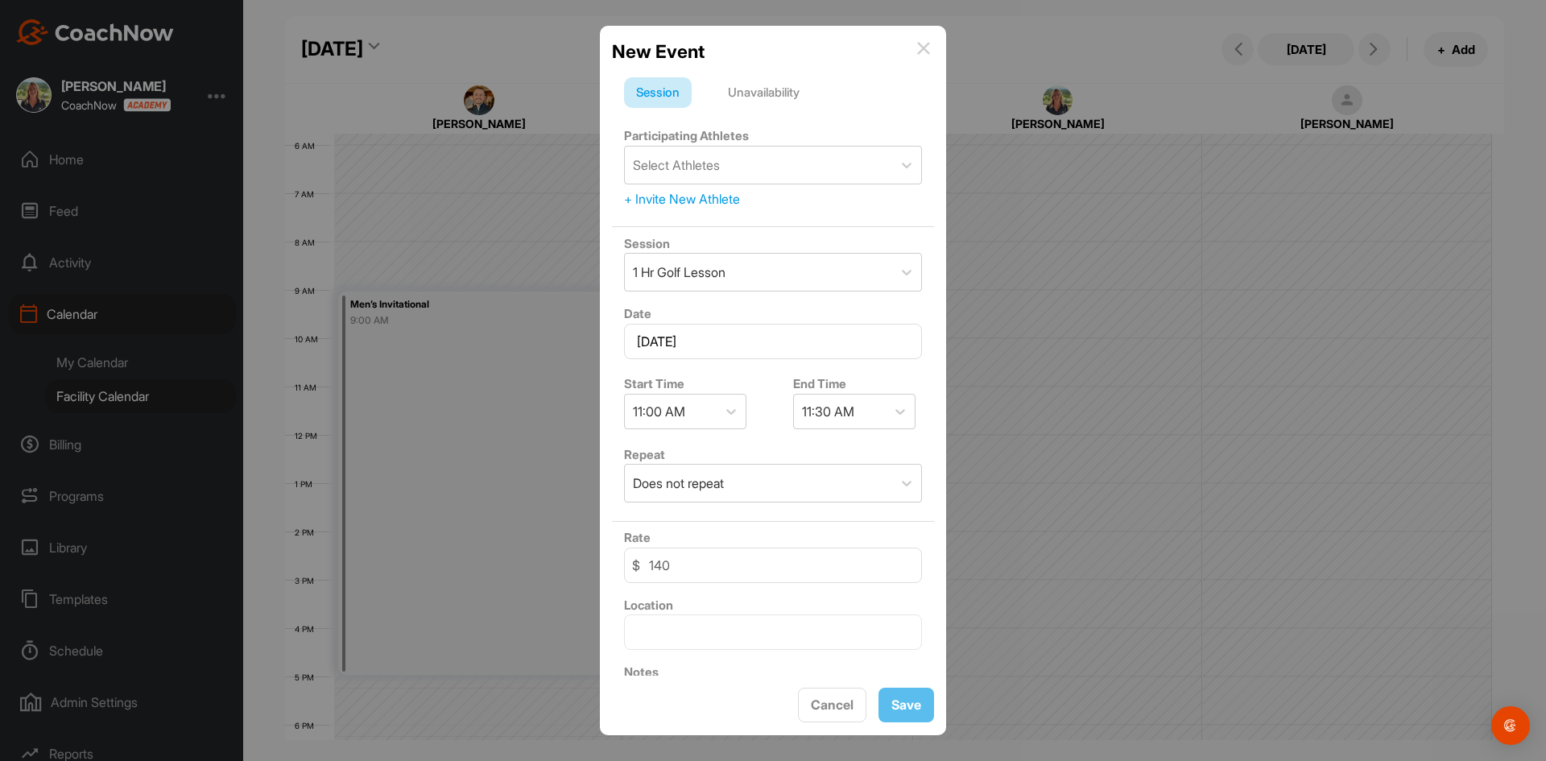
click at [770, 88] on div "Unavailability" at bounding box center [764, 92] width 96 height 31
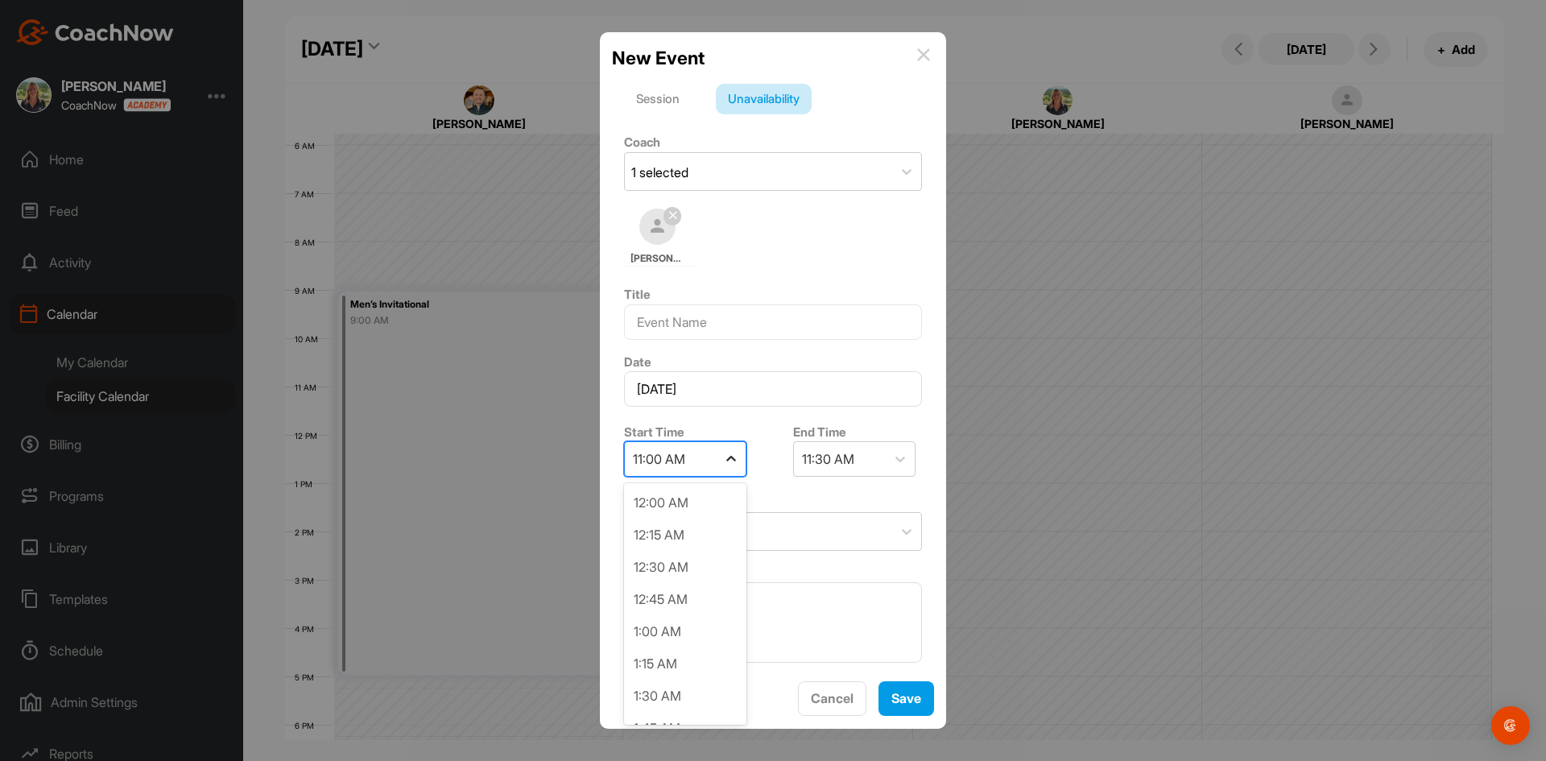
click at [730, 459] on icon at bounding box center [731, 459] width 10 height 6
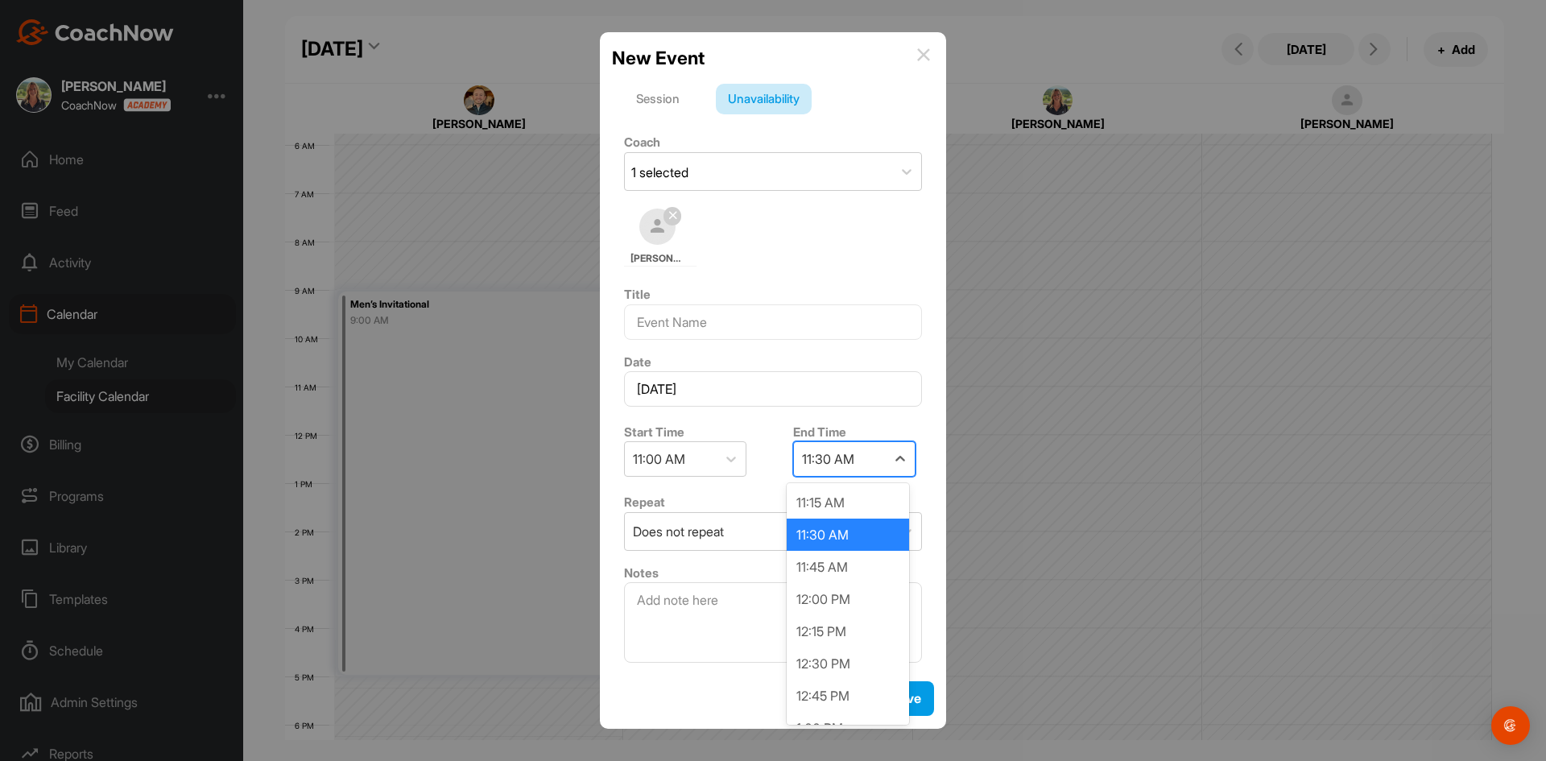
click at [862, 456] on div "11:30 AM" at bounding box center [840, 459] width 92 height 34
click at [840, 587] on div "5:00 PM" at bounding box center [848, 599] width 122 height 32
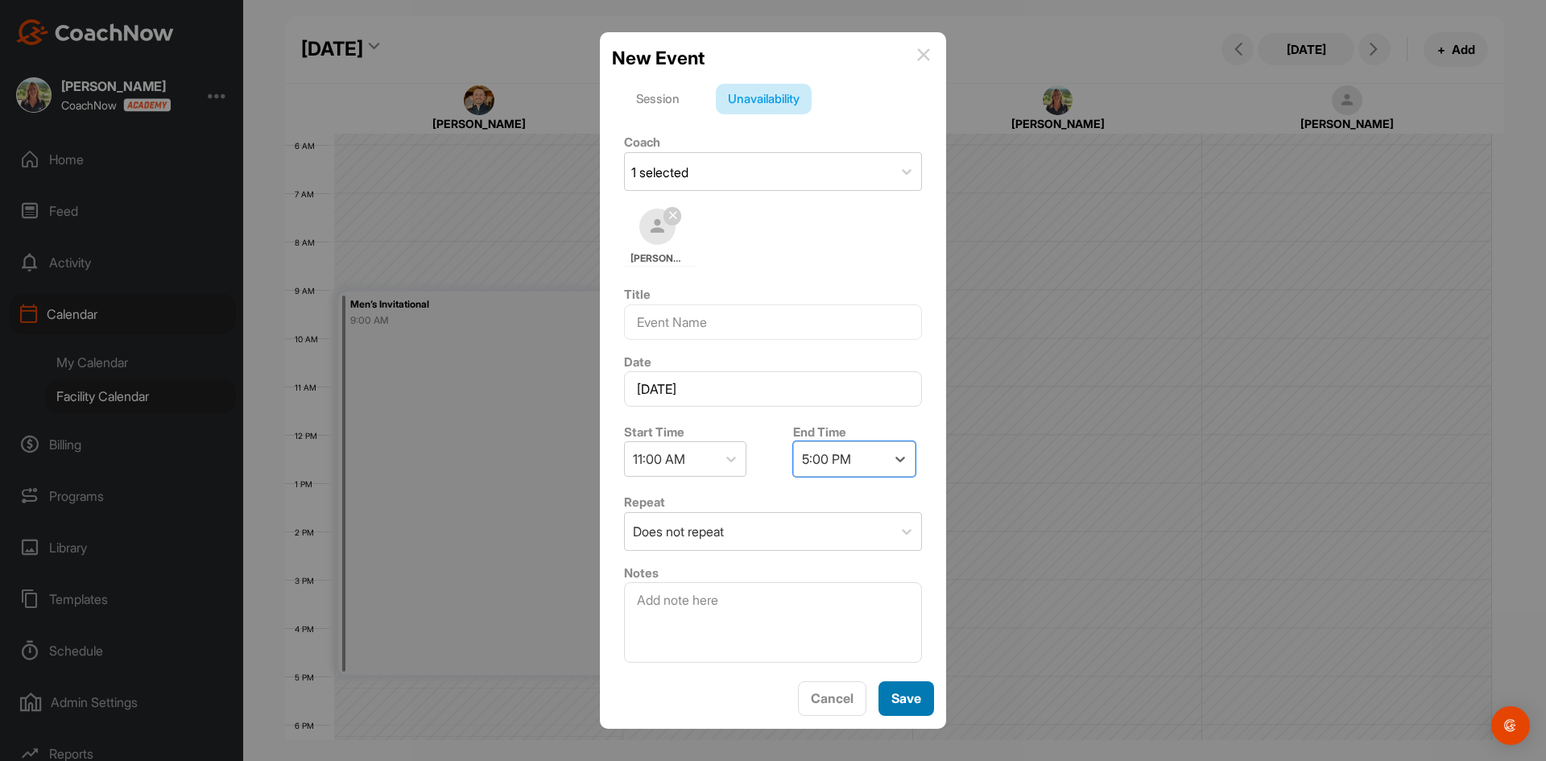
drag, startPoint x: 920, startPoint y: 689, endPoint x: 912, endPoint y: 692, distance: 8.4
click at [919, 692] on button "Save" at bounding box center [907, 698] width 56 height 35
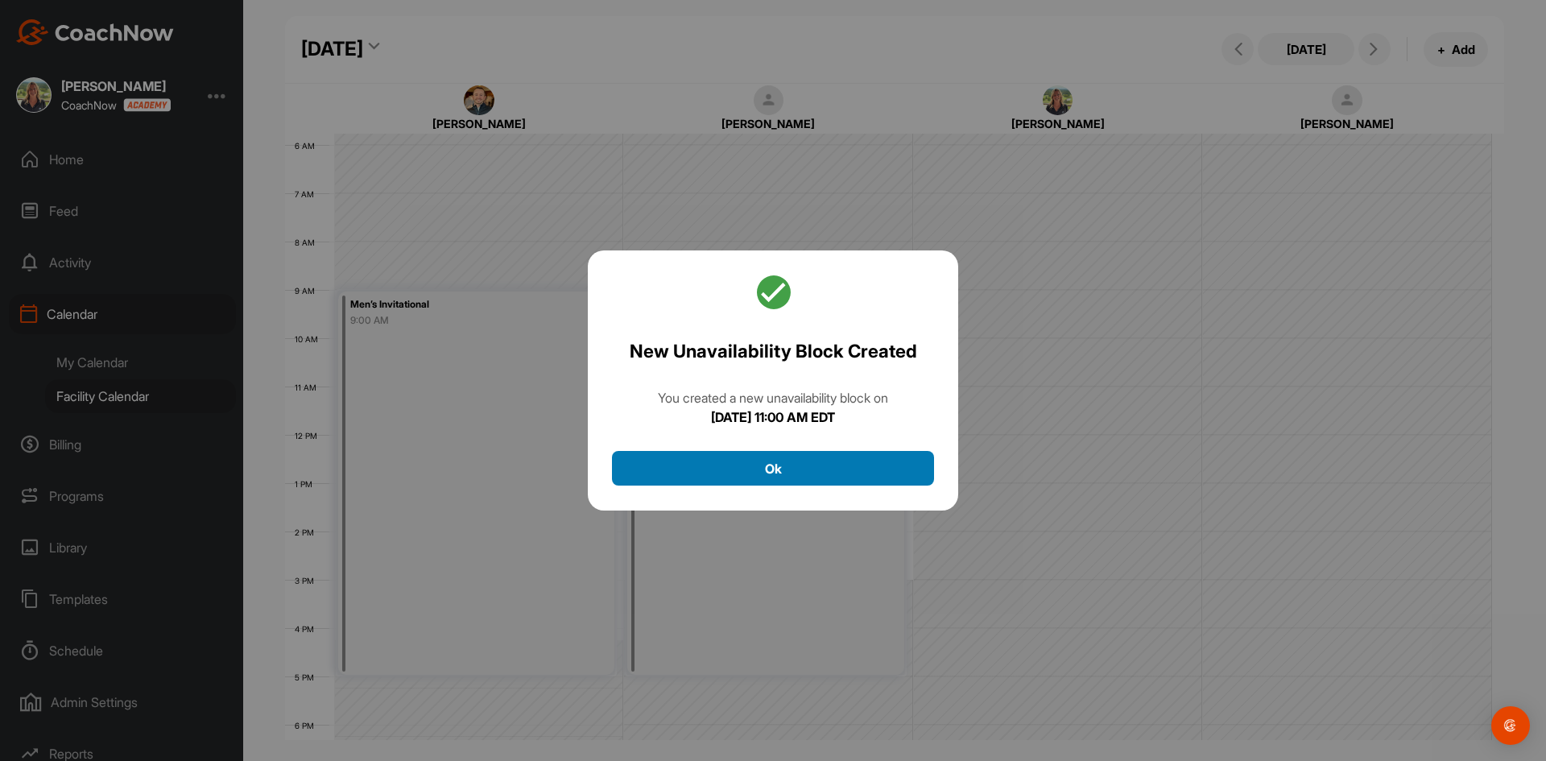
drag, startPoint x: 814, startPoint y: 465, endPoint x: 787, endPoint y: 420, distance: 53.4
click at [815, 462] on button "Ok" at bounding box center [773, 468] width 322 height 35
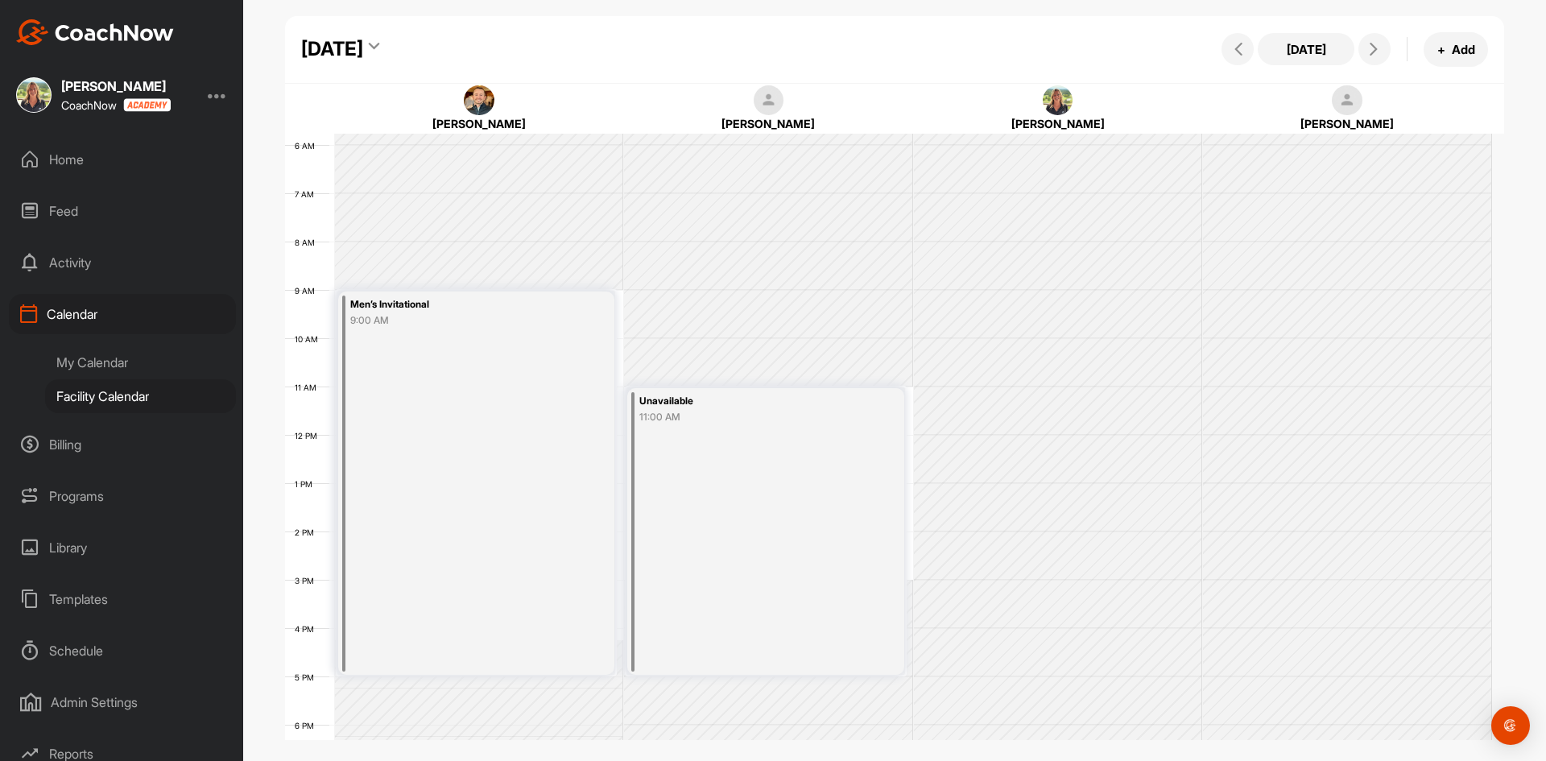
click at [363, 42] on div "[DATE]" at bounding box center [332, 49] width 62 height 29
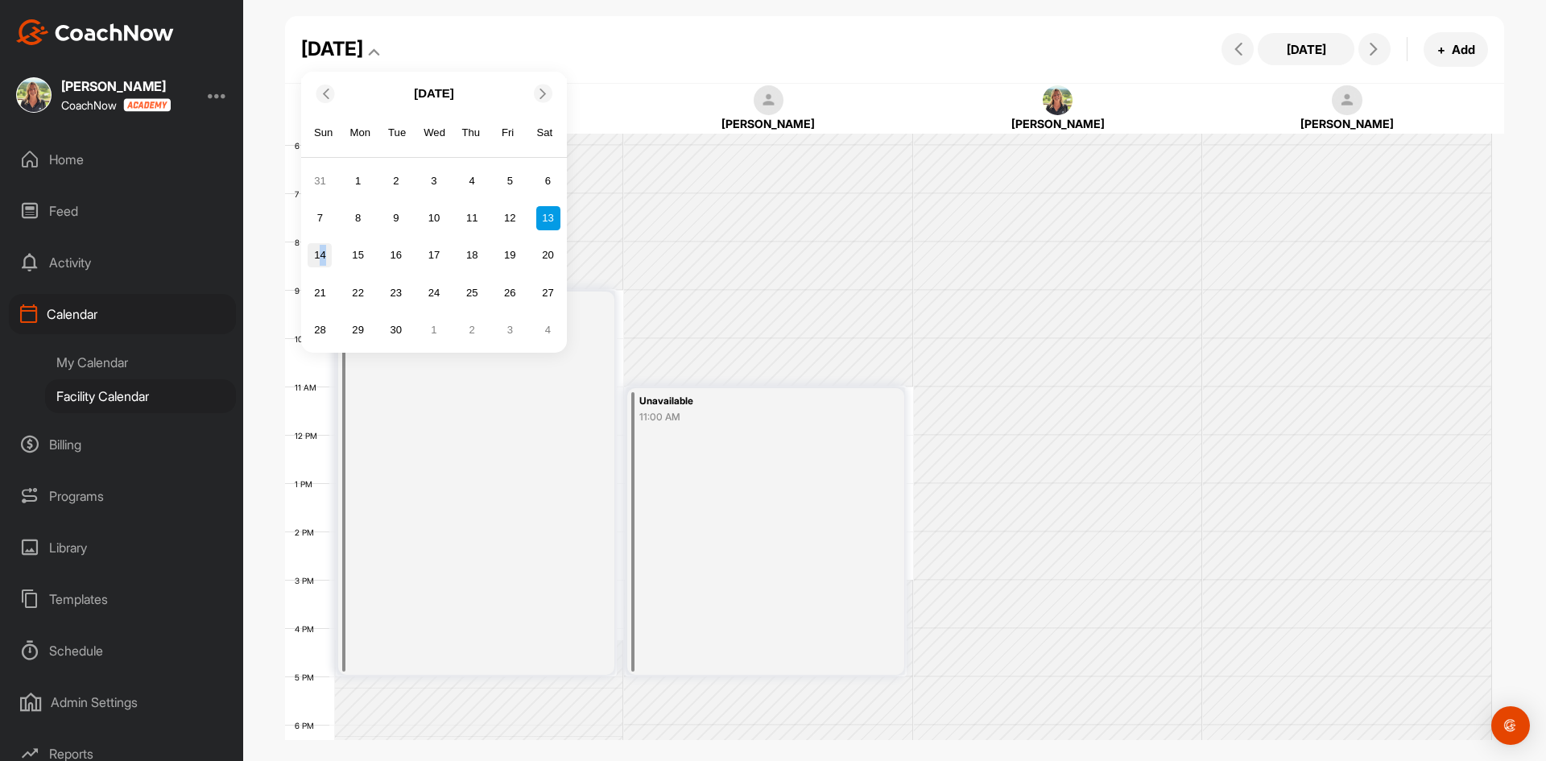
click at [323, 251] on div "14" at bounding box center [320, 255] width 24 height 24
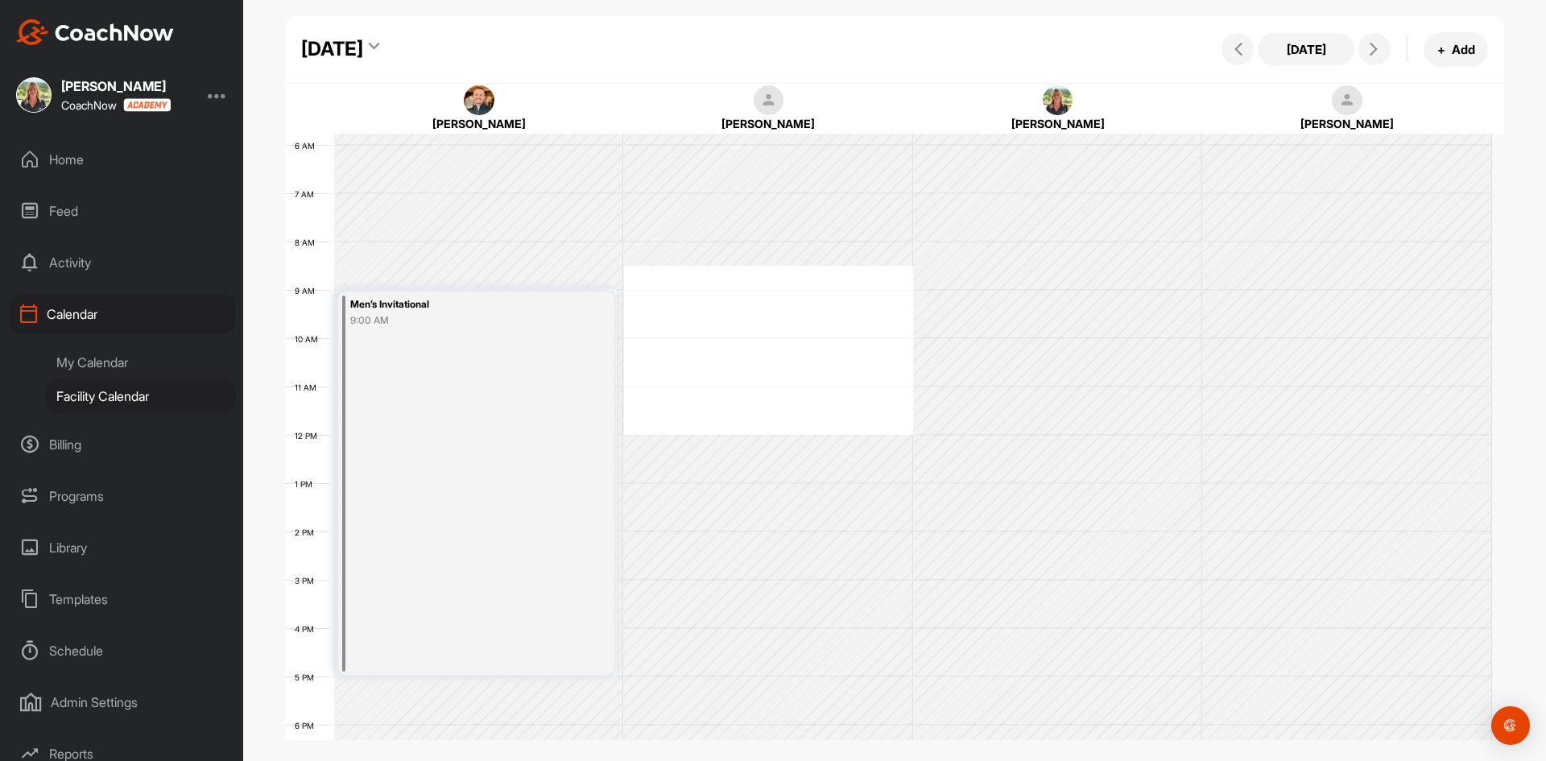
click at [749, 274] on div "12 AM 1 AM 2 AM 3 AM 4 AM 5 AM 6 AM 7 AM 8 AM 9 AM 10 AM 11 AM 12 PM 1 PM 2 PM …" at bounding box center [888, 435] width 1207 height 1160
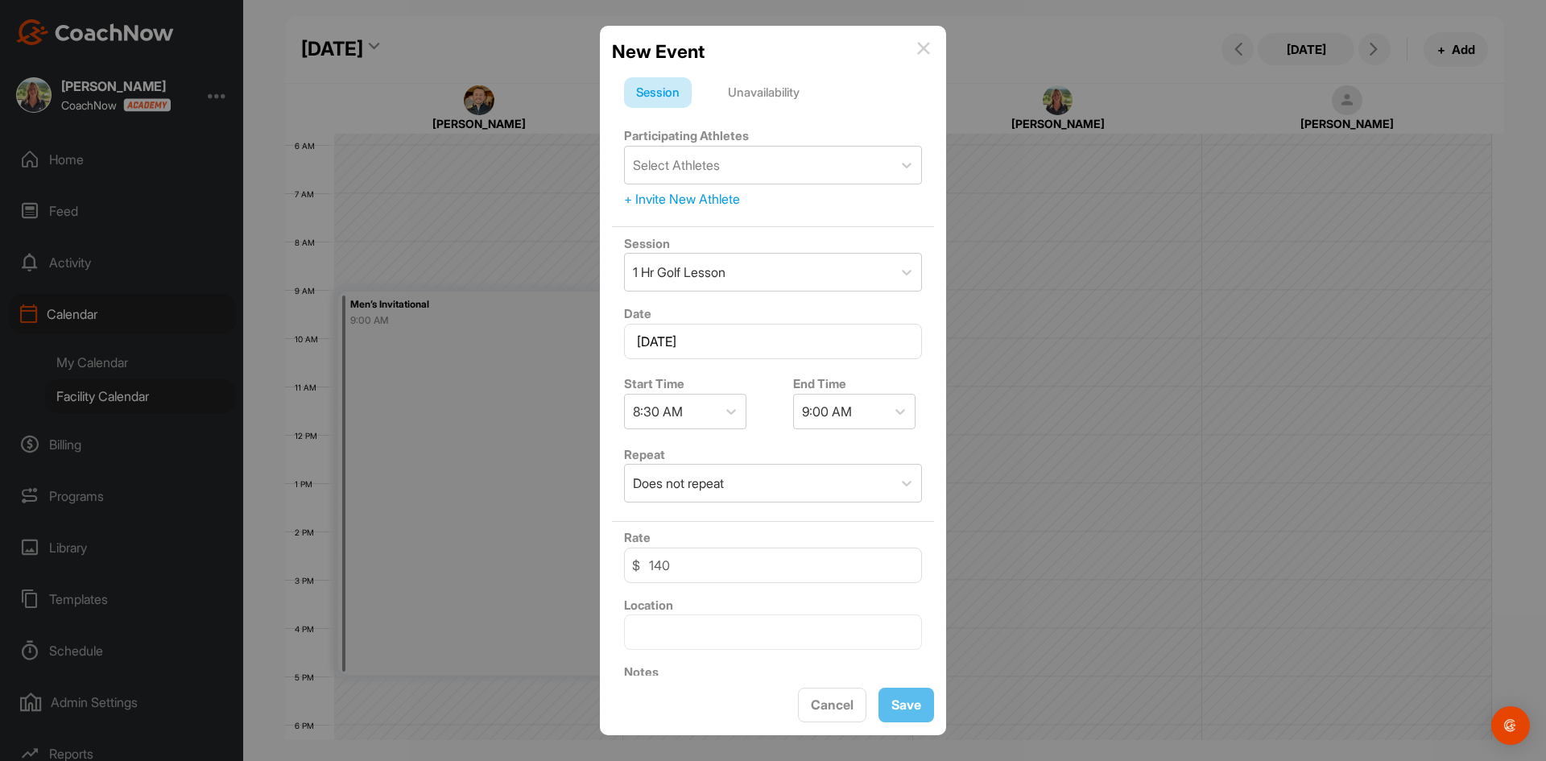
click at [764, 98] on div "Unavailability" at bounding box center [764, 92] width 96 height 31
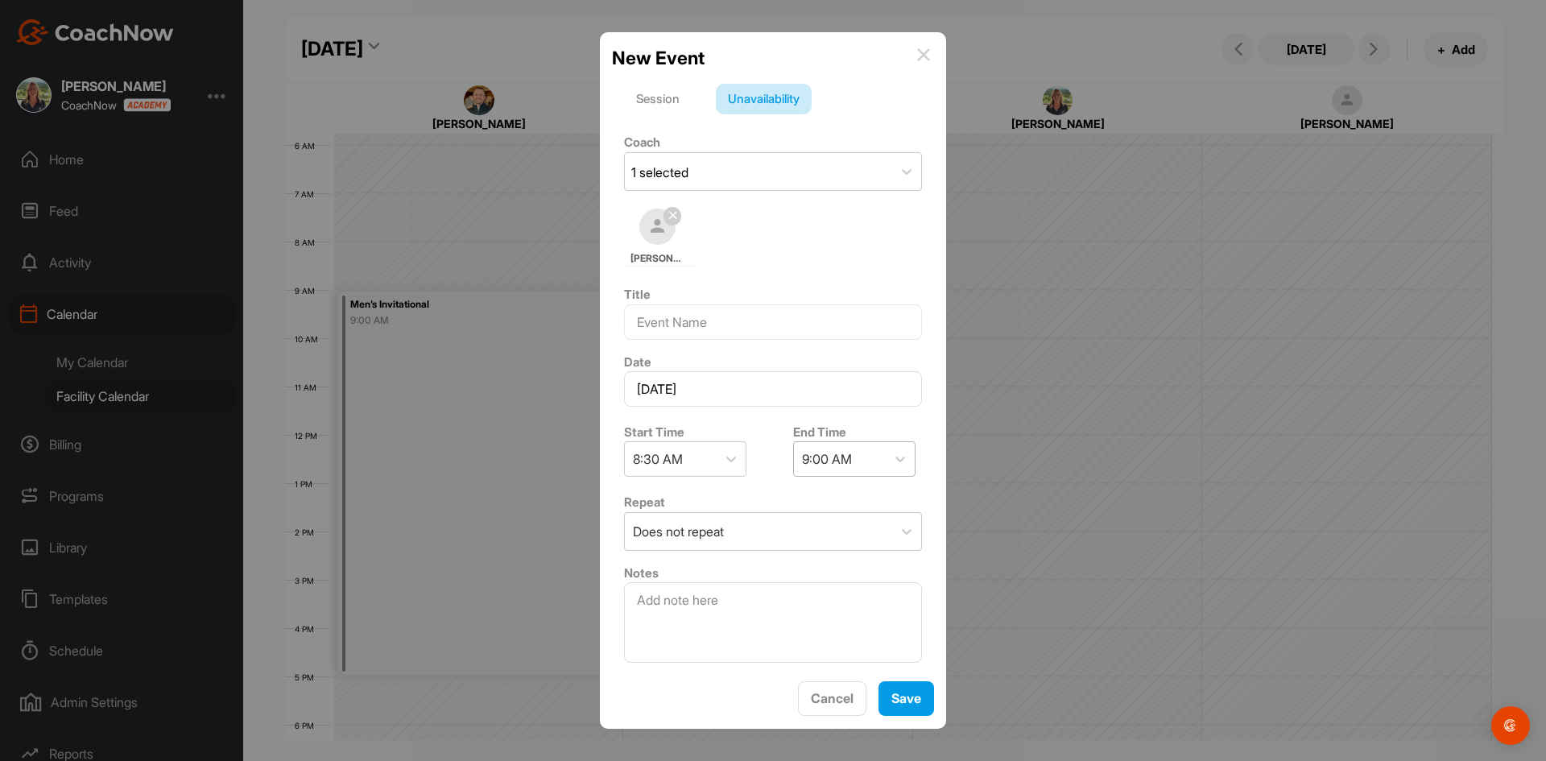
click at [867, 469] on div "9:00 AM" at bounding box center [840, 459] width 92 height 34
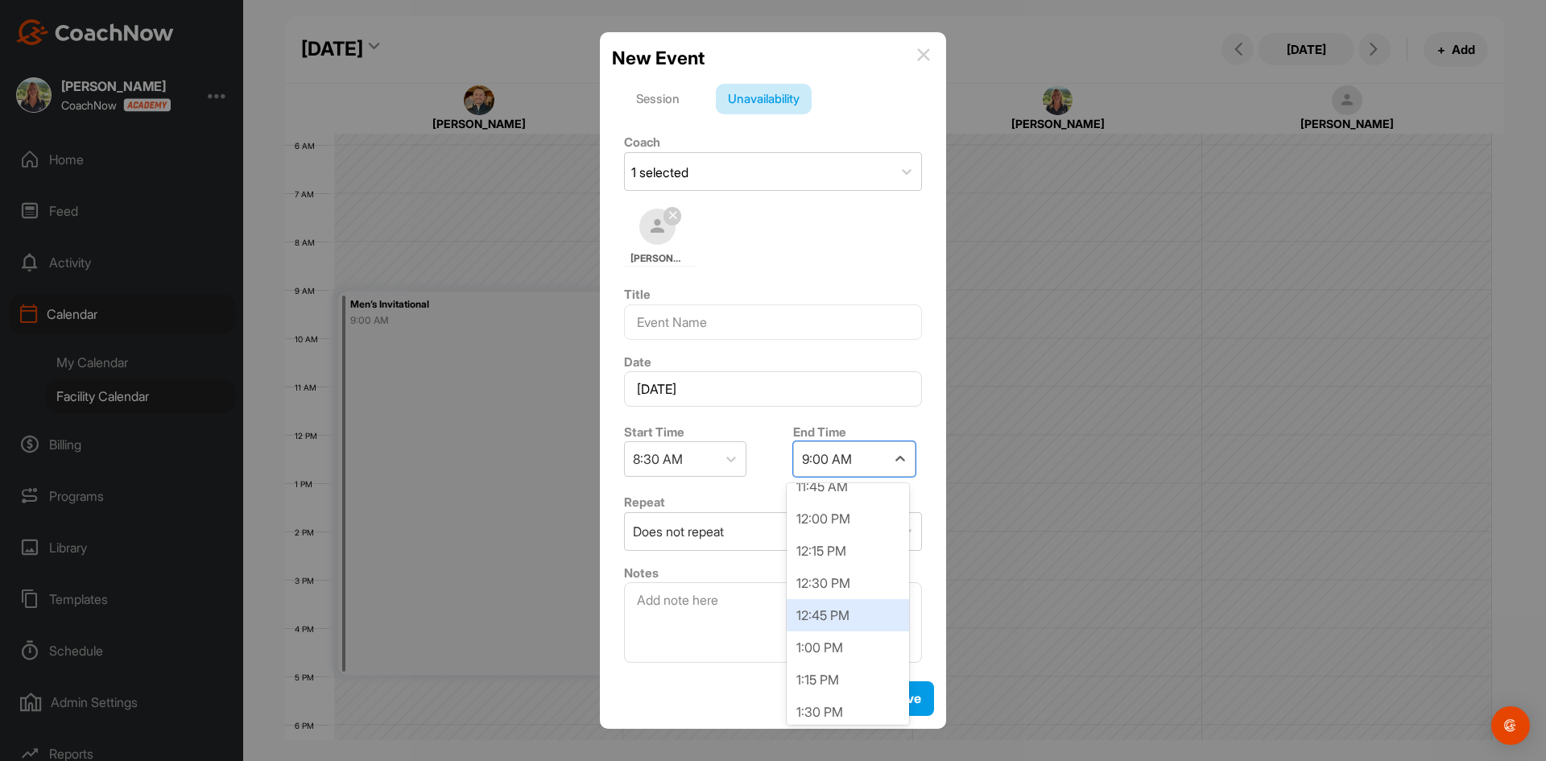
scroll to position [966, 0]
click at [831, 601] on div "5:00 PM" at bounding box center [848, 599] width 122 height 32
click at [908, 701] on button "Save" at bounding box center [907, 698] width 56 height 35
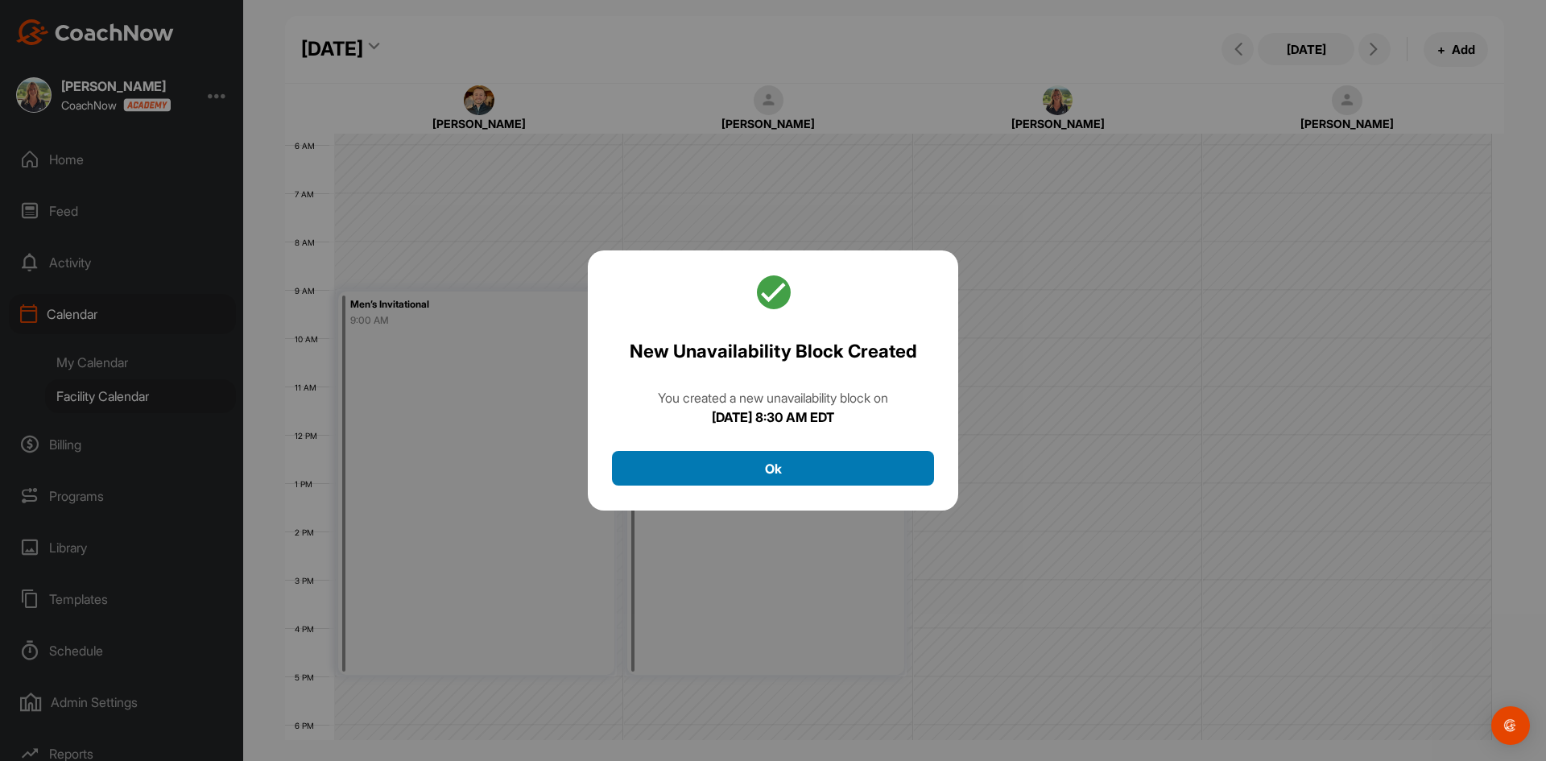
click at [850, 474] on button "Ok" at bounding box center [773, 468] width 322 height 35
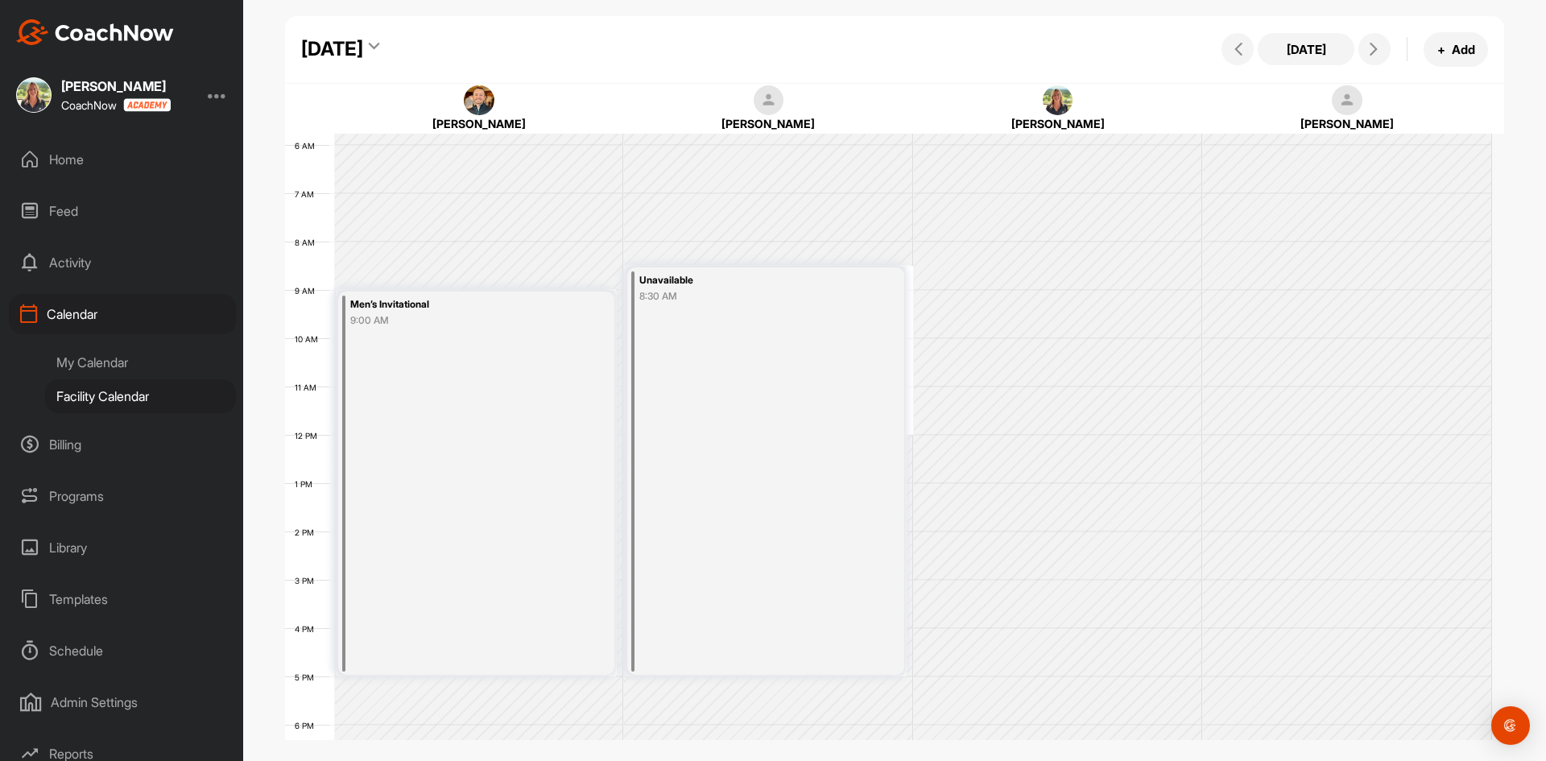
click at [363, 55] on div "[DATE]" at bounding box center [332, 49] width 62 height 29
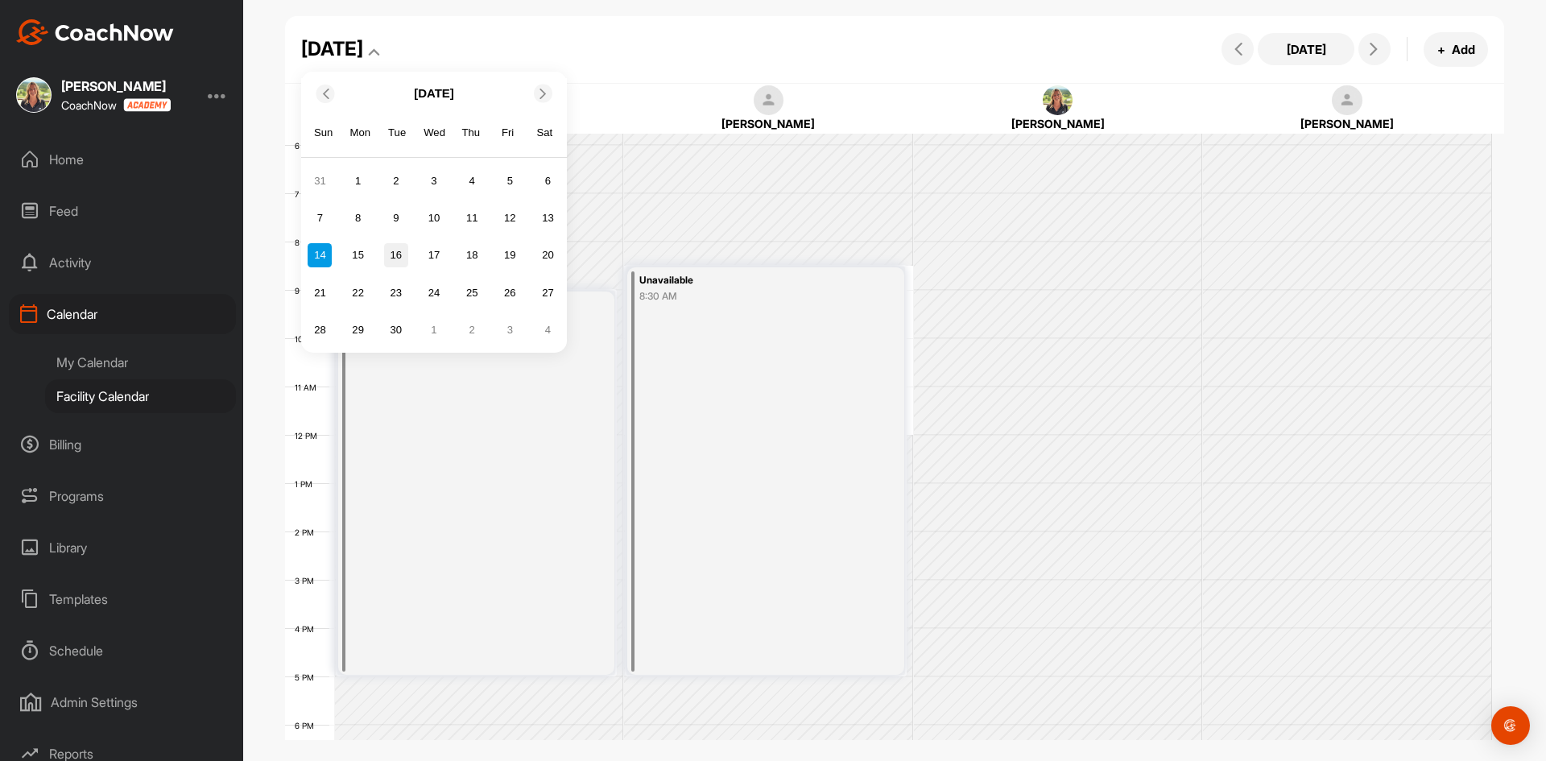
click at [398, 249] on div "16" at bounding box center [396, 255] width 24 height 24
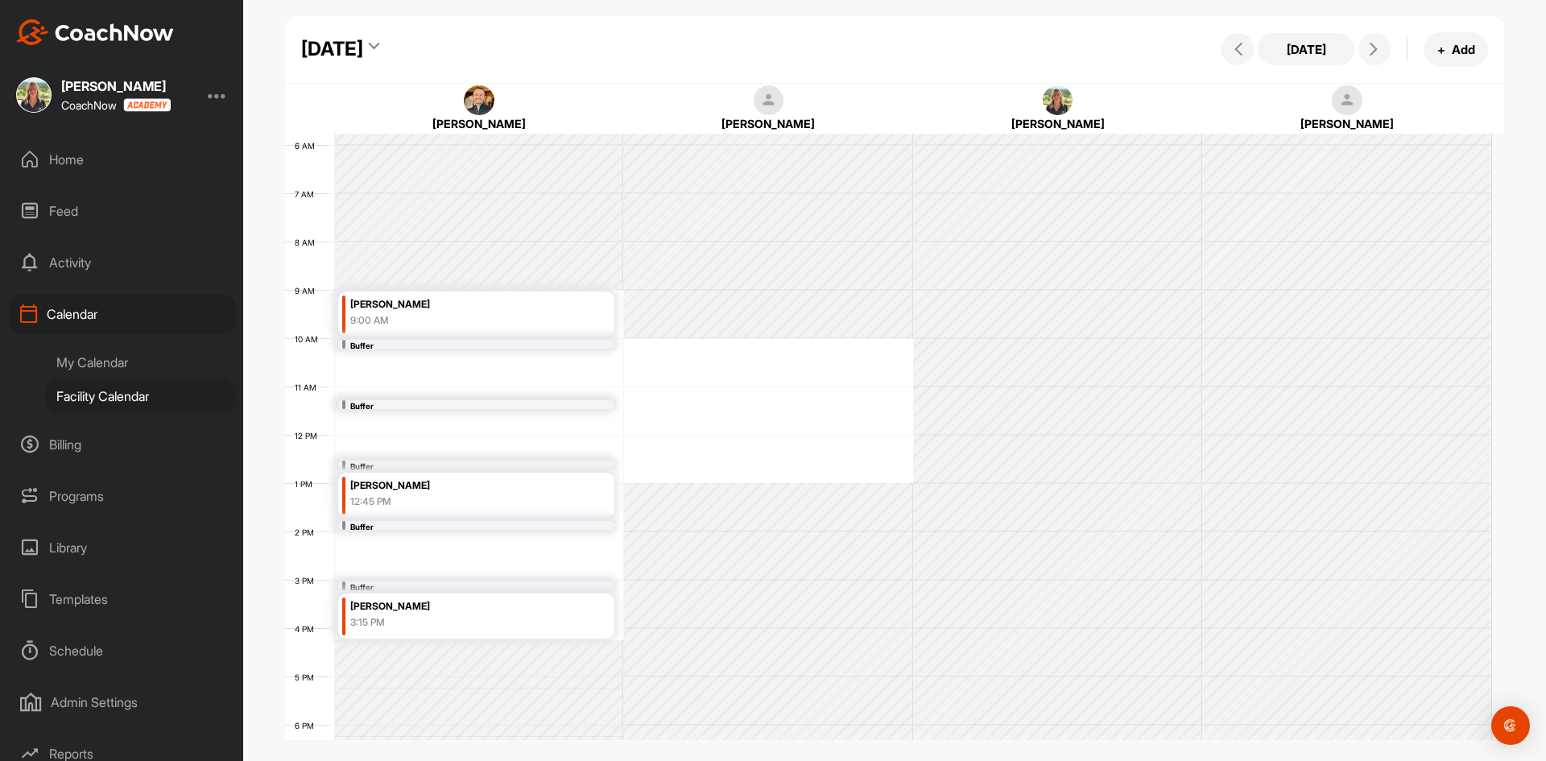
click at [363, 59] on div "[DATE]" at bounding box center [332, 49] width 62 height 29
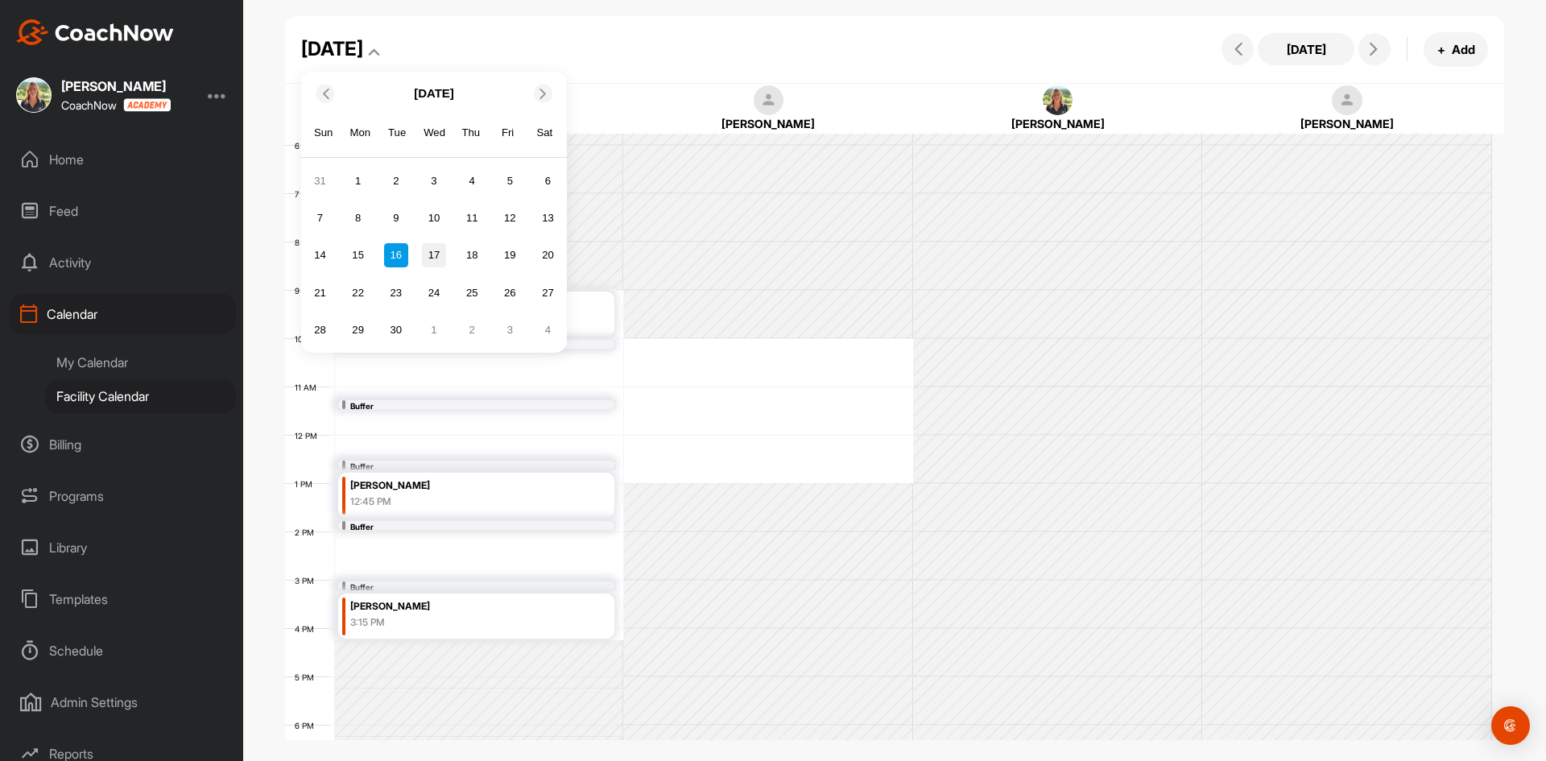
click at [435, 248] on div "17" at bounding box center [434, 255] width 24 height 24
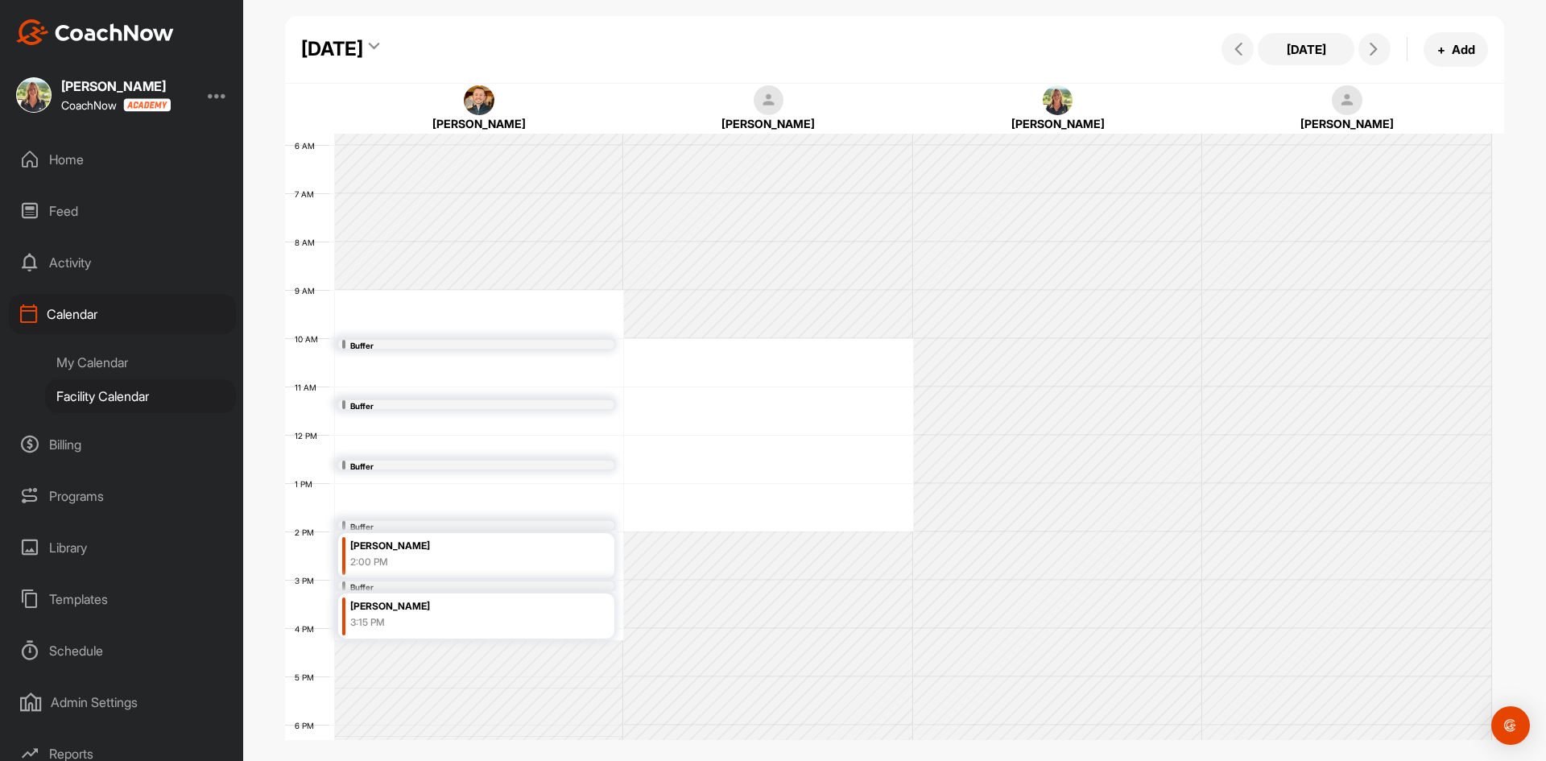
click at [379, 45] on icon at bounding box center [374, 49] width 10 height 16
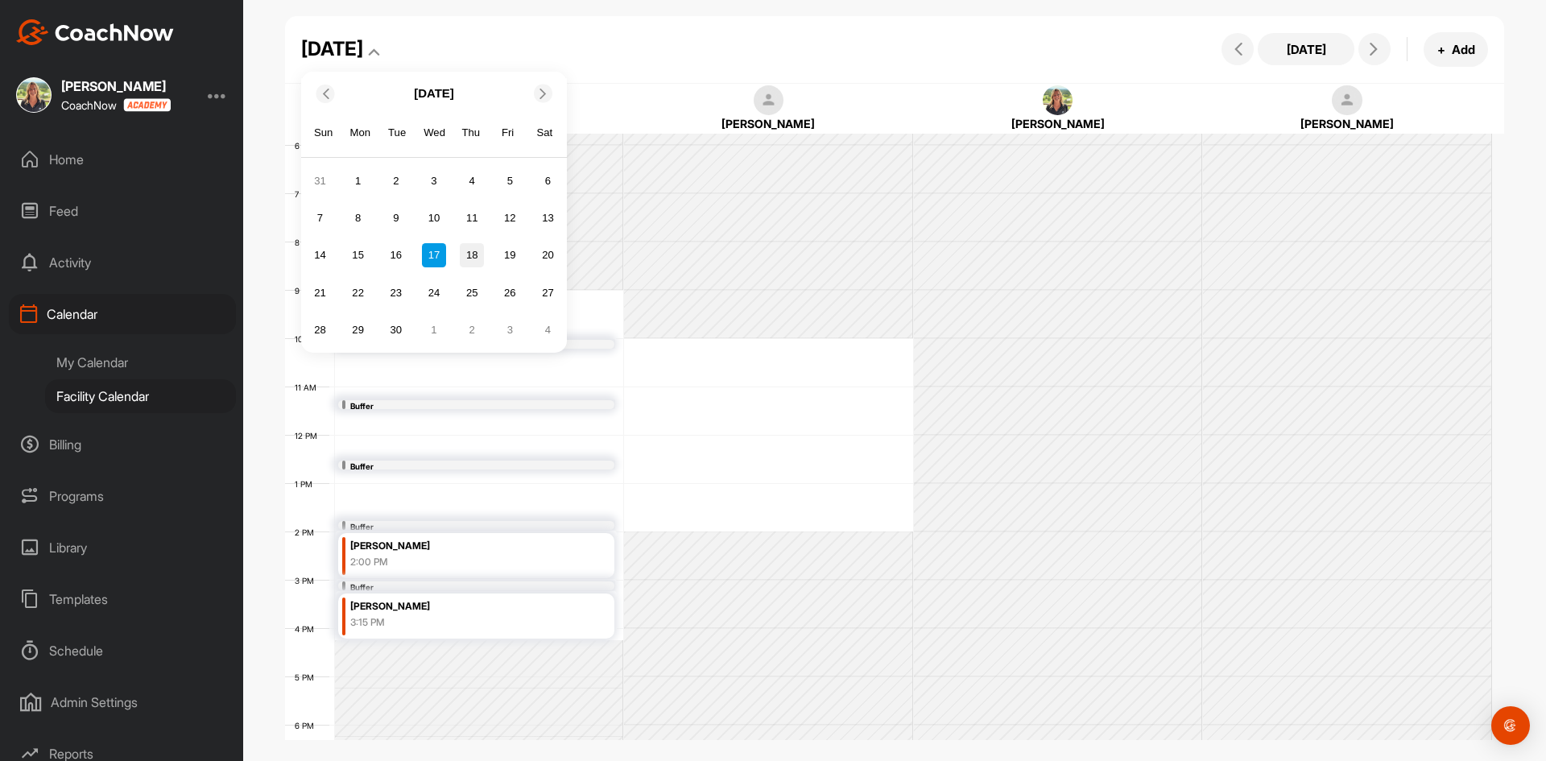
click at [464, 259] on div "18" at bounding box center [472, 255] width 24 height 24
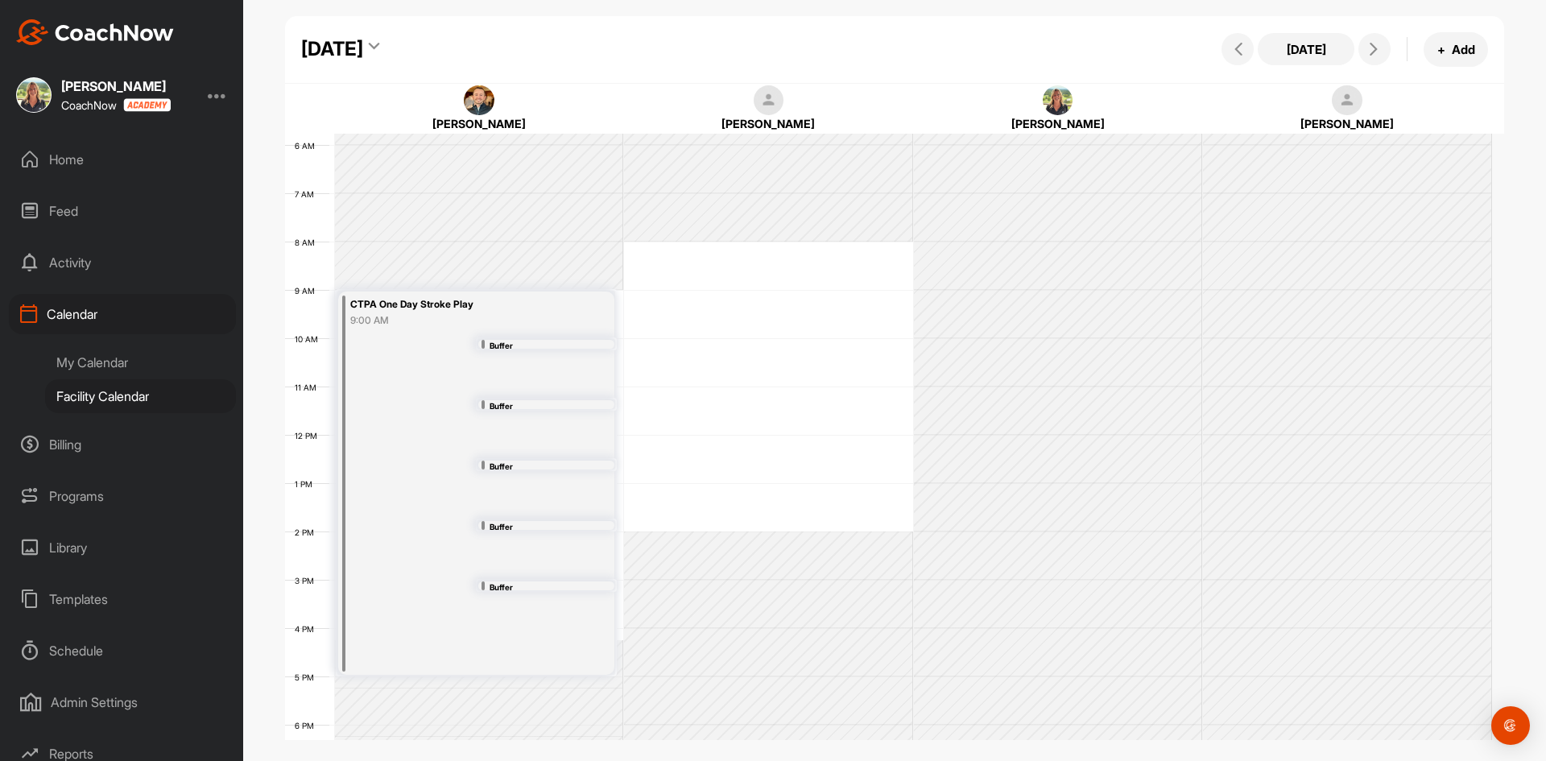
click at [363, 48] on div "[DATE]" at bounding box center [332, 49] width 62 height 29
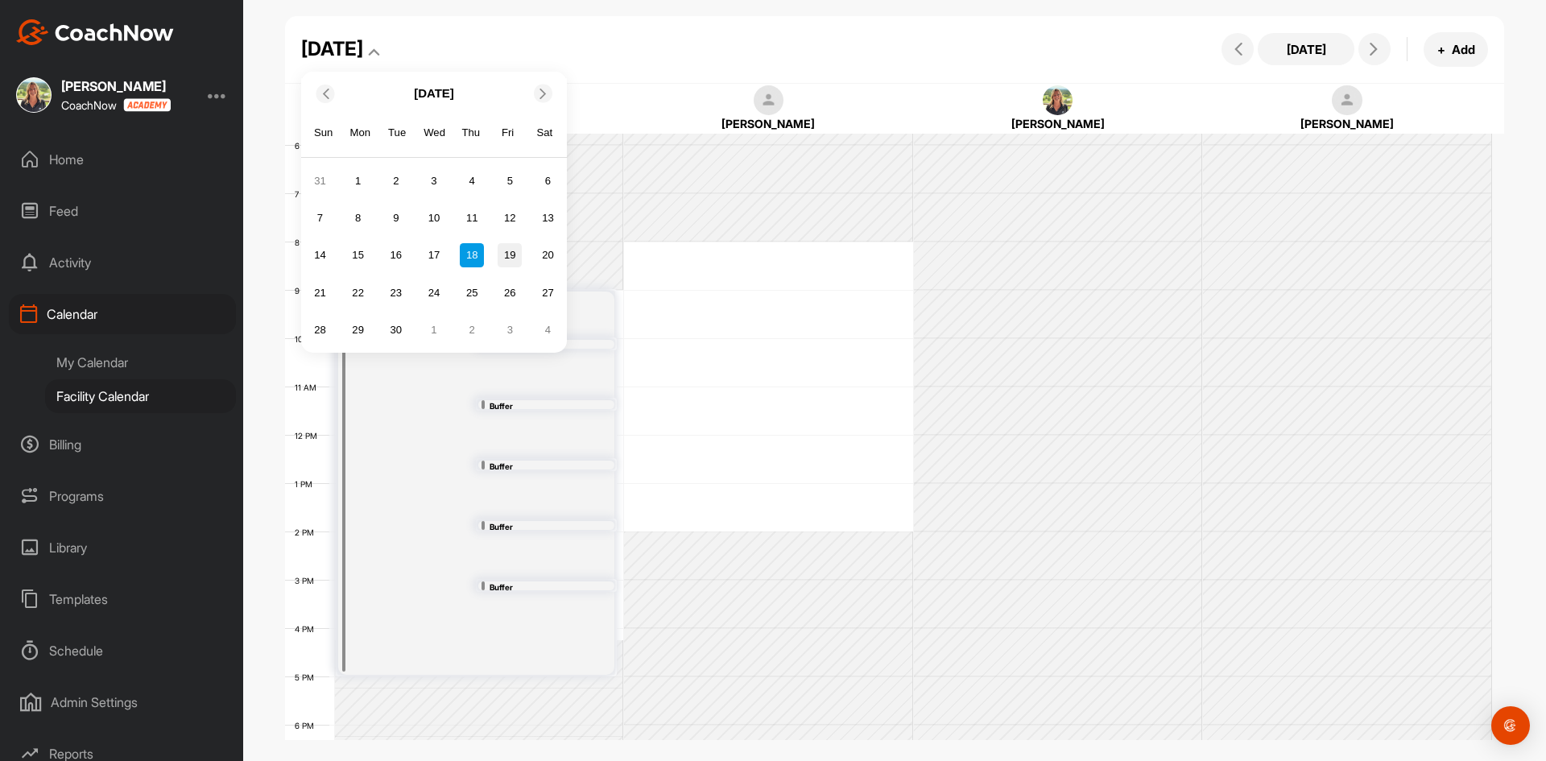
click at [509, 255] on div "19" at bounding box center [510, 255] width 24 height 24
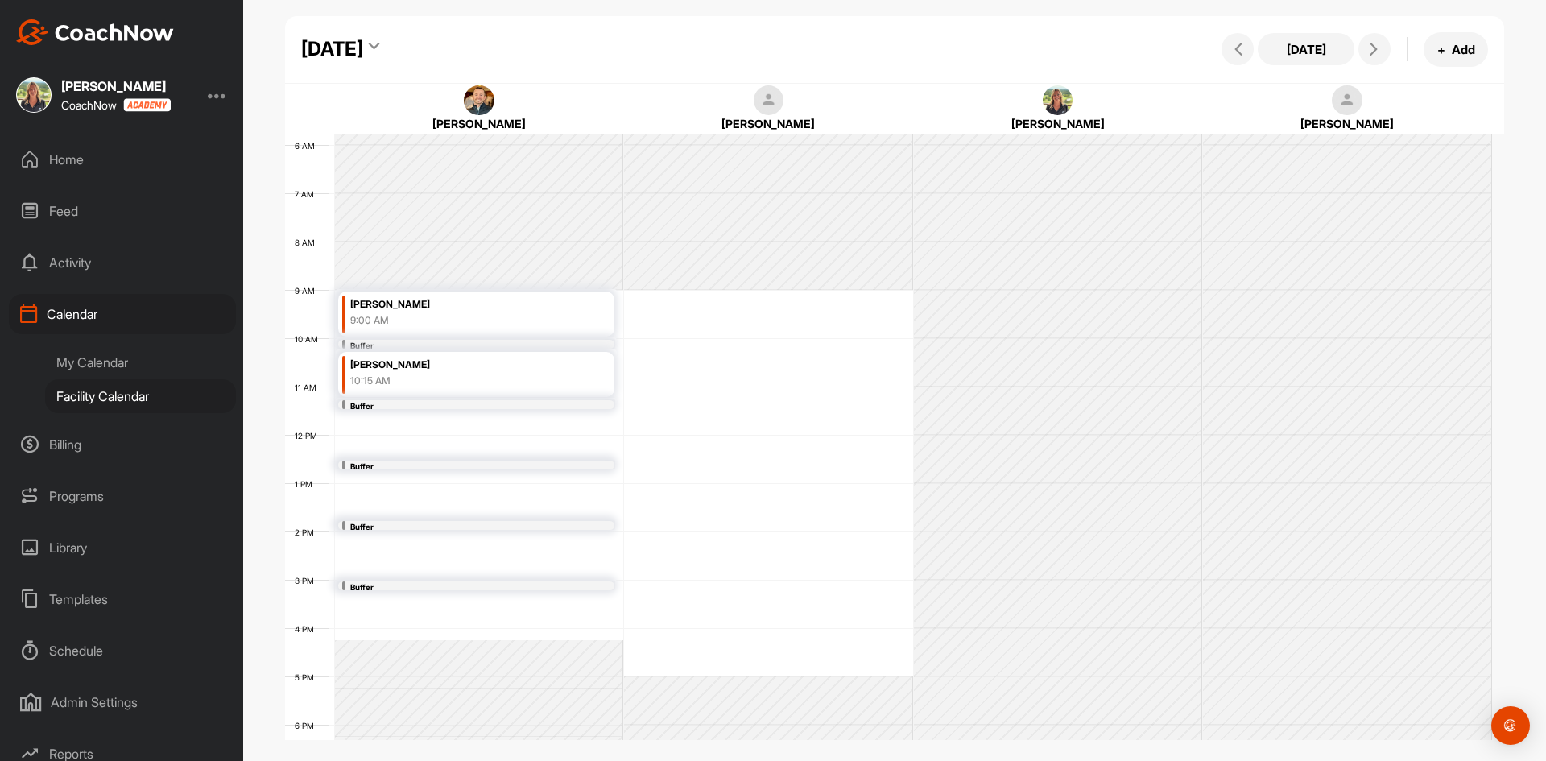
click at [380, 45] on div "[DATE]" at bounding box center [340, 49] width 79 height 29
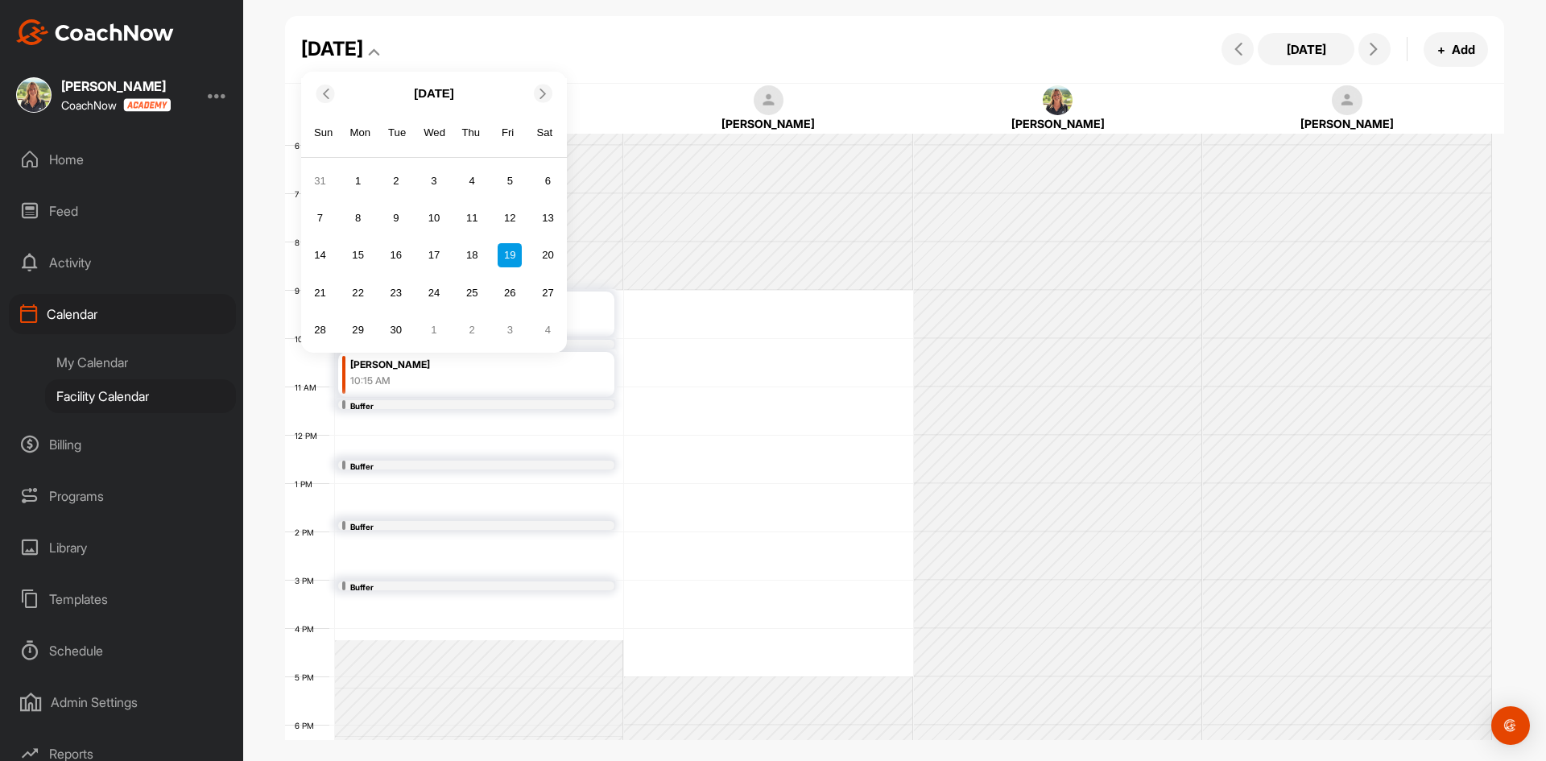
click at [331, 97] on span at bounding box center [324, 93] width 16 height 10
click at [327, 93] on icon at bounding box center [325, 93] width 10 height 10
click at [540, 93] on icon at bounding box center [543, 93] width 10 height 10
click at [392, 331] on div "26" at bounding box center [396, 330] width 24 height 24
